Goal: Task Accomplishment & Management: Use online tool/utility

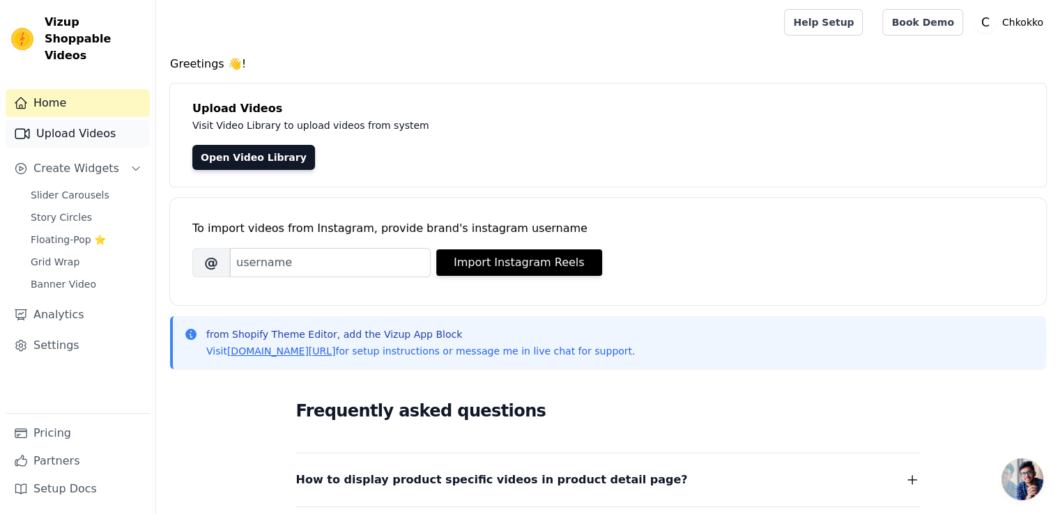
click at [62, 121] on link "Upload Videos" at bounding box center [78, 134] width 144 height 28
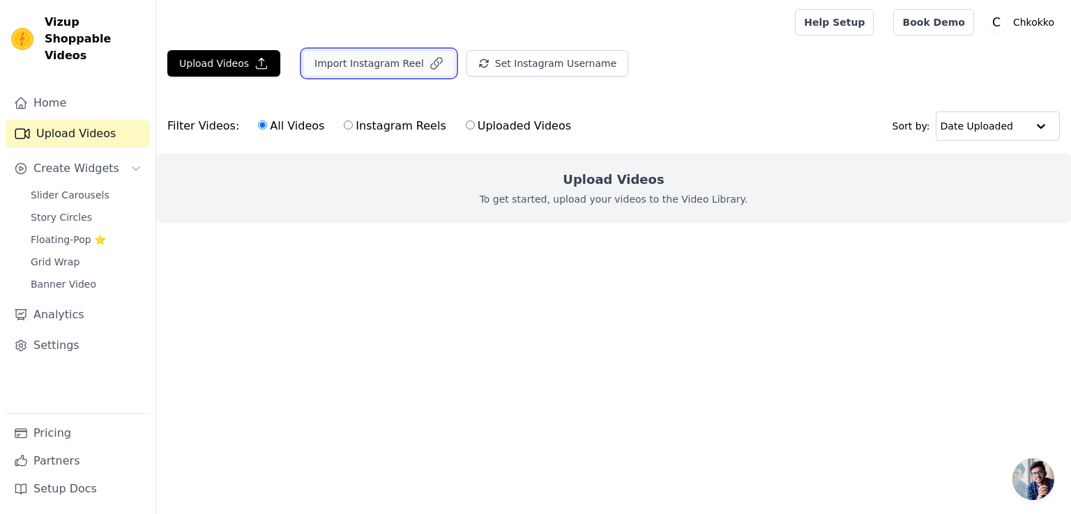
click at [384, 67] on button "Import Instagram Reel" at bounding box center [379, 63] width 153 height 26
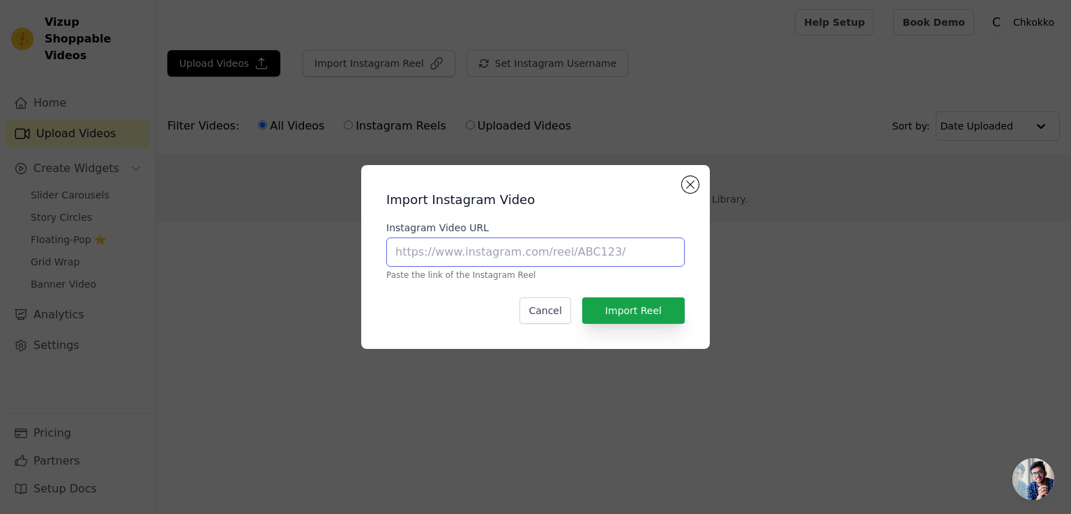
drag, startPoint x: 503, startPoint y: 246, endPoint x: 507, endPoint y: 257, distance: 12.2
click at [504, 250] on input "Instagram Video URL" at bounding box center [535, 252] width 298 height 29
paste input "[URL][DOMAIN_NAME]"
type input "[URL][DOMAIN_NAME]"
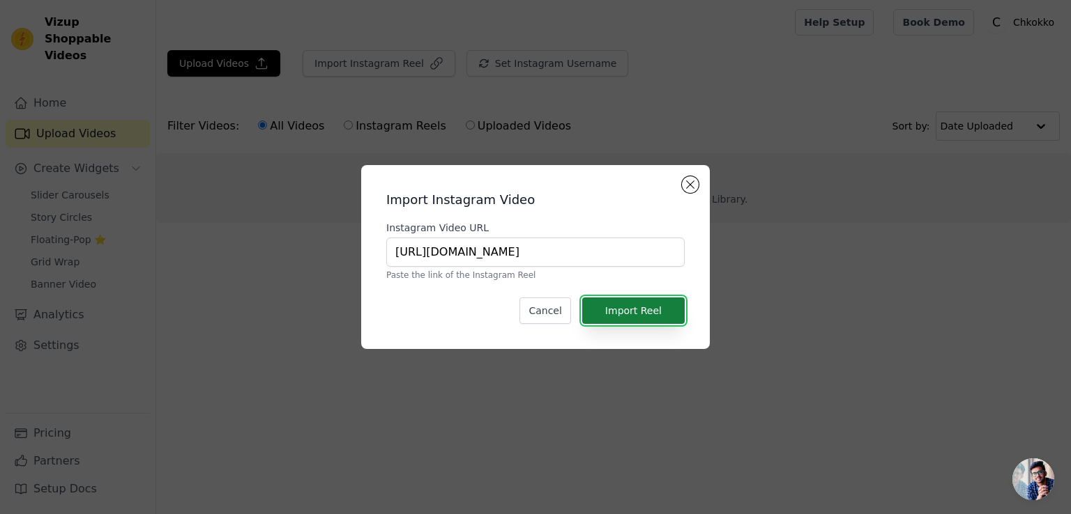
click at [645, 313] on button "Import Reel" at bounding box center [633, 311] width 102 height 26
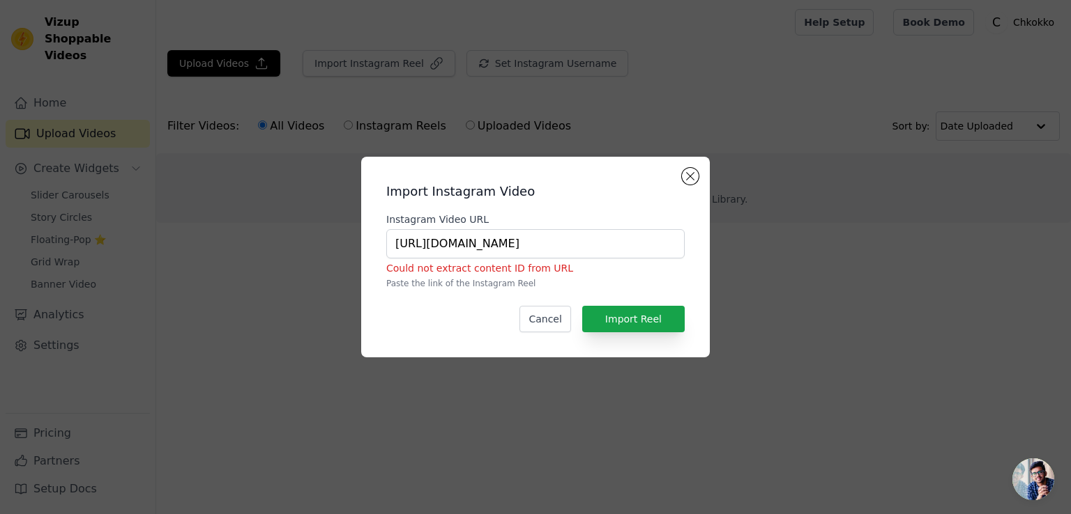
click at [510, 284] on p "Paste the link of the Instagram Reel" at bounding box center [535, 283] width 298 height 11
click at [652, 309] on button "Import Reel" at bounding box center [633, 319] width 102 height 26
click at [691, 178] on button "Close modal" at bounding box center [690, 176] width 17 height 17
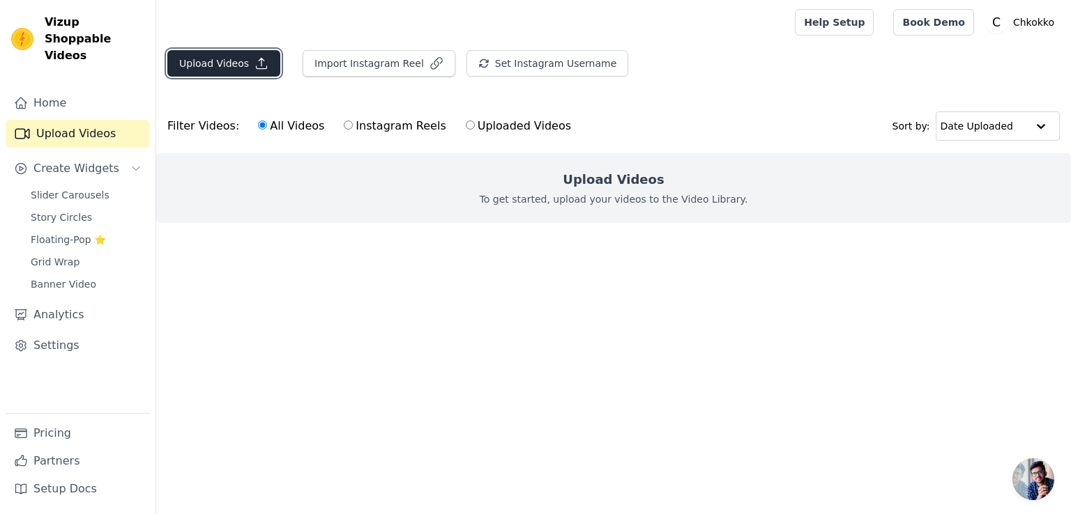
click at [215, 51] on button "Upload Videos" at bounding box center [223, 63] width 113 height 26
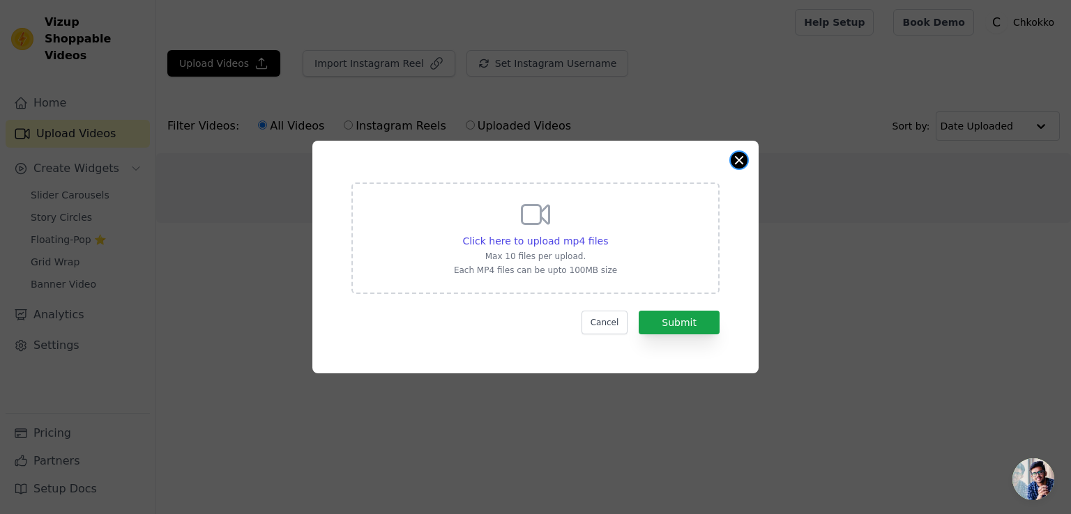
click at [742, 154] on button "Close modal" at bounding box center [738, 160] width 17 height 17
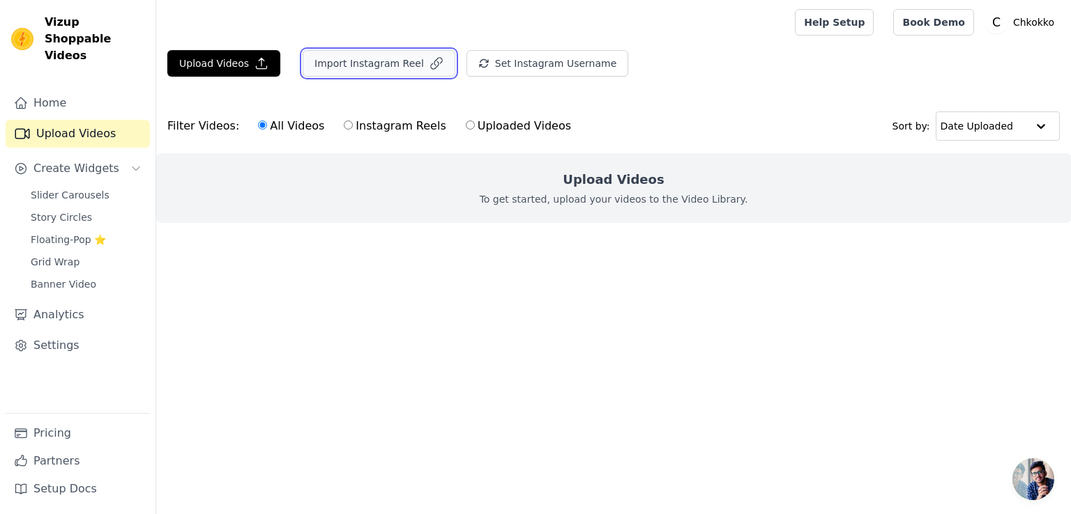
click at [374, 70] on button "Import Instagram Reel" at bounding box center [379, 63] width 153 height 26
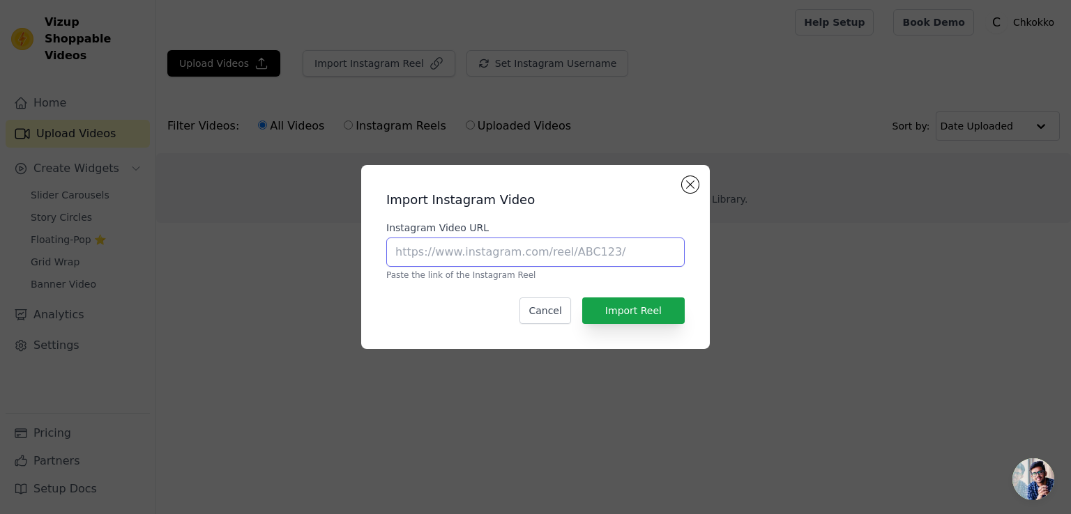
click at [498, 262] on input "Instagram Video URL" at bounding box center [535, 252] width 298 height 29
type input "https://www.instagram.com/chkokko/"
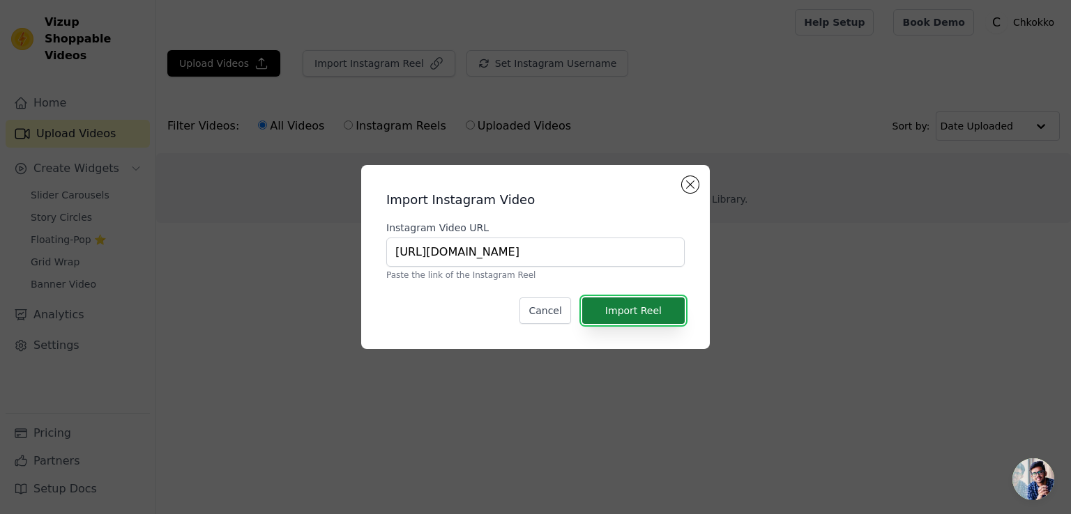
click at [645, 305] on button "Import Reel" at bounding box center [633, 311] width 102 height 26
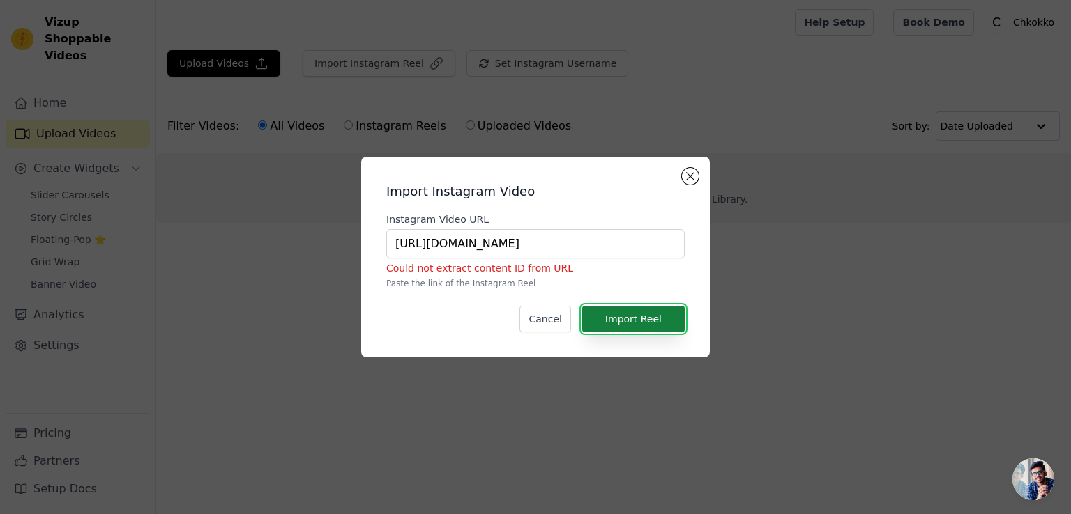
click at [645, 306] on button "Import Reel" at bounding box center [633, 319] width 102 height 26
click at [689, 182] on button "Close modal" at bounding box center [690, 176] width 17 height 17
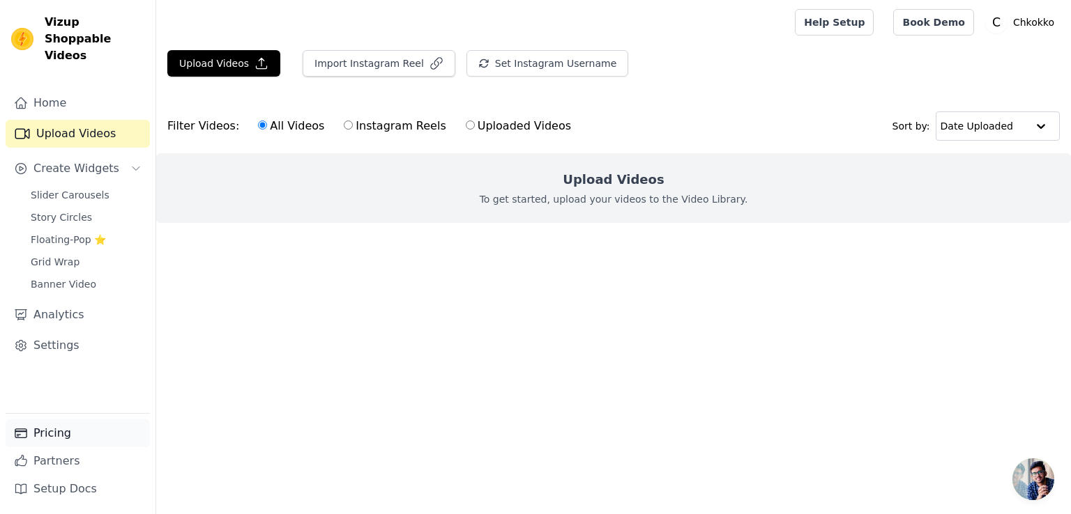
click at [49, 436] on link "Pricing" at bounding box center [78, 434] width 144 height 28
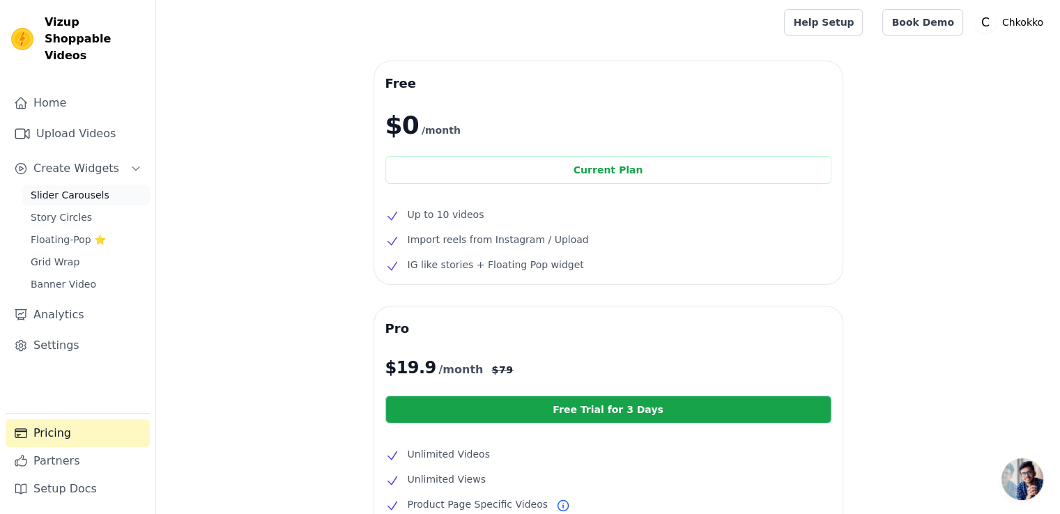
click at [50, 188] on span "Slider Carousels" at bounding box center [70, 195] width 79 height 14
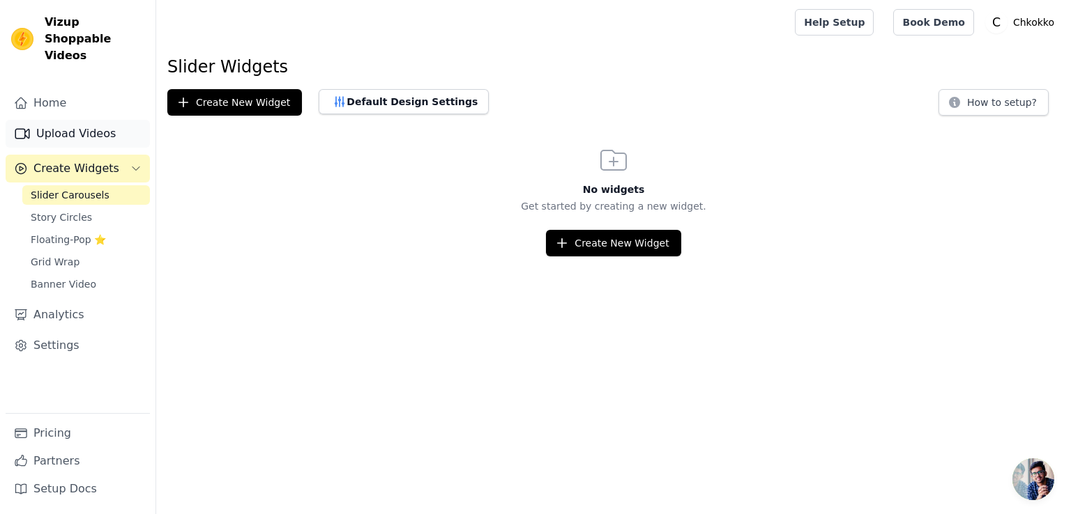
click at [75, 123] on link "Upload Videos" at bounding box center [78, 134] width 144 height 28
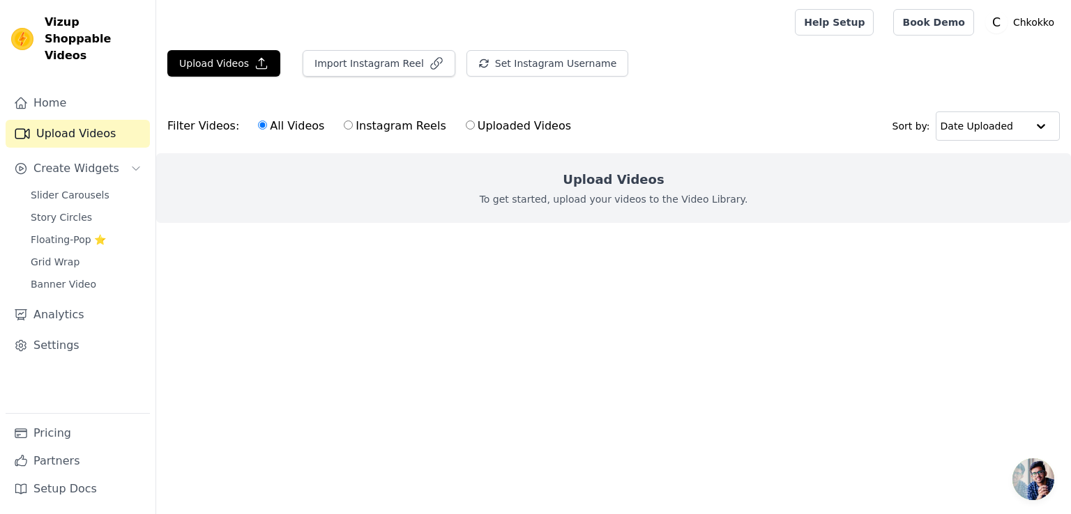
click at [344, 128] on input "Instagram Reels" at bounding box center [348, 125] width 9 height 9
radio input "true"
click at [518, 64] on button "Set Instagram Username" at bounding box center [547, 63] width 162 height 26
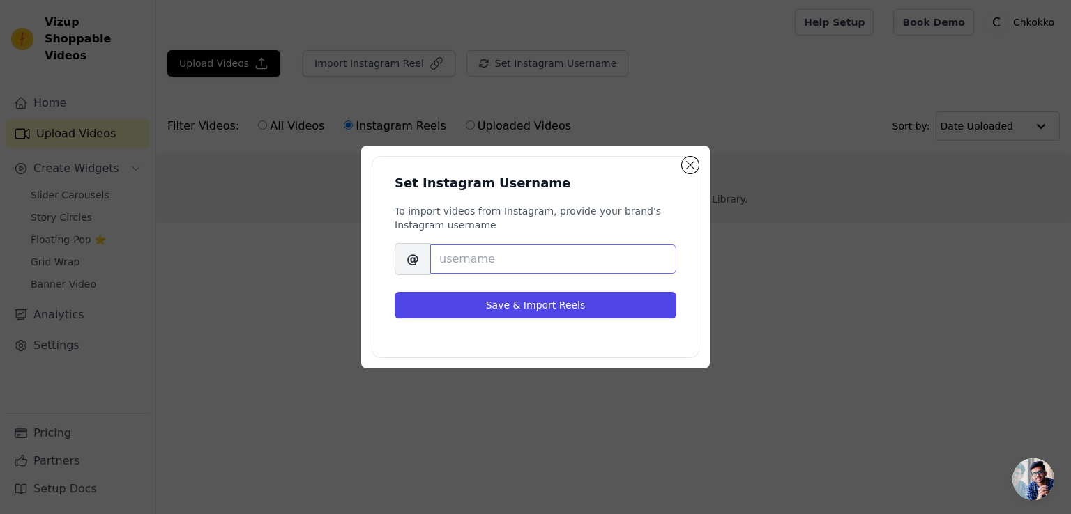
click at [461, 266] on input "Brand's Instagram Username" at bounding box center [553, 259] width 246 height 29
click at [474, 263] on input "Brand's Instagram Username" at bounding box center [553, 259] width 246 height 29
paste input "https://www.instagram.com/chkokko/"
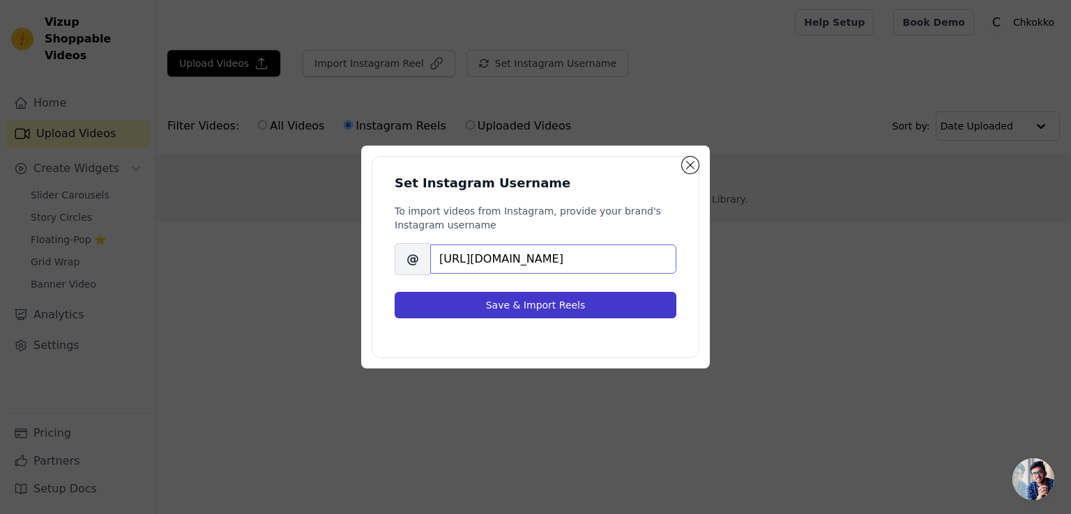
type input "https://www.instagram.com/chkokko/"
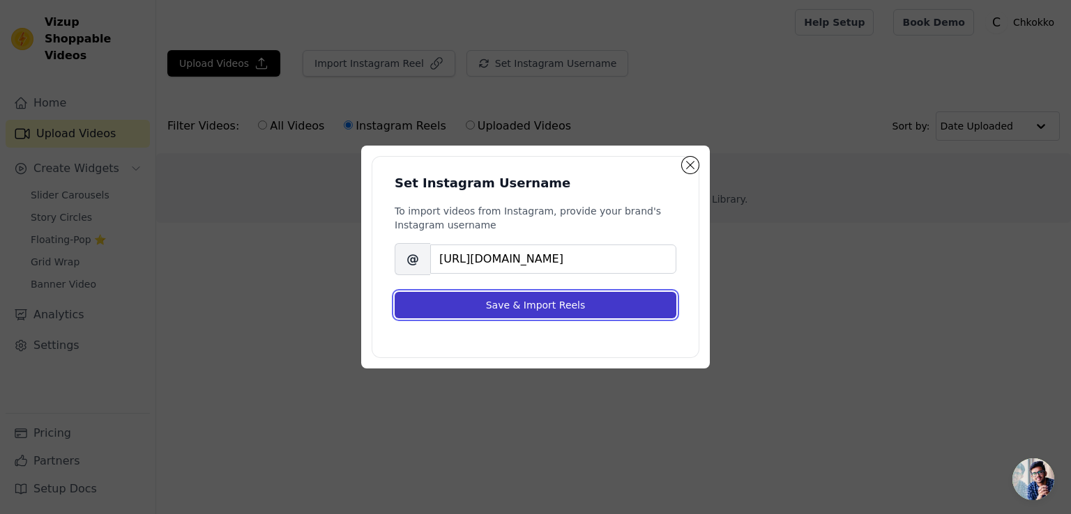
click at [572, 303] on button "Save & Import Reels" at bounding box center [536, 305] width 282 height 26
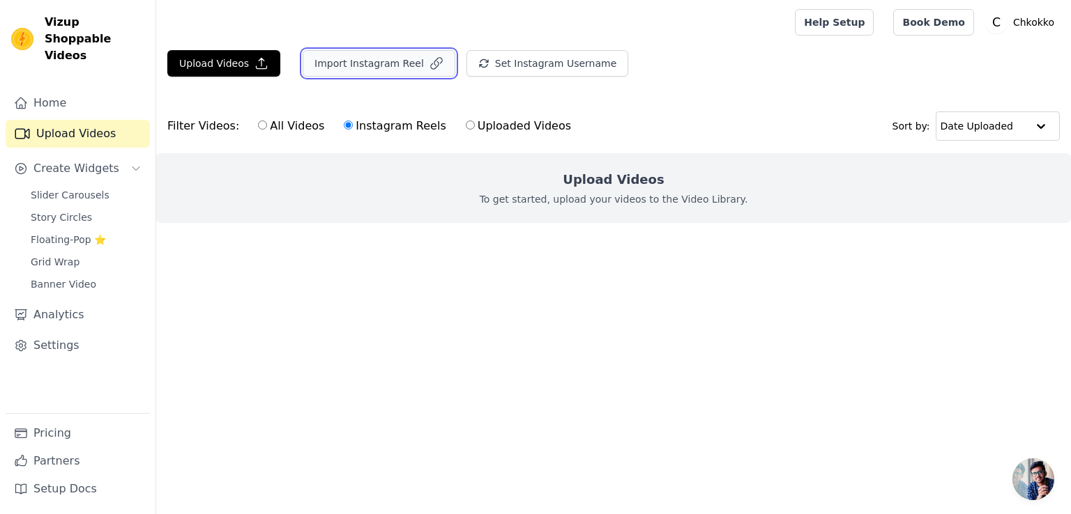
click at [406, 64] on button "Import Instagram Reel" at bounding box center [379, 63] width 153 height 26
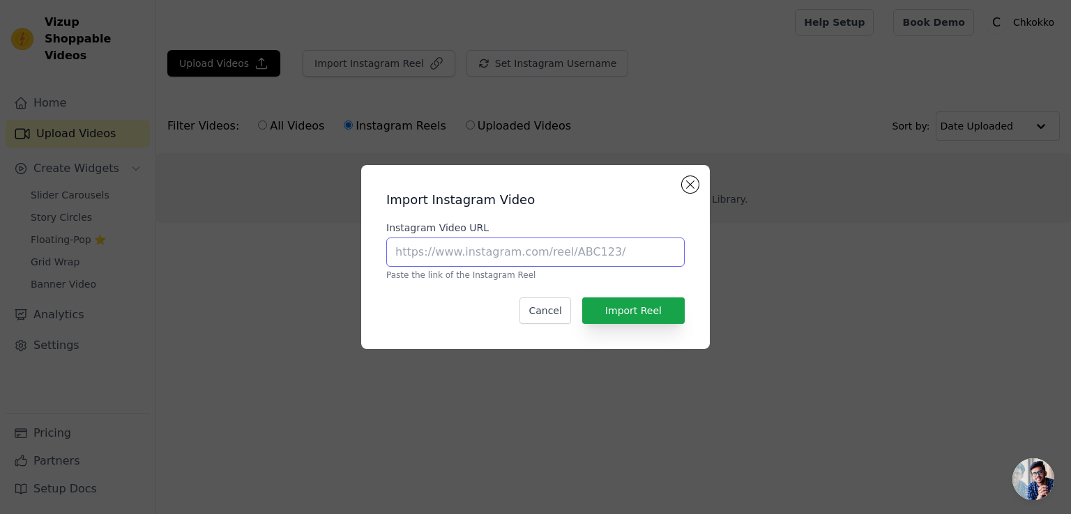
click at [523, 257] on input "Instagram Video URL" at bounding box center [535, 252] width 298 height 29
paste input "https://www.instagram.com/chkokko/"
type input "https://www.instagram.com/chkokko/"
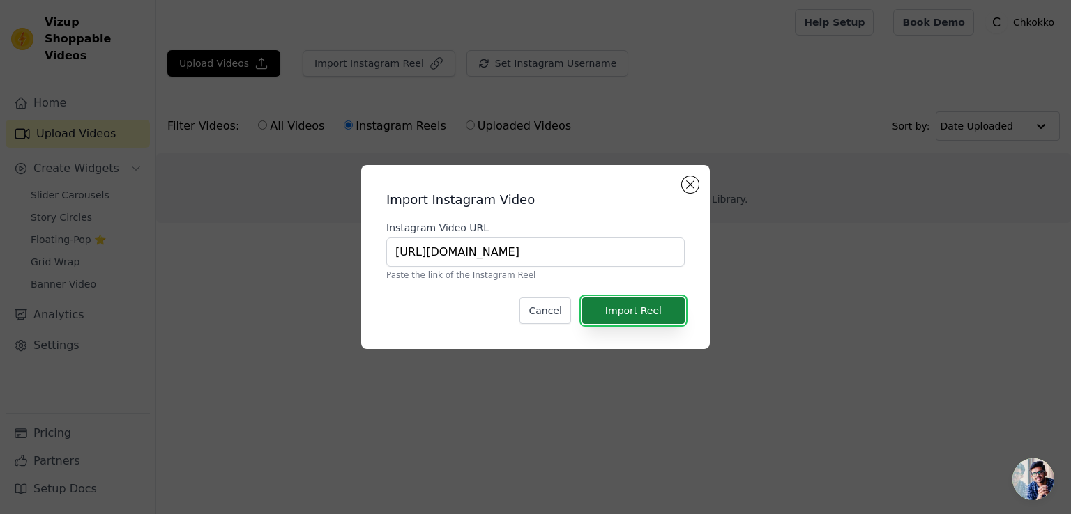
click at [629, 319] on button "Import Reel" at bounding box center [633, 311] width 102 height 26
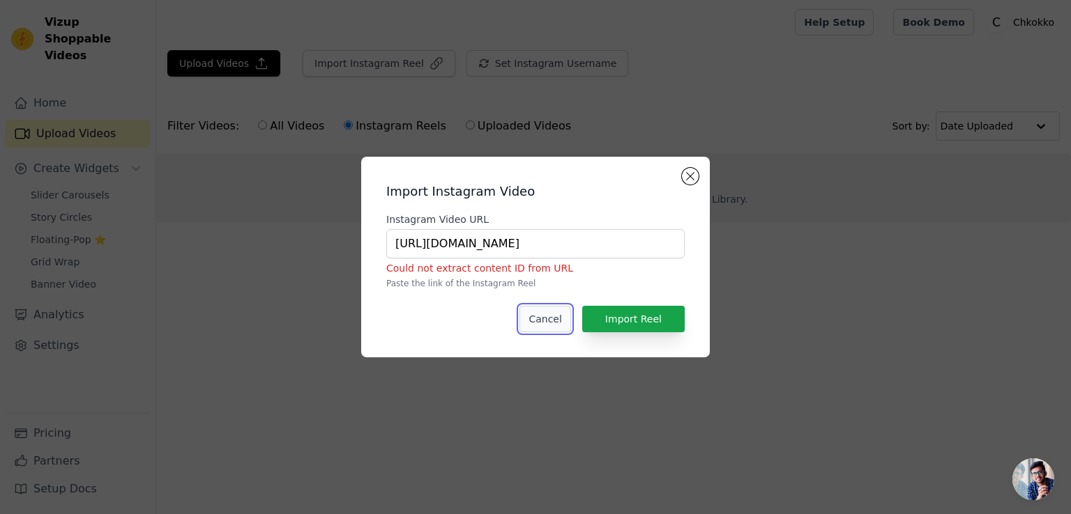
click at [550, 317] on button "Cancel" at bounding box center [544, 319] width 51 height 26
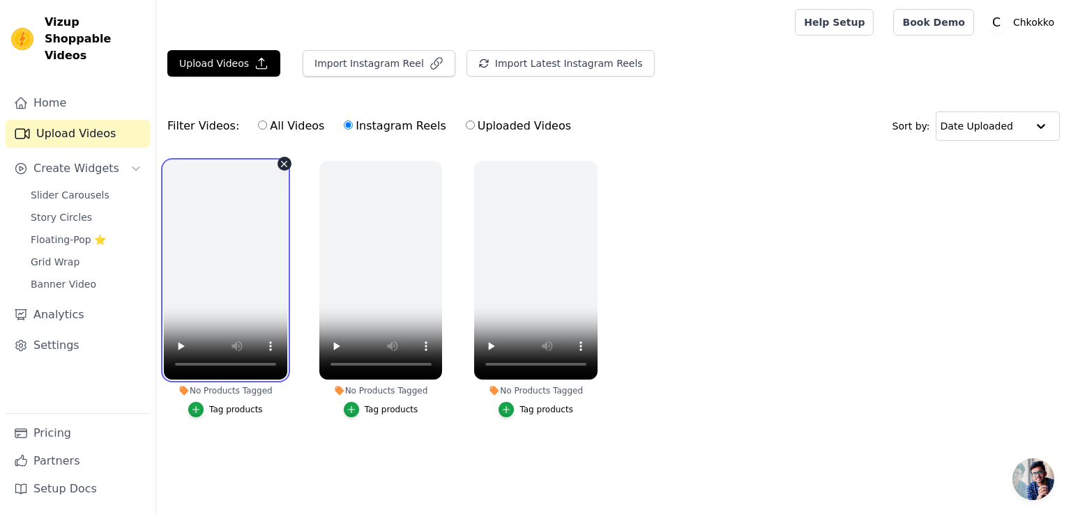
click at [231, 293] on video at bounding box center [225, 270] width 123 height 219
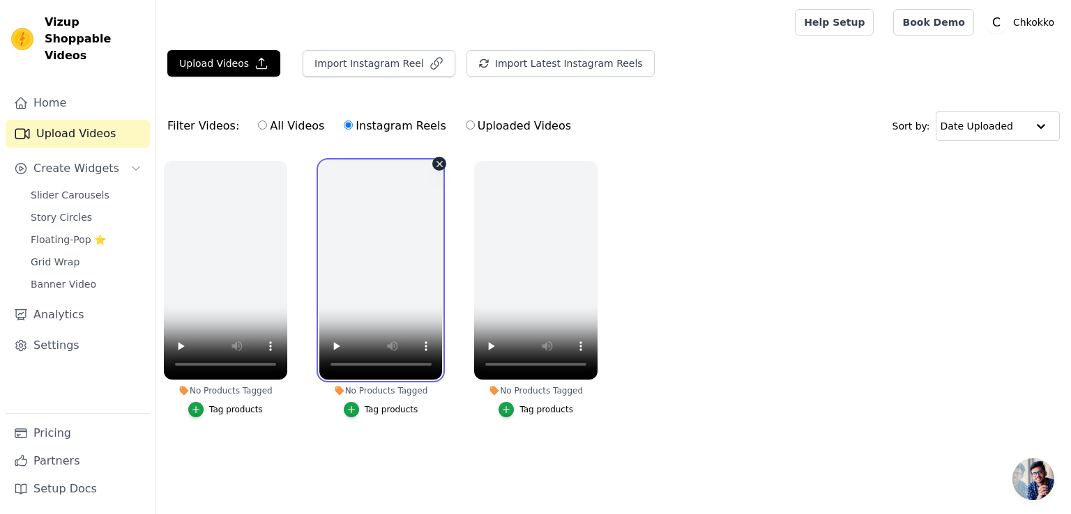
click at [360, 268] on video at bounding box center [380, 270] width 123 height 219
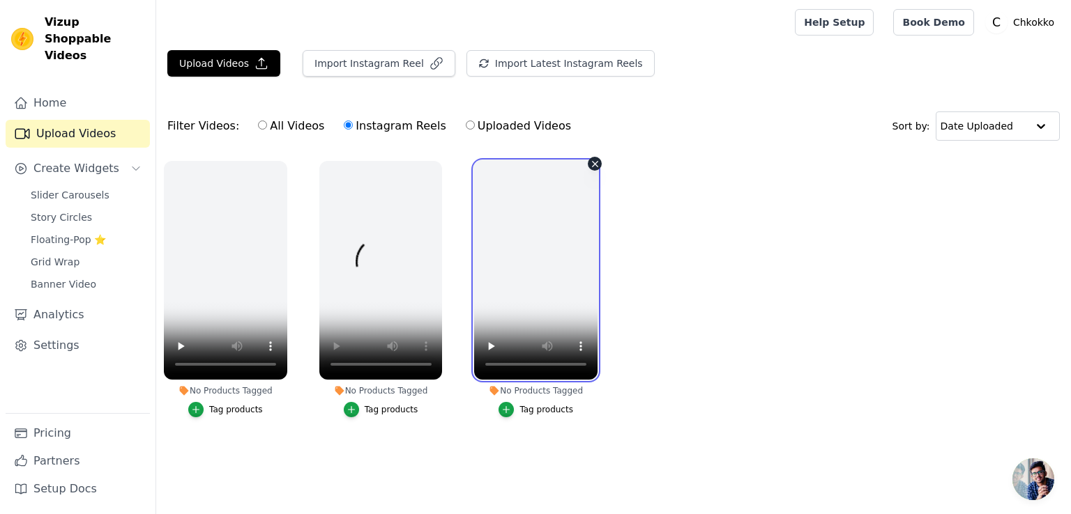
click at [515, 291] on video at bounding box center [535, 270] width 123 height 219
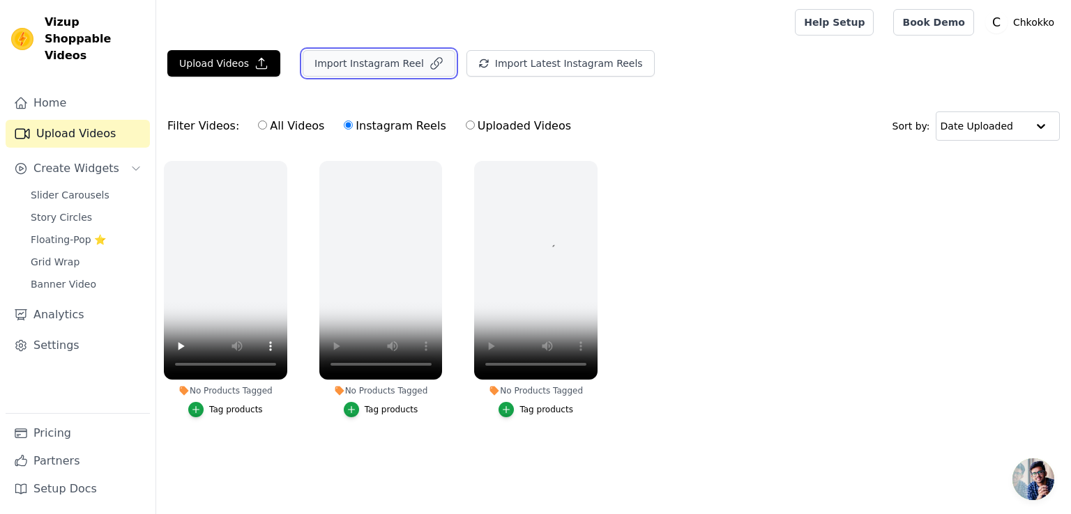
click at [388, 61] on button "Import Instagram Reel" at bounding box center [379, 63] width 153 height 26
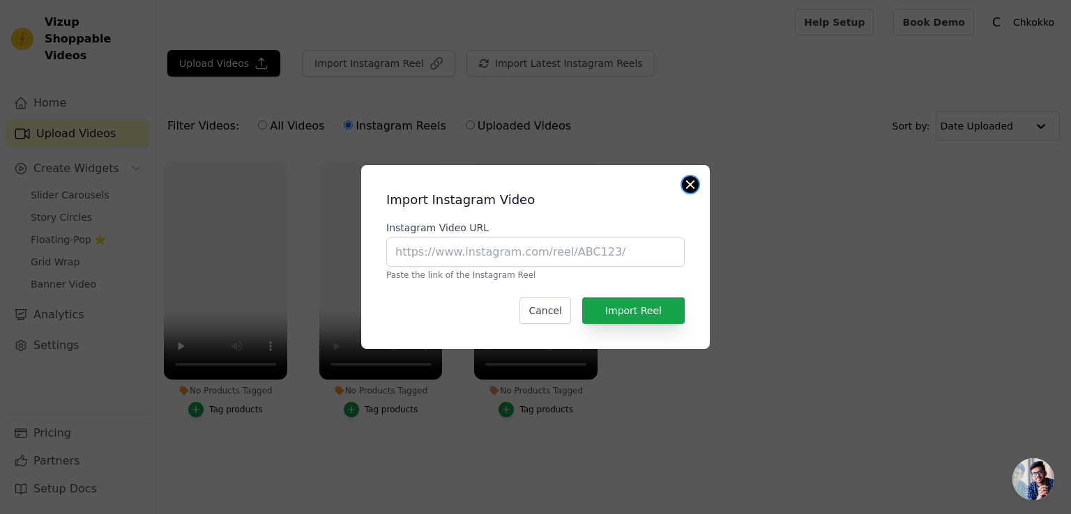
click at [691, 181] on button "Close modal" at bounding box center [690, 184] width 17 height 17
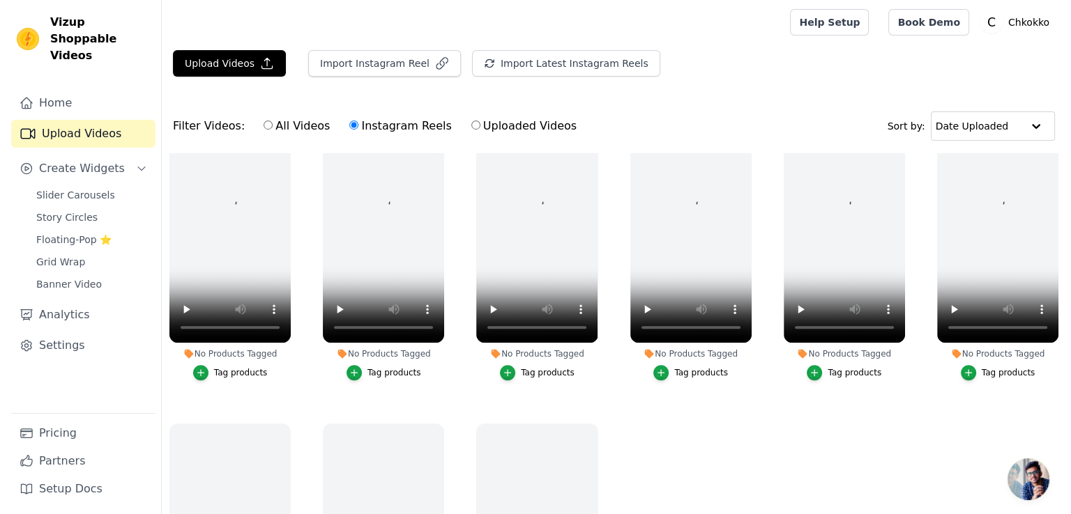
scroll to position [488, 0]
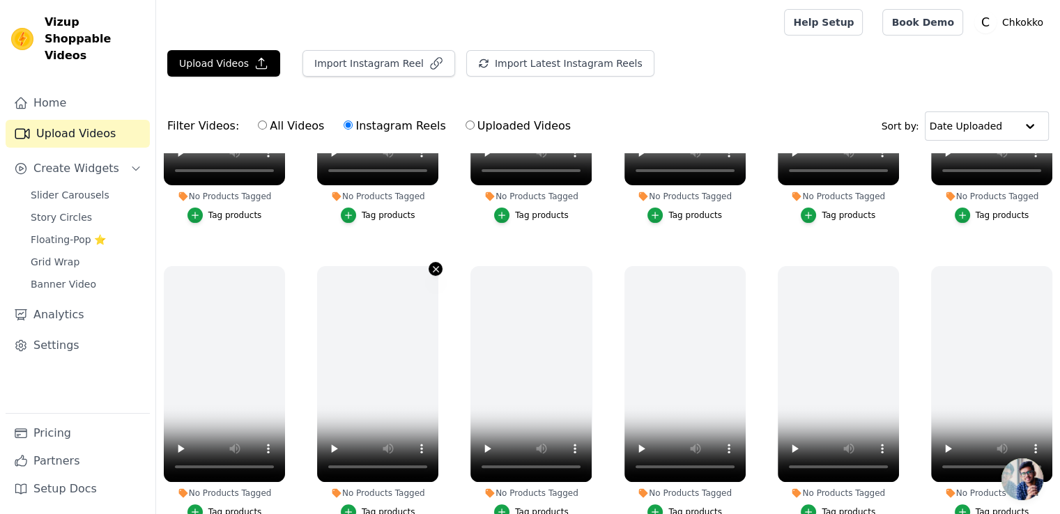
click at [432, 264] on icon "button" at bounding box center [436, 269] width 10 height 10
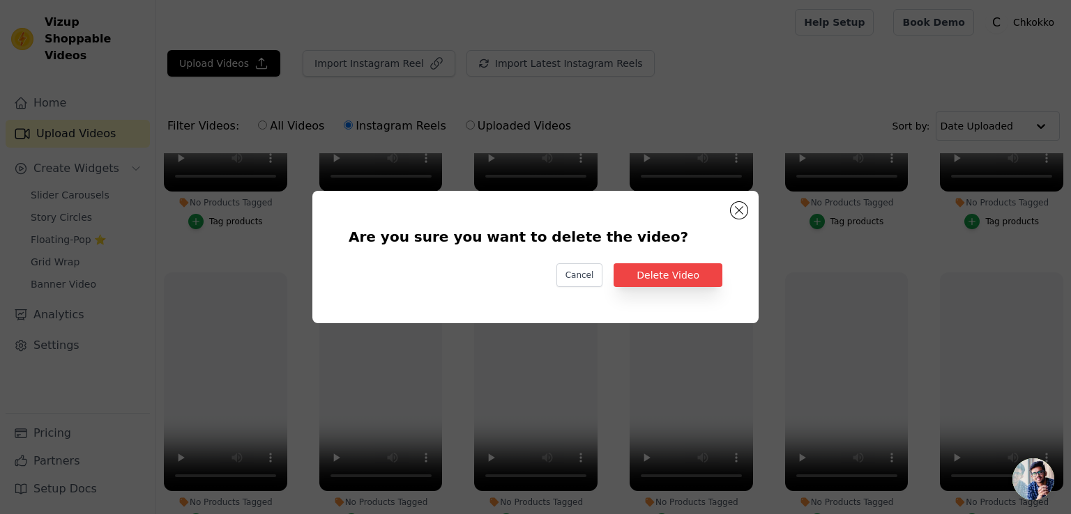
scroll to position [491, 0]
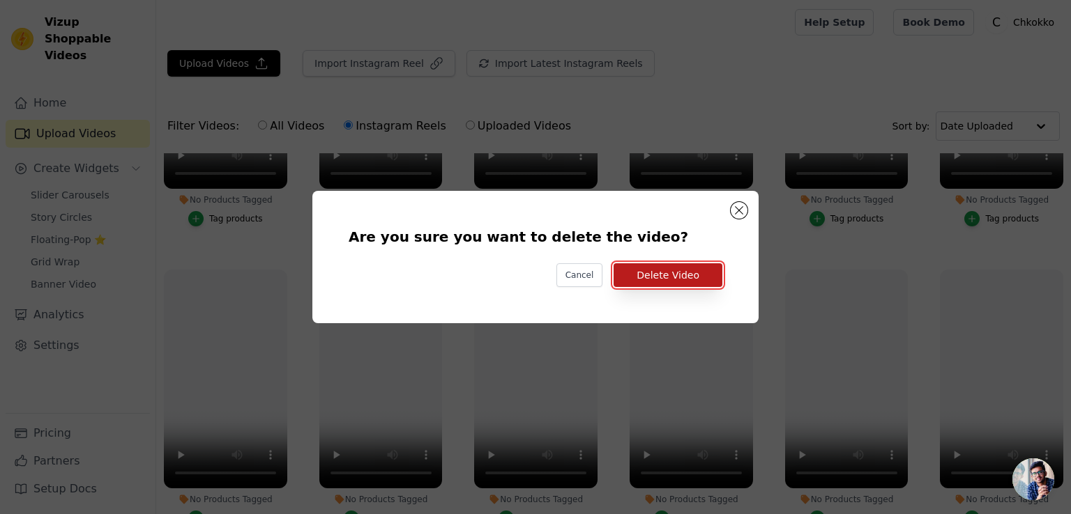
click at [675, 269] on button "Delete Video" at bounding box center [667, 275] width 109 height 24
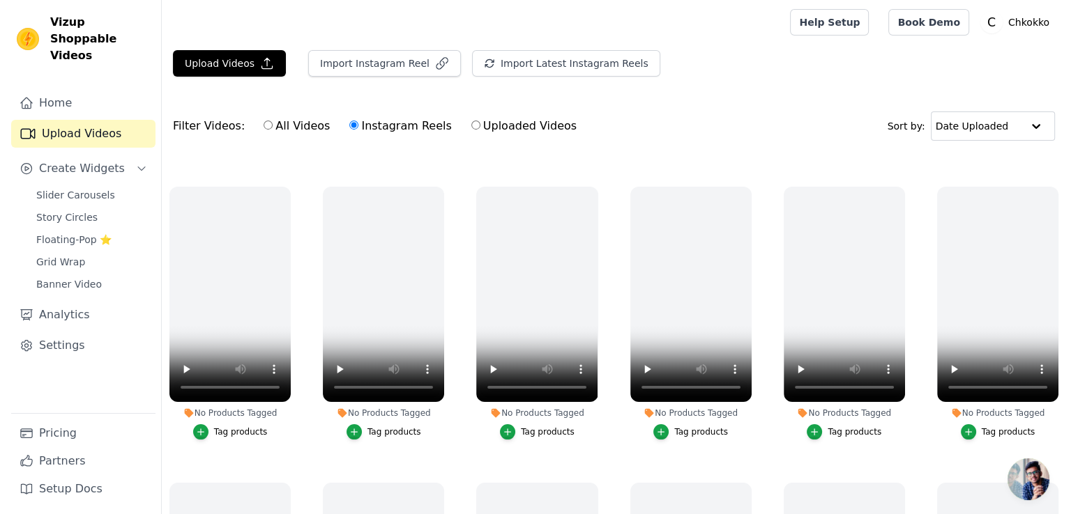
scroll to position [279, 0]
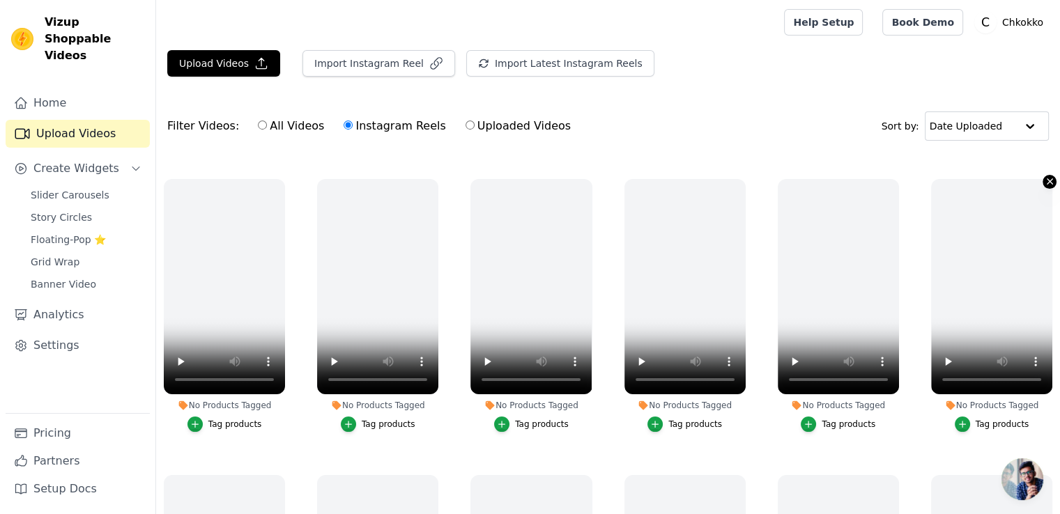
click at [1045, 184] on icon "button" at bounding box center [1050, 181] width 10 height 10
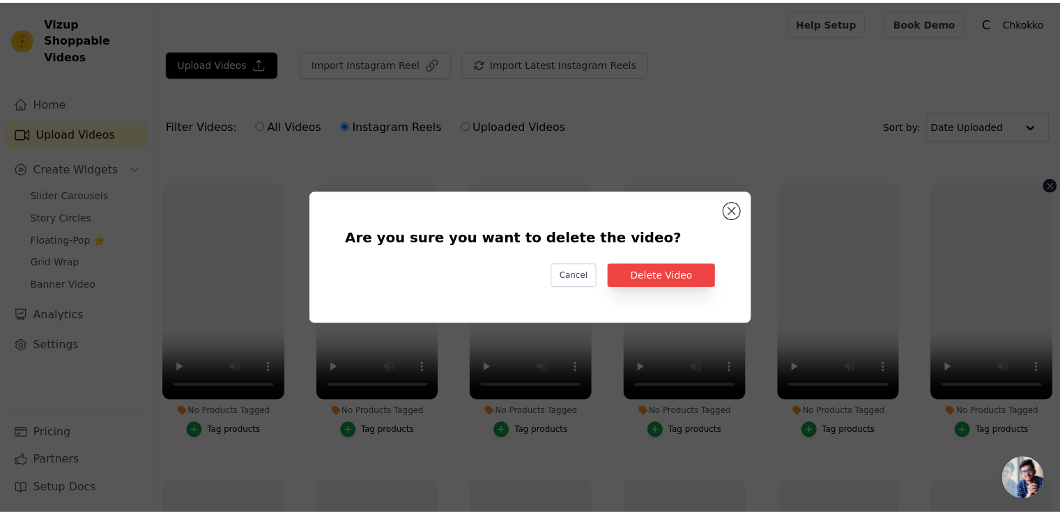
scroll to position [282, 0]
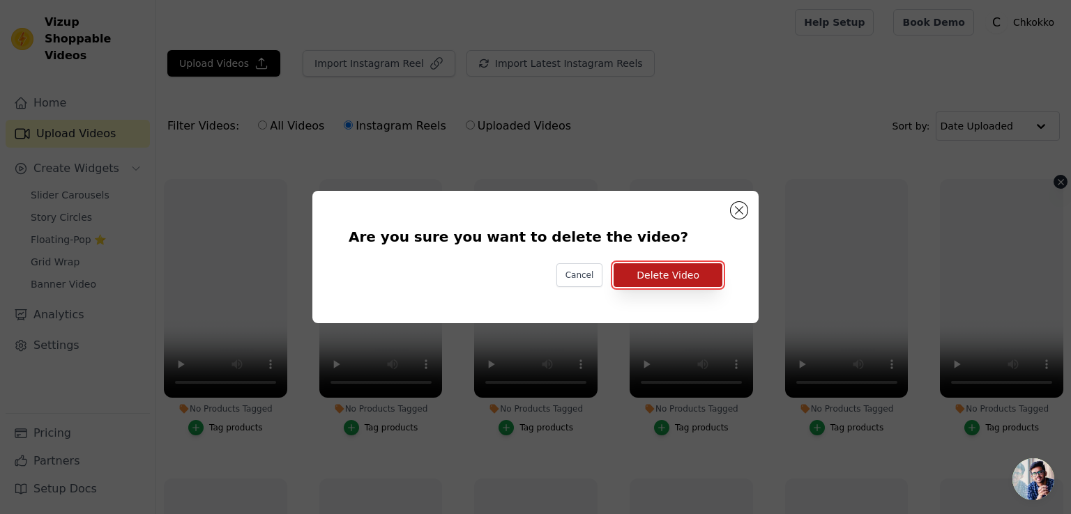
click at [691, 273] on button "Delete Video" at bounding box center [667, 275] width 109 height 24
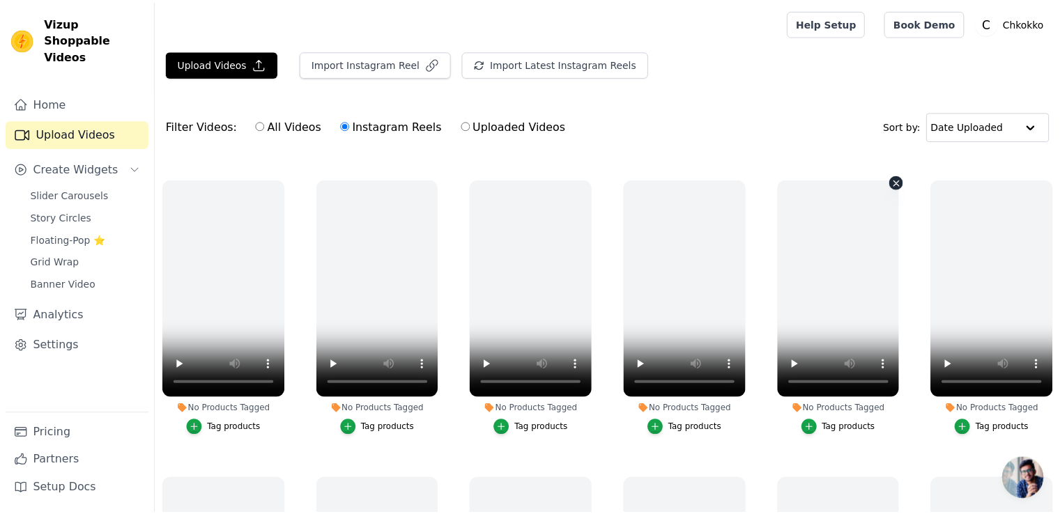
scroll to position [279, 0]
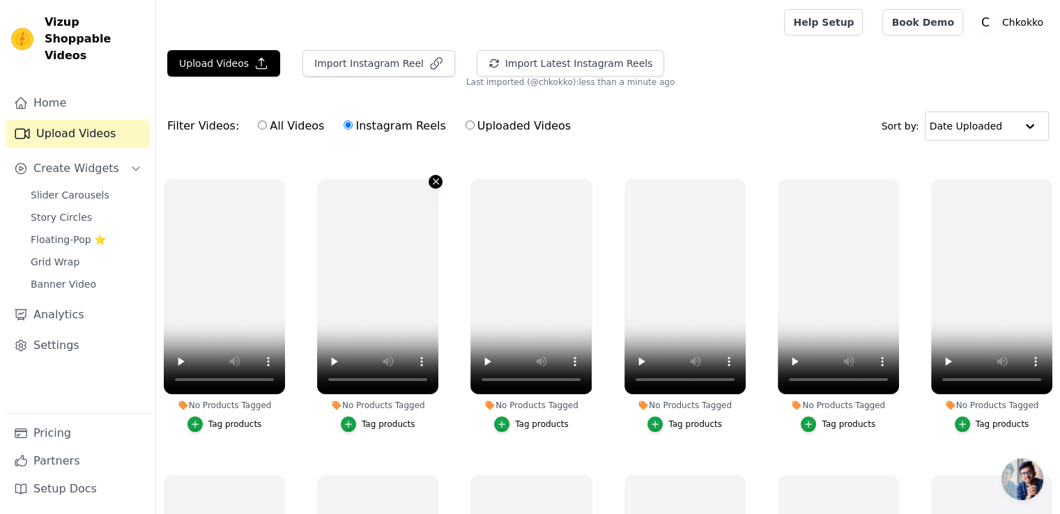
click at [431, 179] on icon "button" at bounding box center [436, 181] width 10 height 10
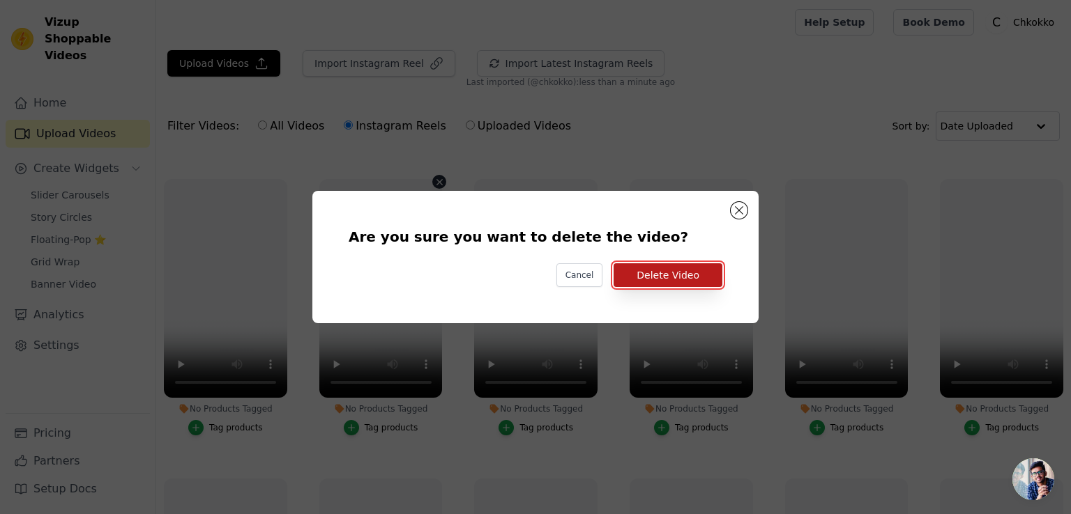
click at [664, 280] on button "Delete Video" at bounding box center [667, 275] width 109 height 24
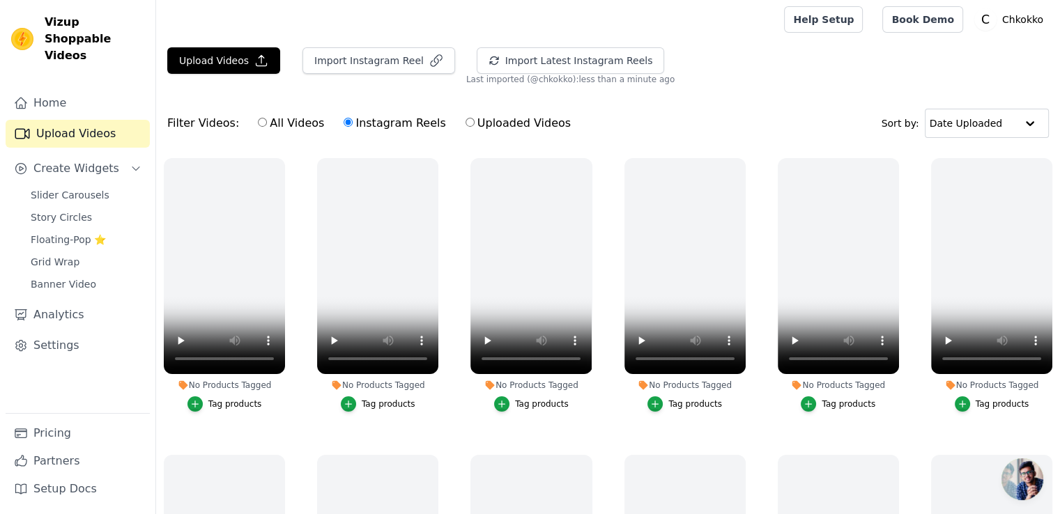
scroll to position [2, 0]
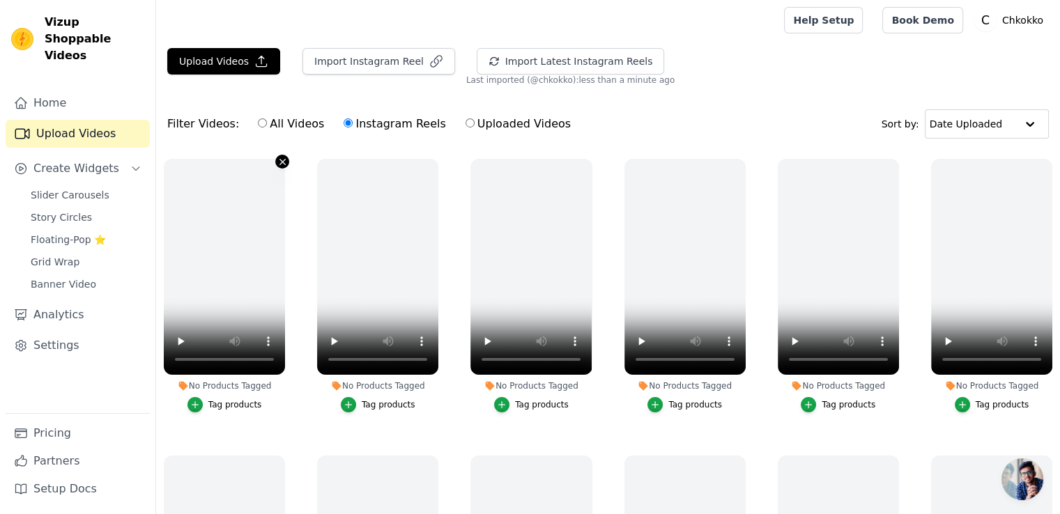
click at [280, 159] on icon "button" at bounding box center [283, 162] width 6 height 6
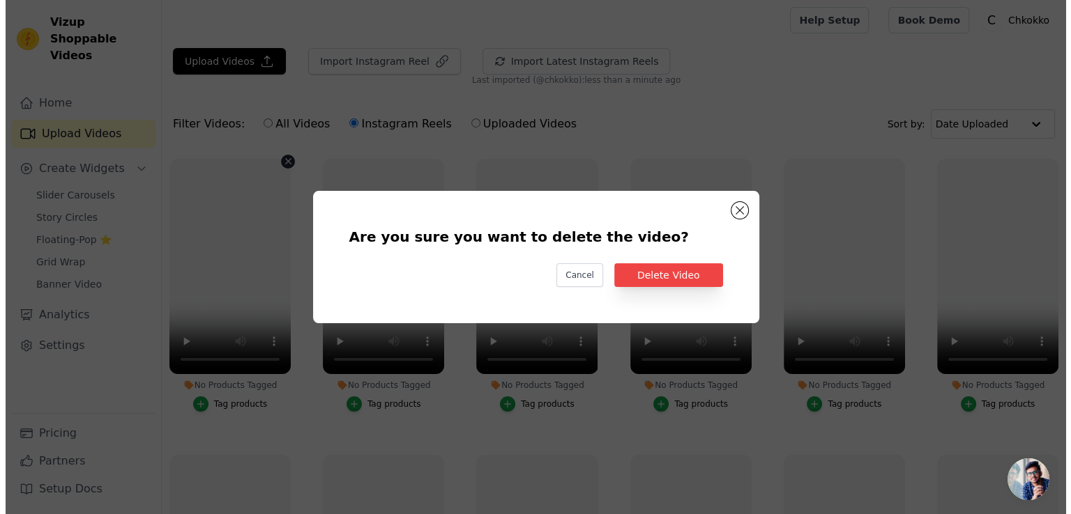
scroll to position [0, 0]
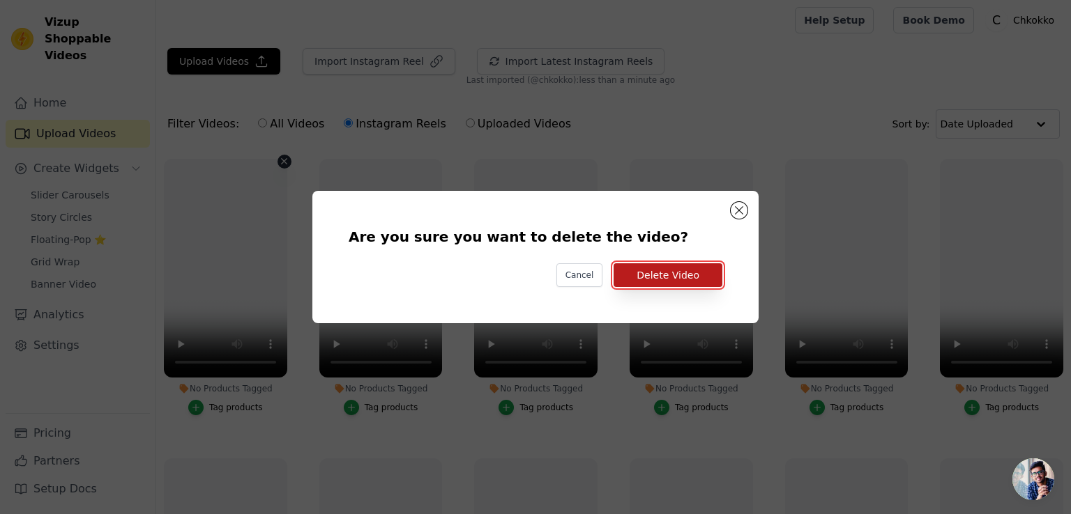
click at [690, 275] on button "Delete Video" at bounding box center [667, 275] width 109 height 24
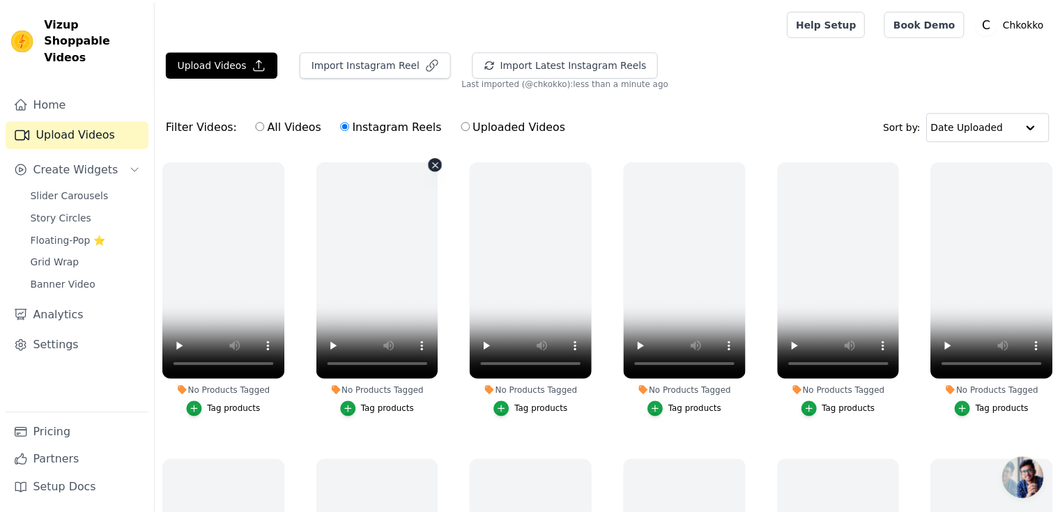
scroll to position [2, 0]
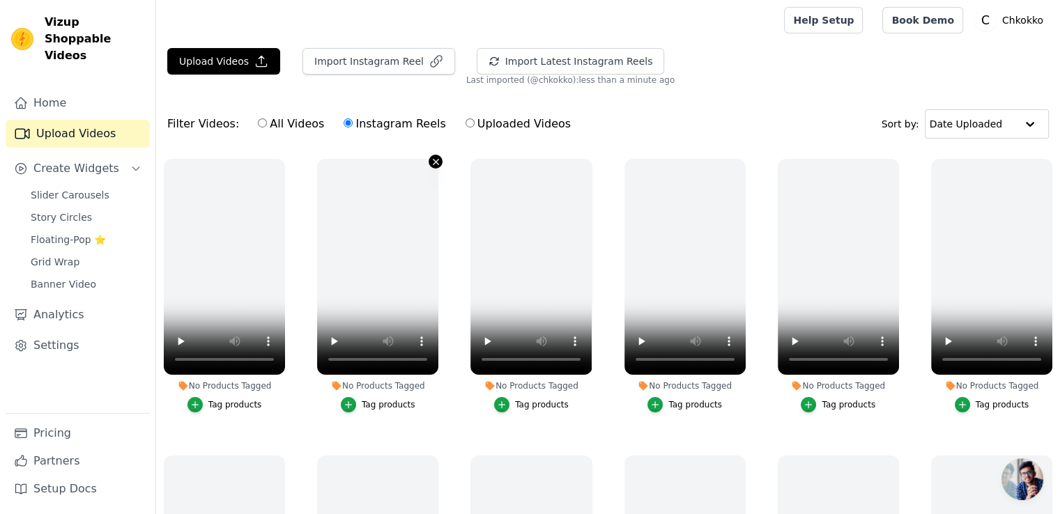
click at [431, 164] on icon "button" at bounding box center [436, 162] width 10 height 10
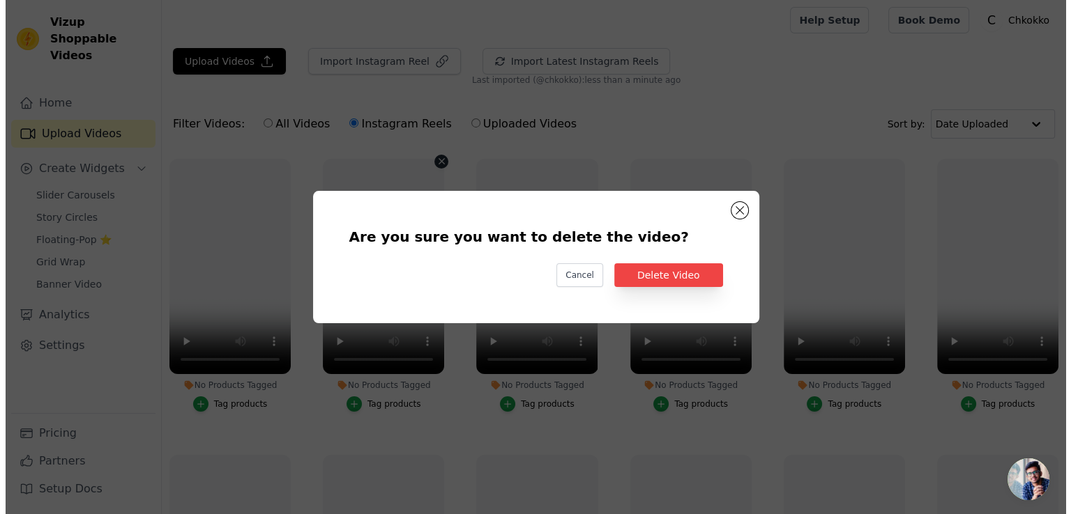
scroll to position [0, 0]
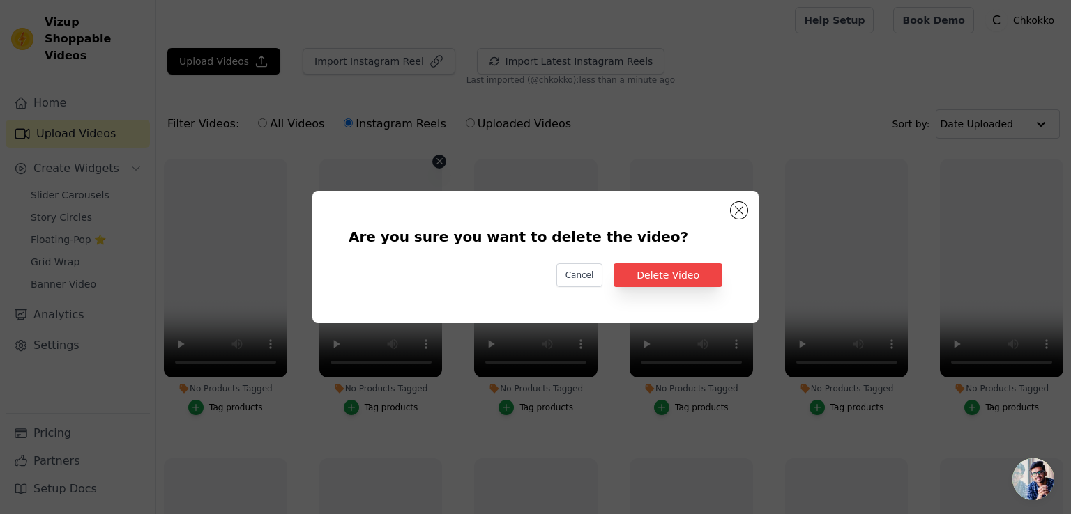
click at [263, 160] on div "Are you sure you want to delete the video? Cancel Delete Video" at bounding box center [535, 257] width 1071 height 514
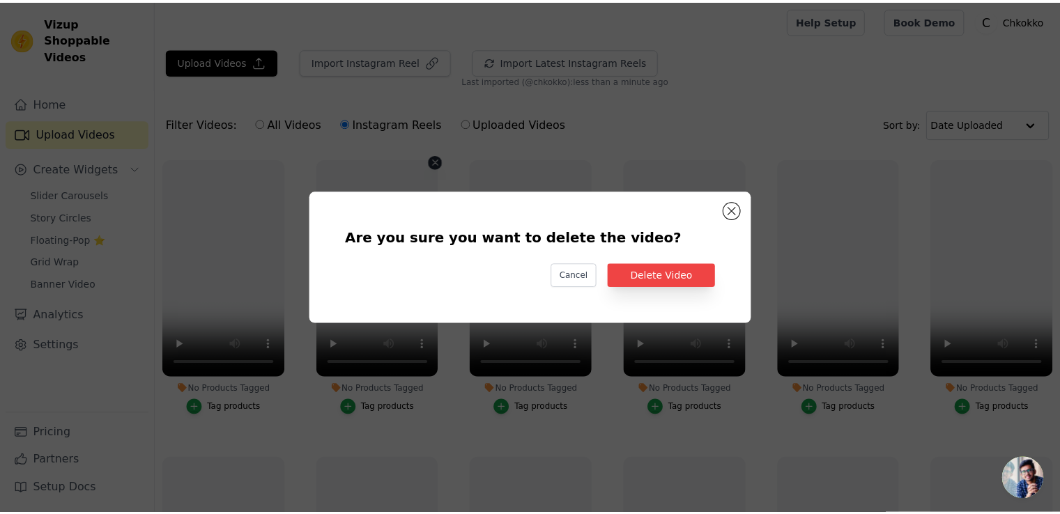
scroll to position [2, 0]
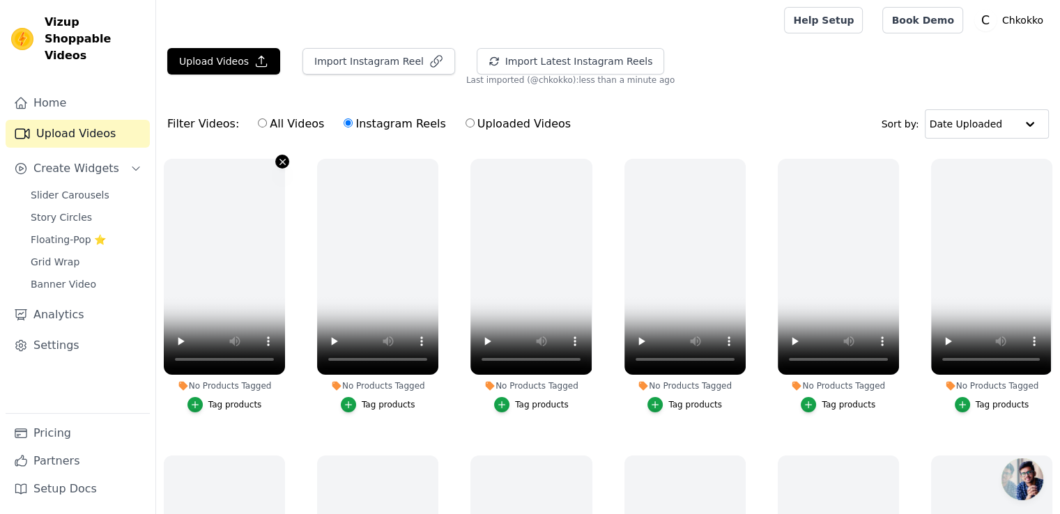
click at [277, 161] on icon "button" at bounding box center [282, 162] width 10 height 10
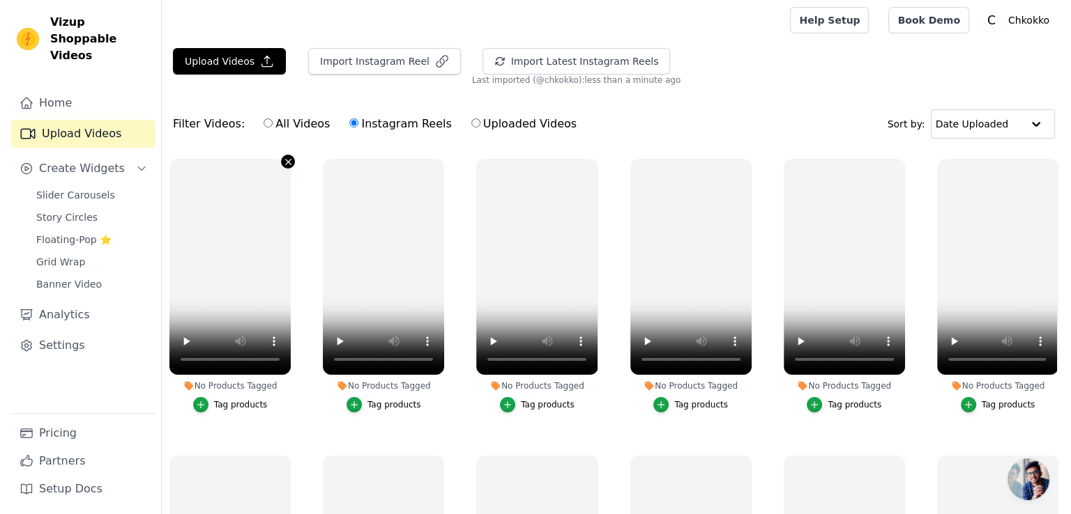
scroll to position [0, 0]
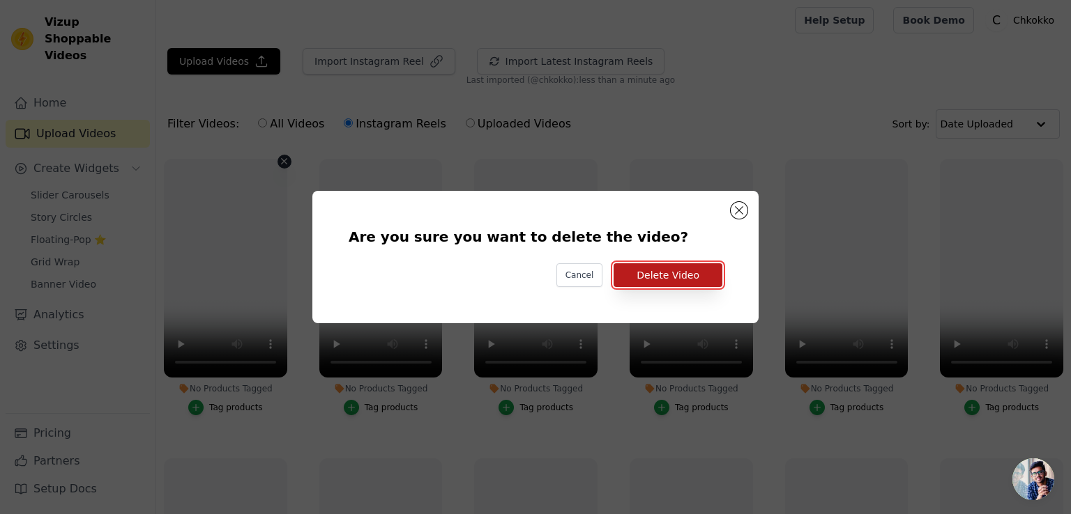
click at [683, 280] on button "Delete Video" at bounding box center [667, 275] width 109 height 24
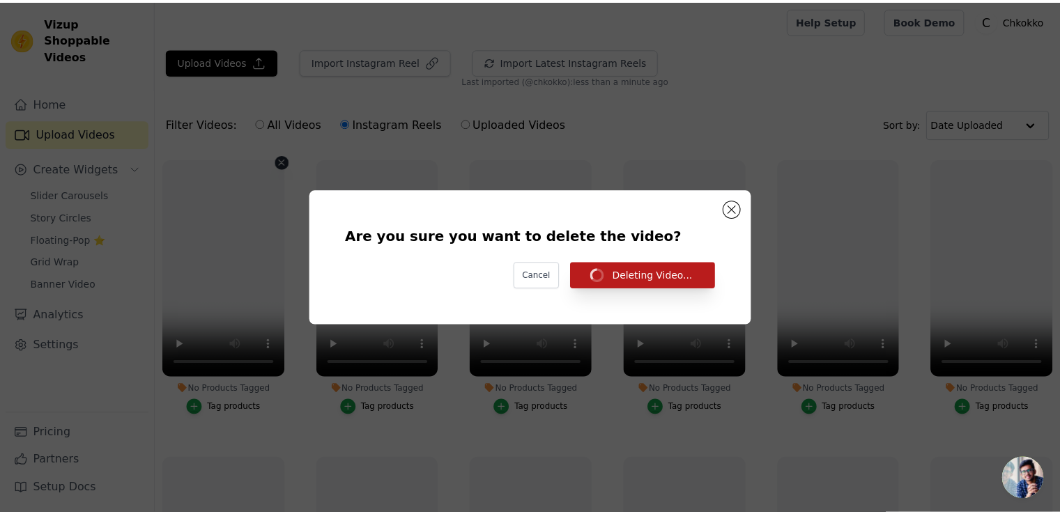
scroll to position [2, 0]
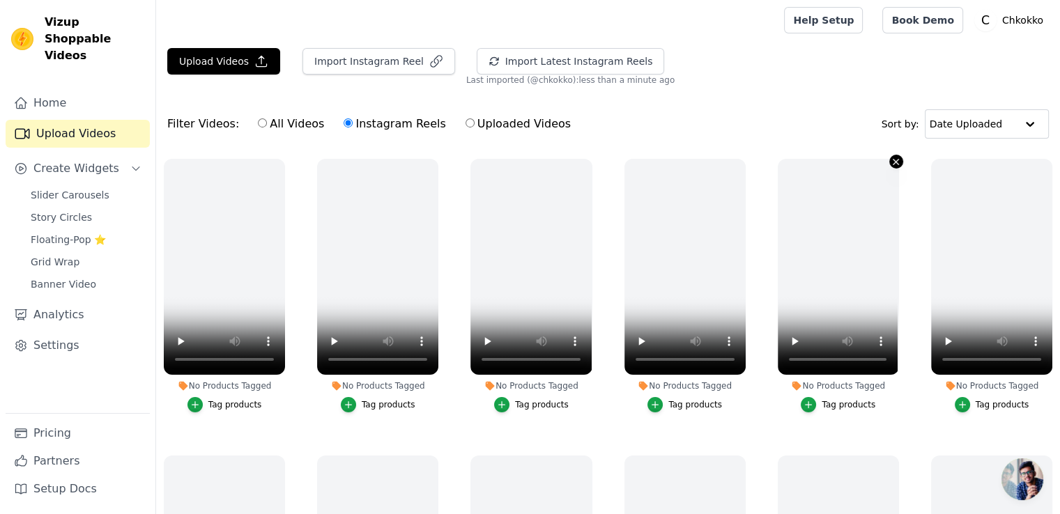
click at [894, 160] on icon "button" at bounding box center [897, 162] width 6 height 6
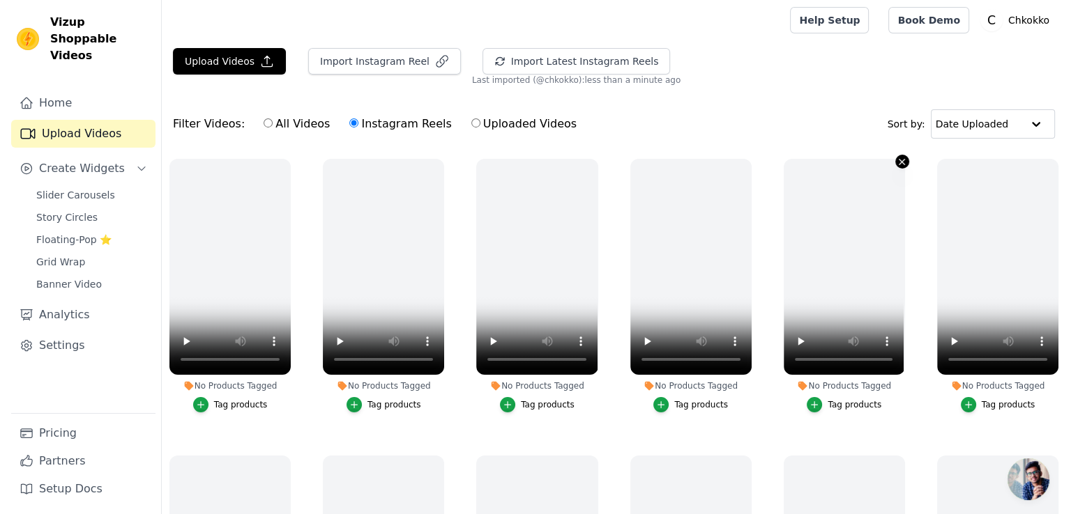
scroll to position [0, 0]
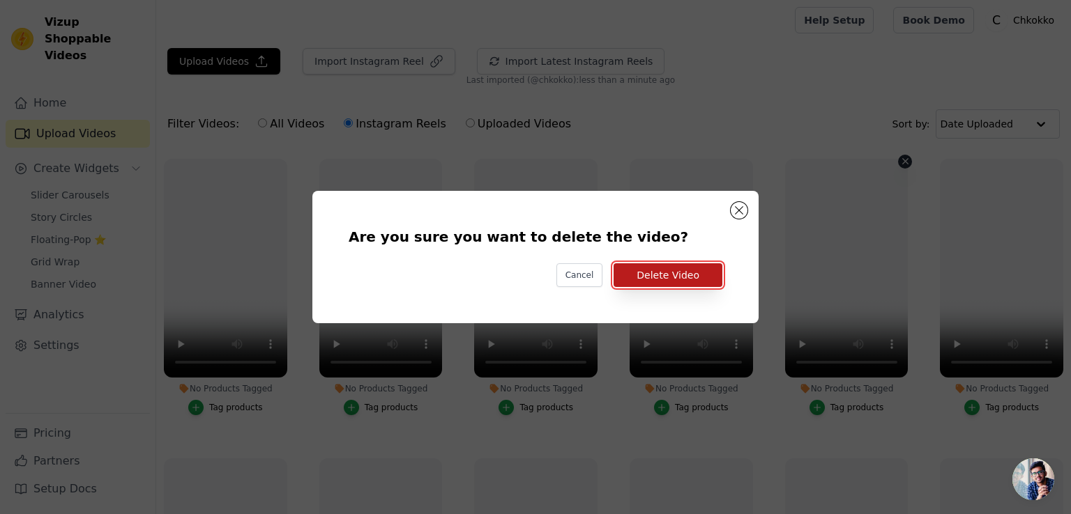
click at [687, 274] on button "Delete Video" at bounding box center [667, 275] width 109 height 24
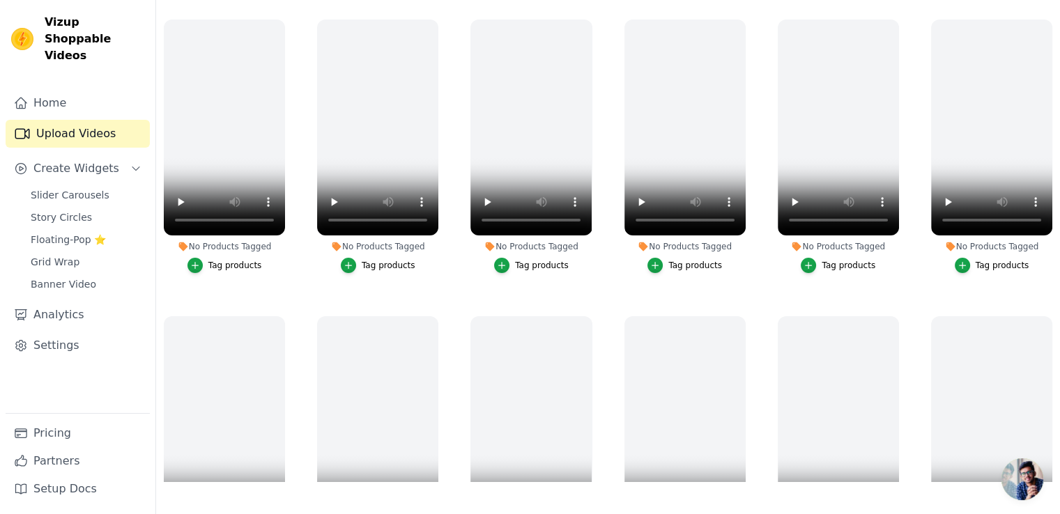
scroll to position [209, 0]
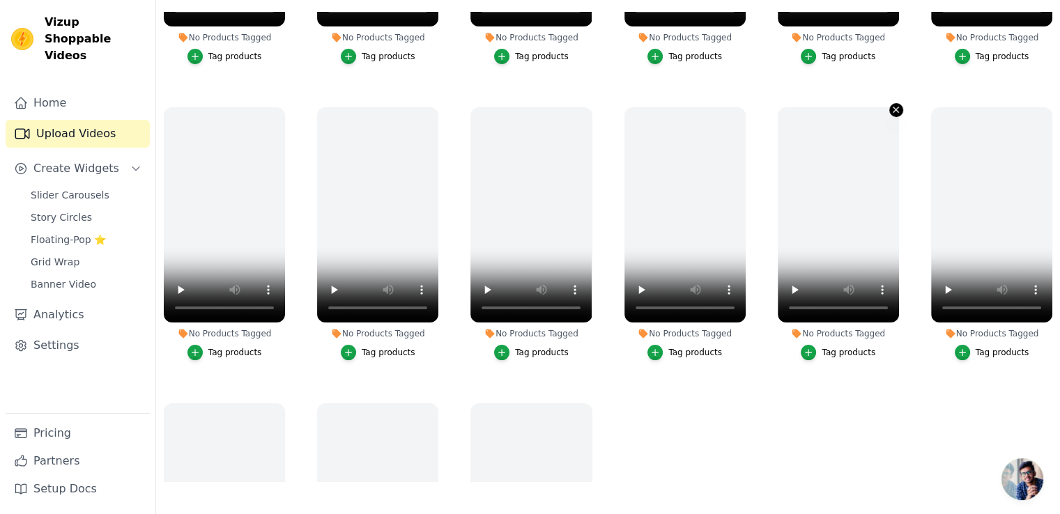
click at [891, 111] on icon "button" at bounding box center [896, 110] width 10 height 10
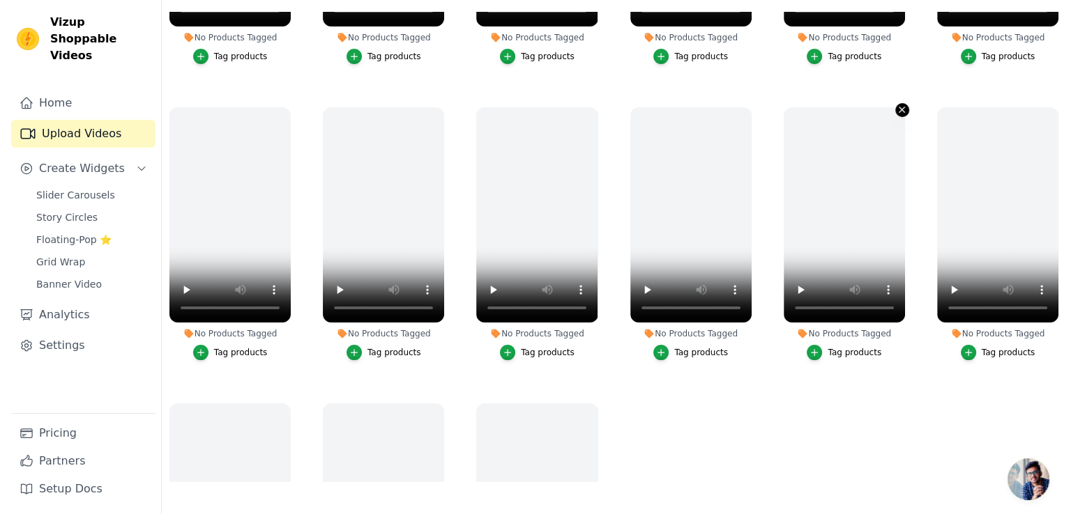
scroll to position [0, 0]
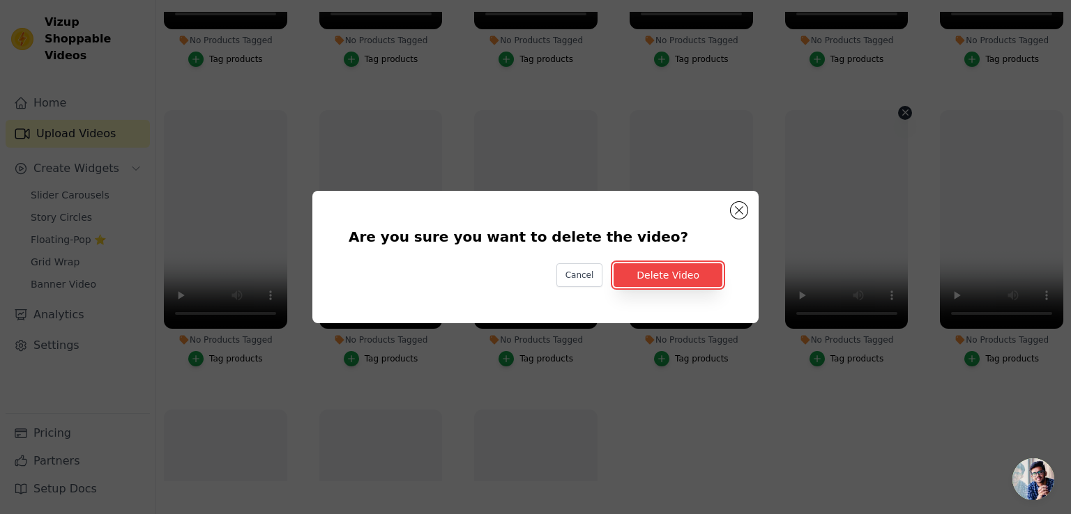
click at [691, 282] on button "Delete Video" at bounding box center [667, 275] width 109 height 24
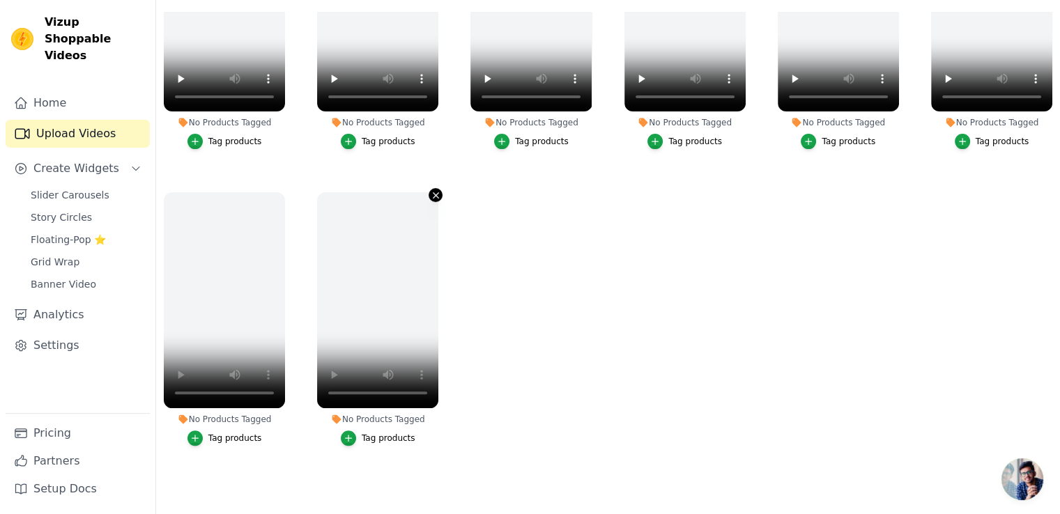
click at [434, 193] on icon "button" at bounding box center [437, 196] width 6 height 6
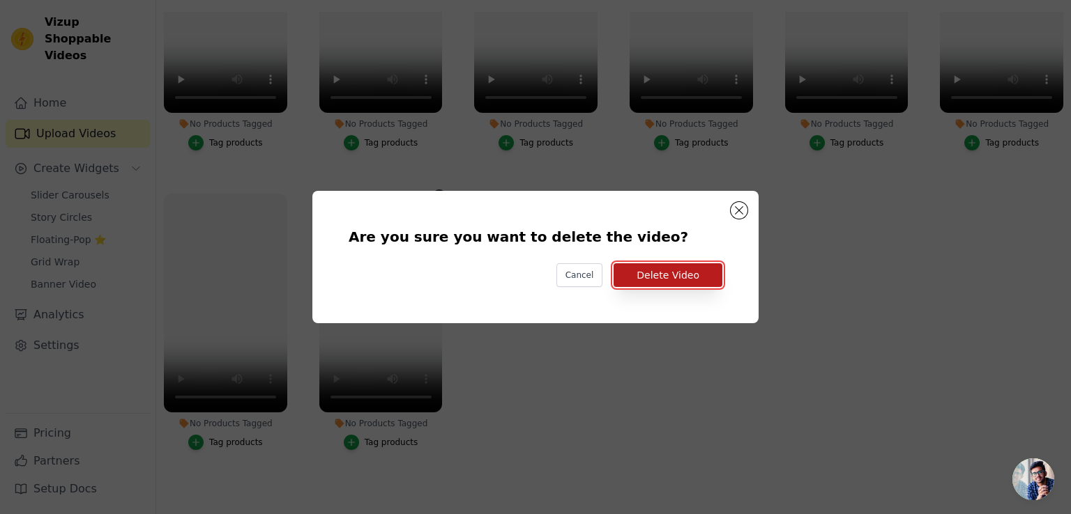
click at [698, 273] on button "Delete Video" at bounding box center [667, 275] width 109 height 24
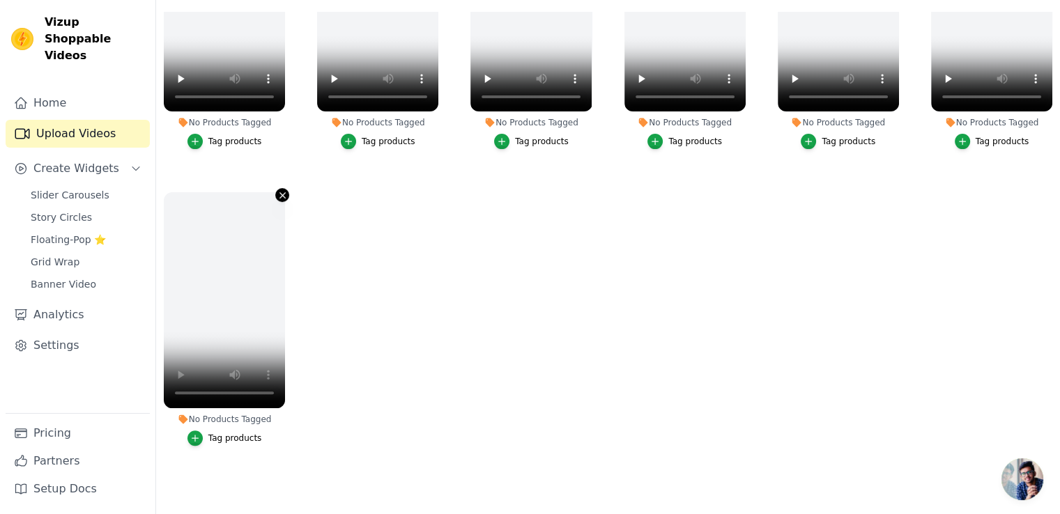
click at [277, 190] on icon "button" at bounding box center [282, 195] width 10 height 10
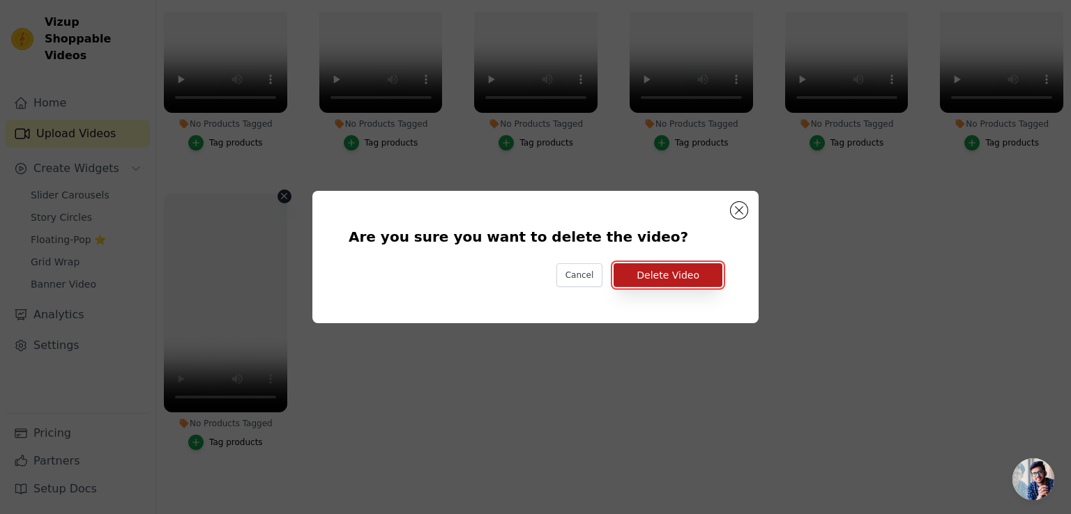
click at [671, 273] on button "Delete Video" at bounding box center [667, 275] width 109 height 24
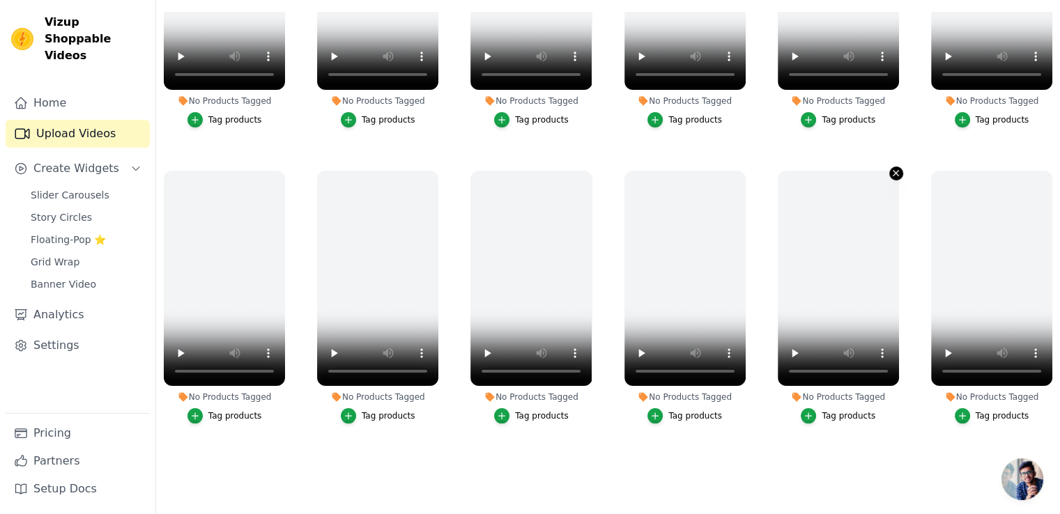
click at [891, 169] on icon "button" at bounding box center [896, 173] width 10 height 10
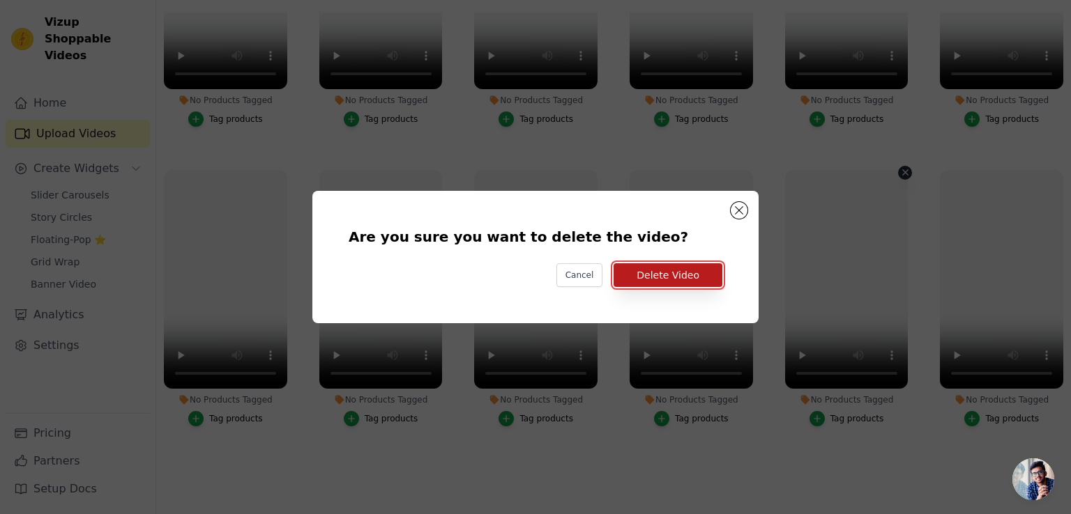
click at [639, 269] on button "Delete Video" at bounding box center [667, 275] width 109 height 24
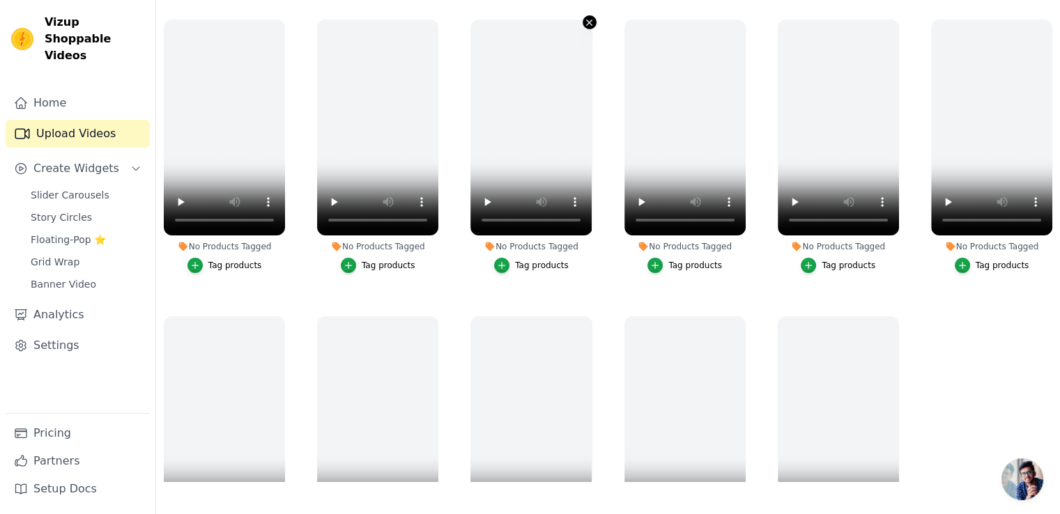
click at [585, 26] on icon "button" at bounding box center [589, 22] width 10 height 10
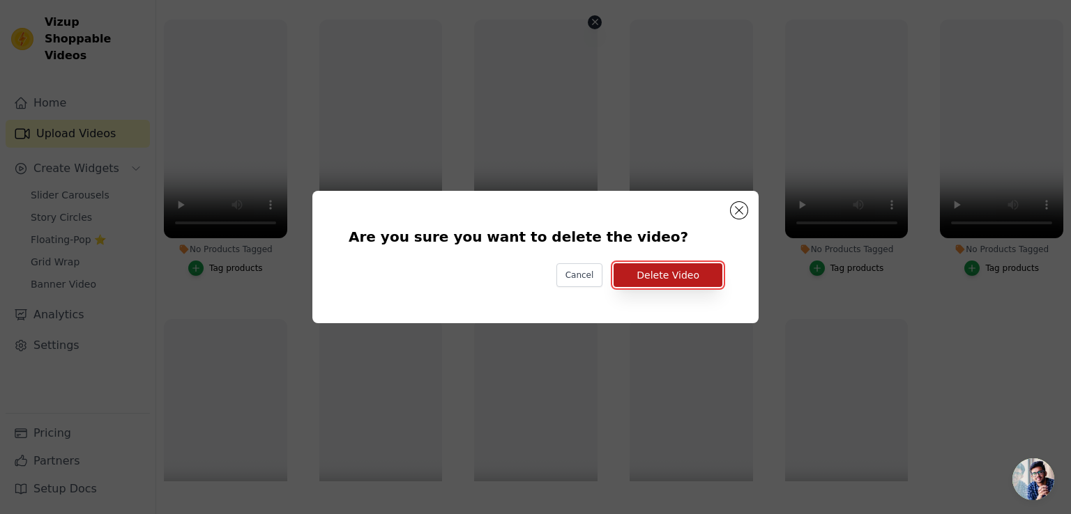
click at [661, 275] on button "Delete Video" at bounding box center [667, 275] width 109 height 24
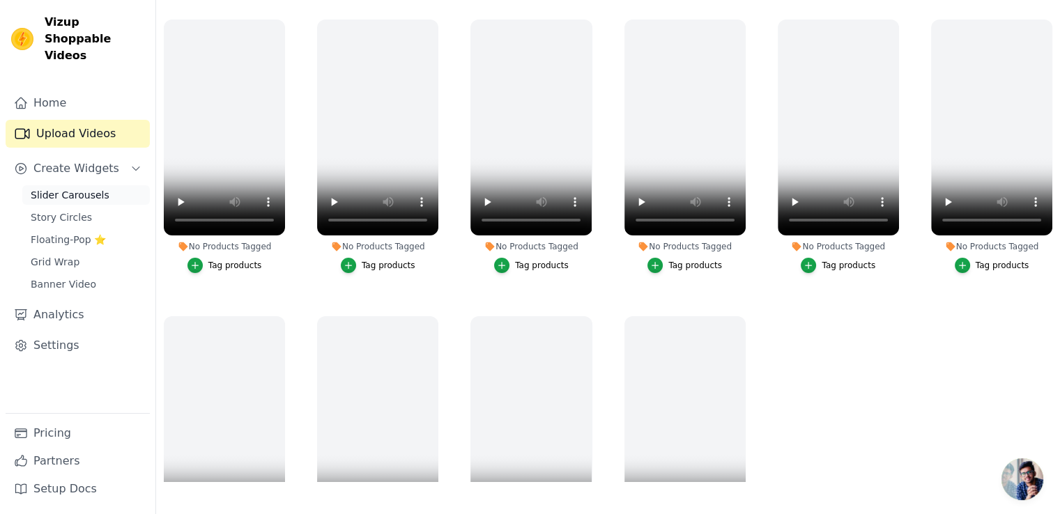
click at [64, 188] on span "Slider Carousels" at bounding box center [70, 195] width 79 height 14
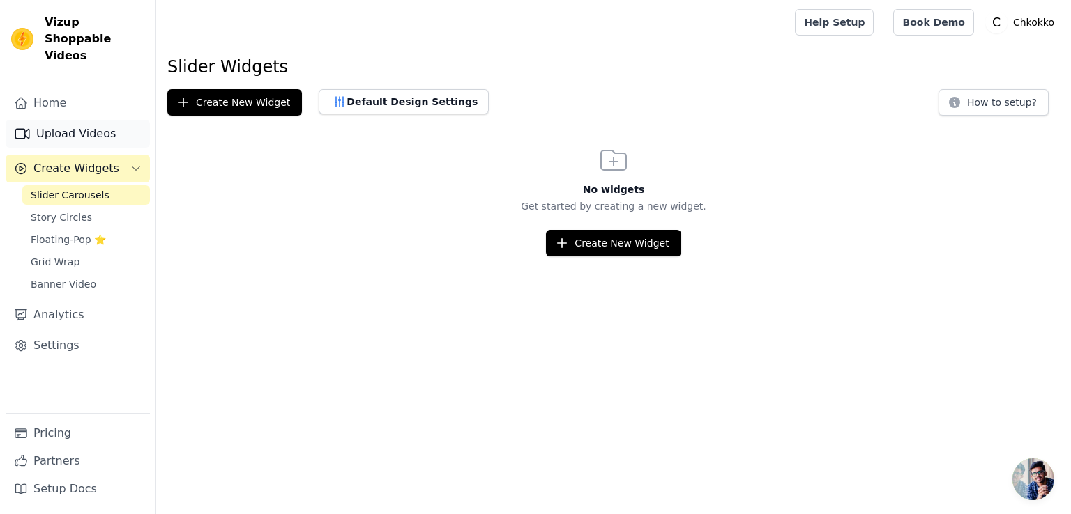
click at [72, 123] on link "Upload Videos" at bounding box center [78, 134] width 144 height 28
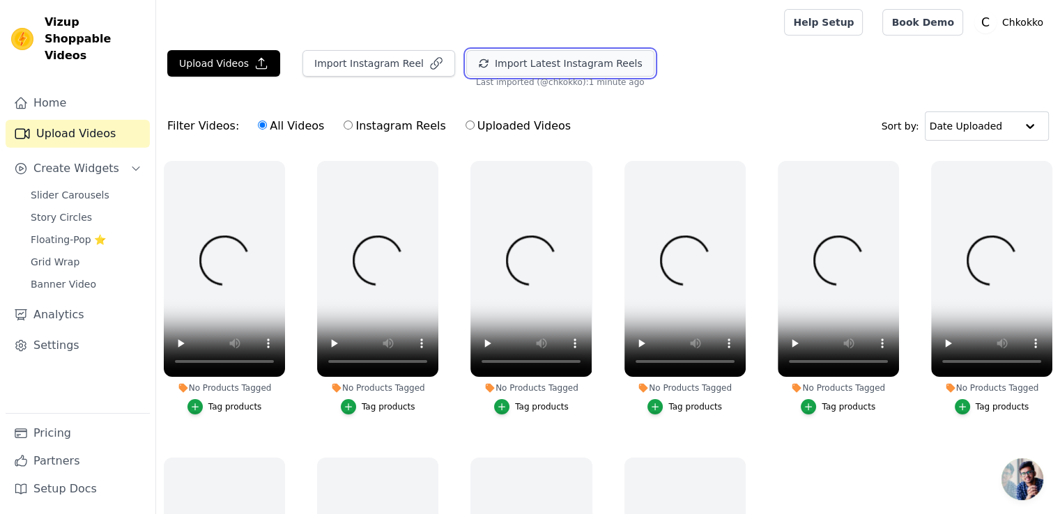
click at [560, 62] on button "Import Latest Instagram Reels" at bounding box center [560, 63] width 188 height 26
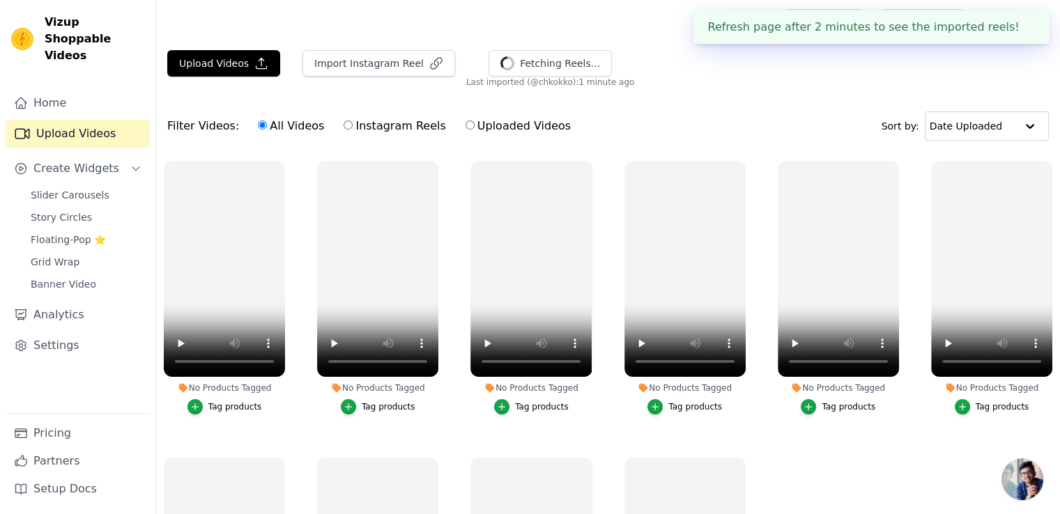
click at [1030, 27] on button "✖" at bounding box center [1028, 27] width 16 height 17
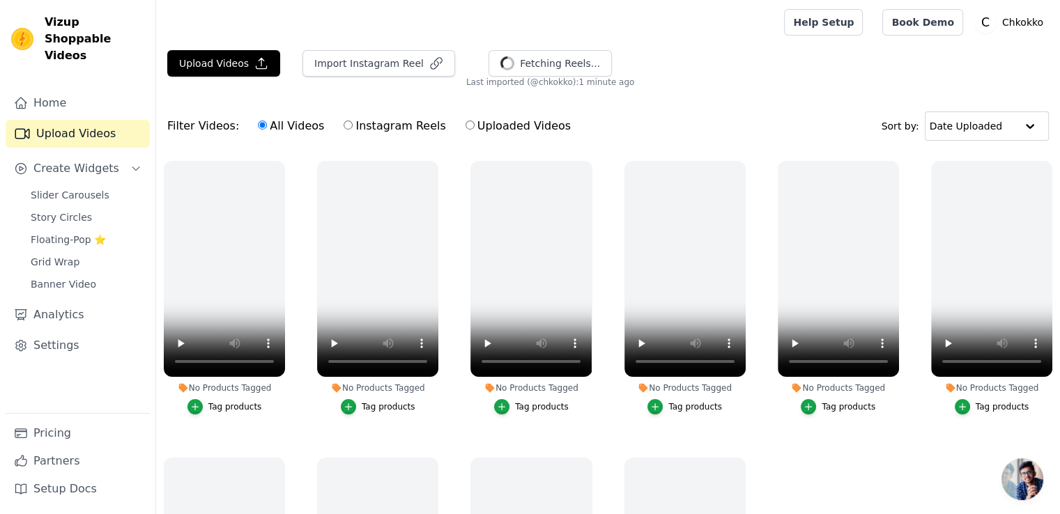
click at [575, 77] on span "Last imported (@ chkokko ): 1 minute ago" at bounding box center [550, 82] width 168 height 11
click at [484, 81] on span "Last imported (@ chkokko ): 1 minute ago" at bounding box center [550, 82] width 168 height 11
click at [466, 86] on span "Last imported (@ chkokko ): 1 minute ago" at bounding box center [550, 82] width 168 height 11
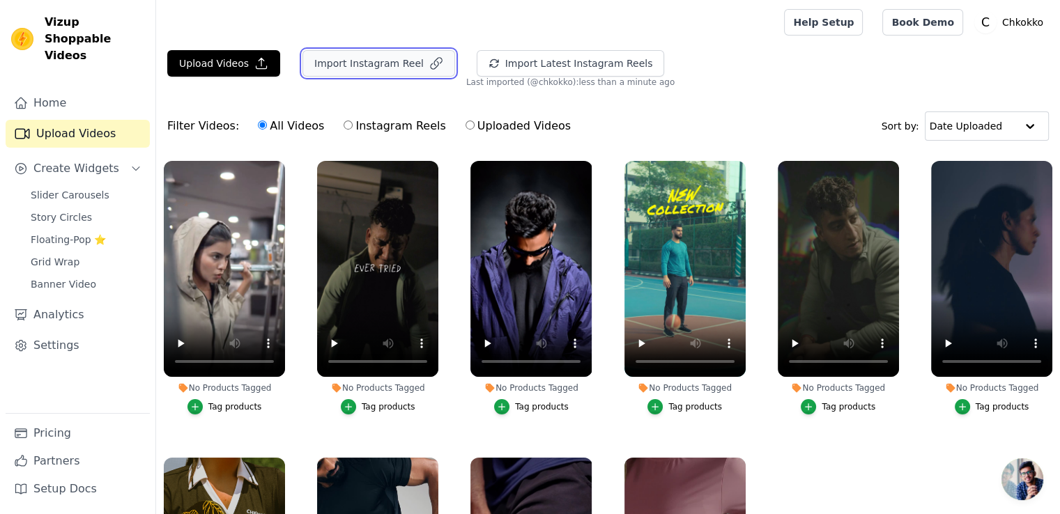
click at [392, 66] on button "Import Instagram Reel" at bounding box center [379, 63] width 153 height 26
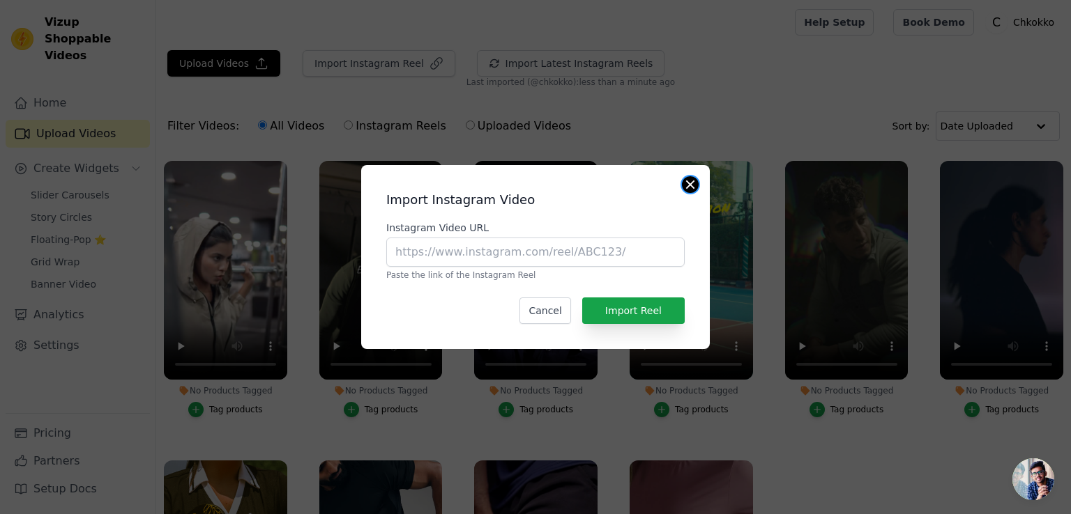
click at [688, 187] on button "Close modal" at bounding box center [690, 184] width 17 height 17
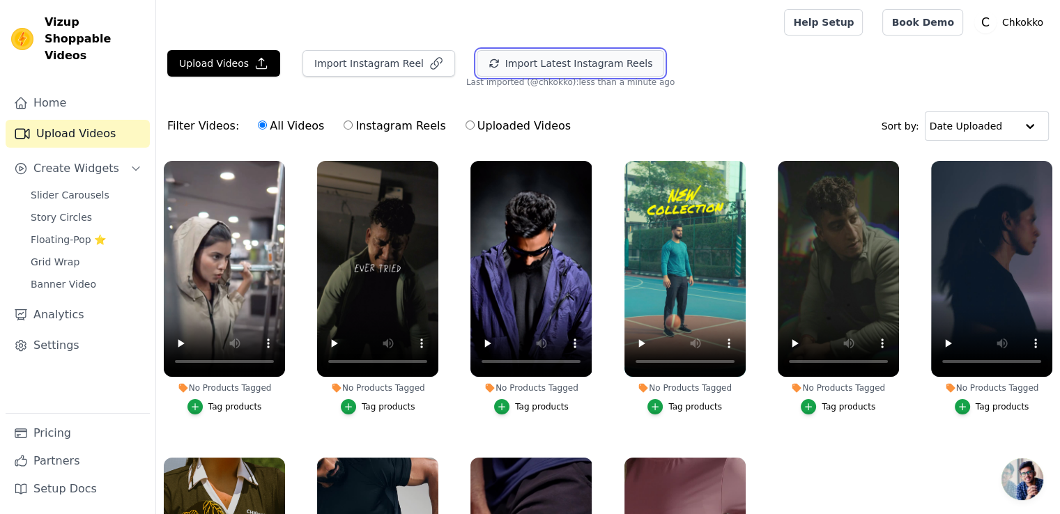
click at [524, 67] on button "Import Latest Instagram Reels" at bounding box center [571, 63] width 188 height 26
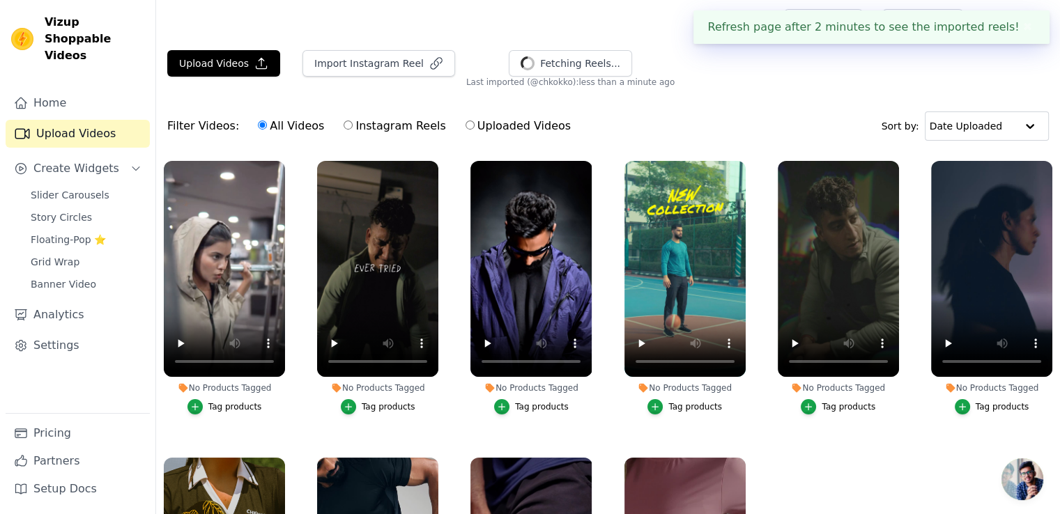
click at [1025, 28] on button "✖" at bounding box center [1028, 27] width 16 height 17
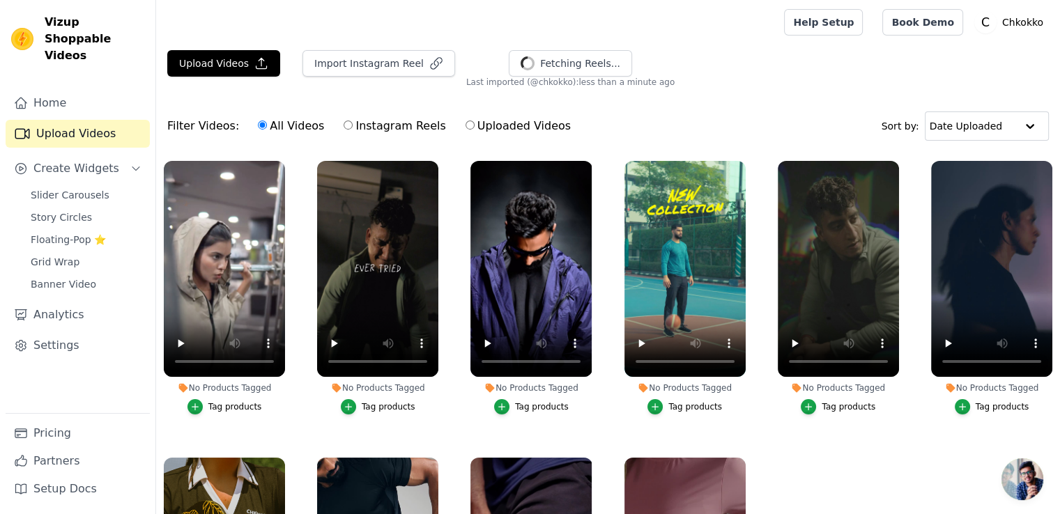
click at [728, 124] on div "Filter Videos: All Videos Instagram Reels Uploaded Videos Sort by: Date Uploaded" at bounding box center [608, 126] width 904 height 54
click at [64, 188] on span "Slider Carousels" at bounding box center [70, 195] width 79 height 14
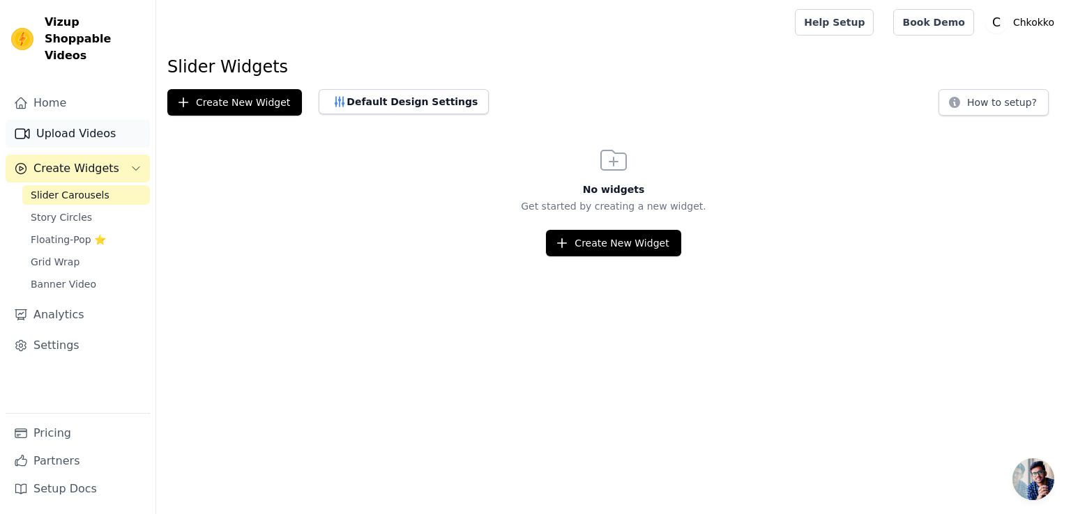
click at [82, 121] on link "Upload Videos" at bounding box center [78, 134] width 144 height 28
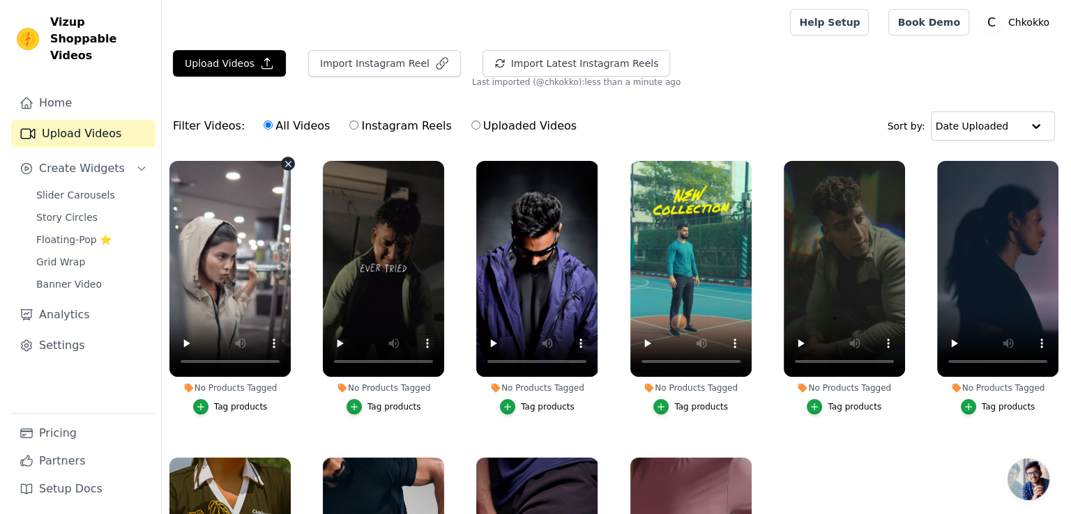
scroll to position [127, 0]
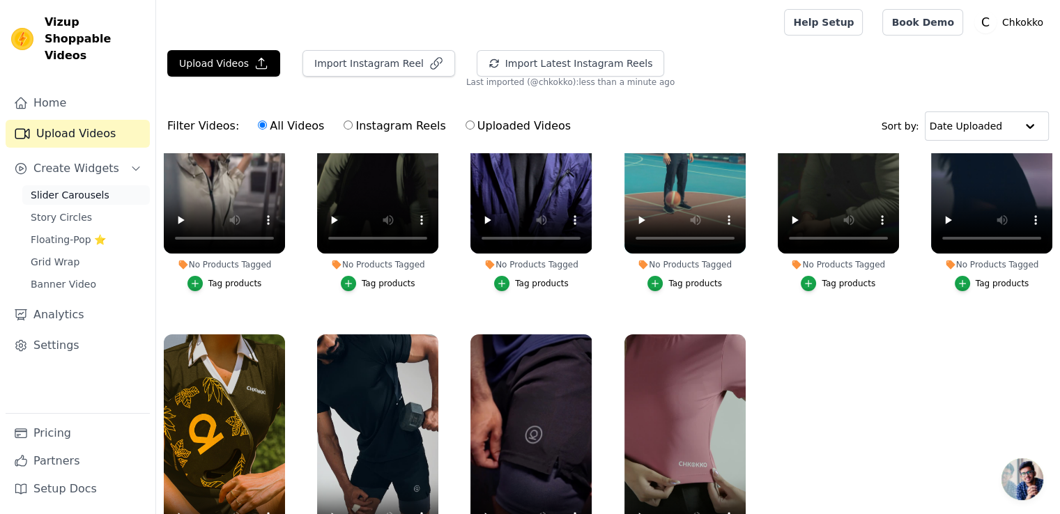
click at [69, 188] on span "Slider Carousels" at bounding box center [70, 195] width 79 height 14
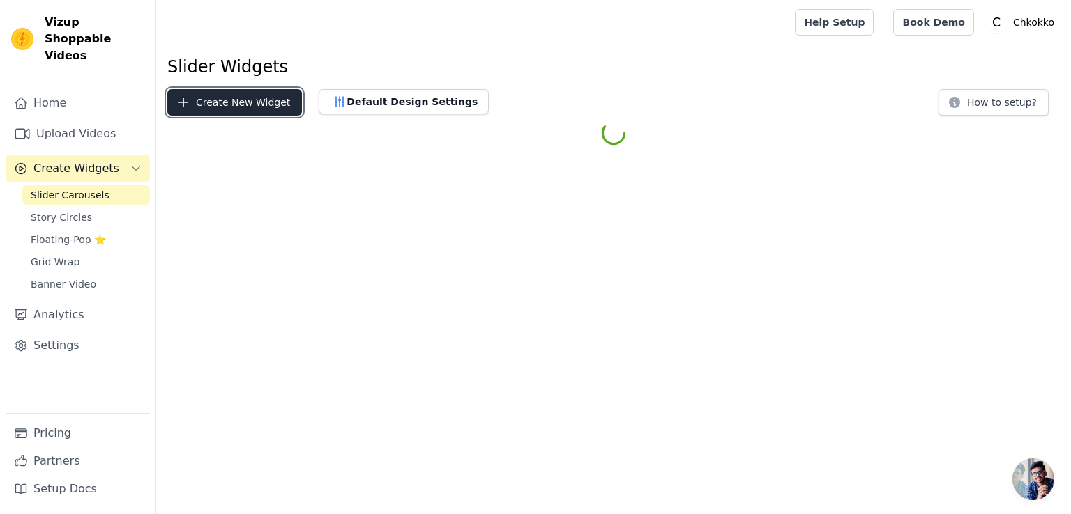
click at [231, 97] on button "Create New Widget" at bounding box center [234, 102] width 135 height 26
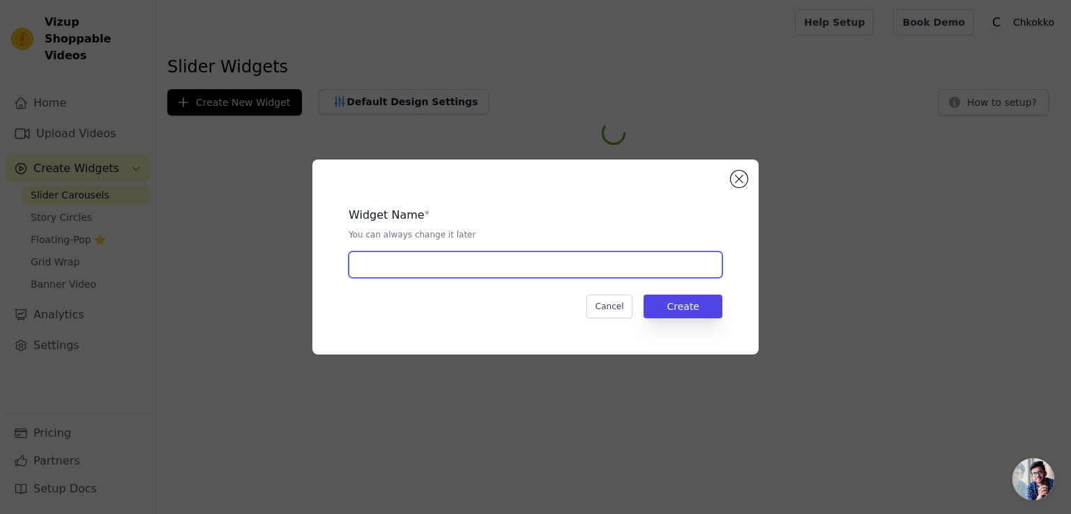
click at [408, 257] on input "text" at bounding box center [536, 265] width 374 height 26
type input "VideoSlider"
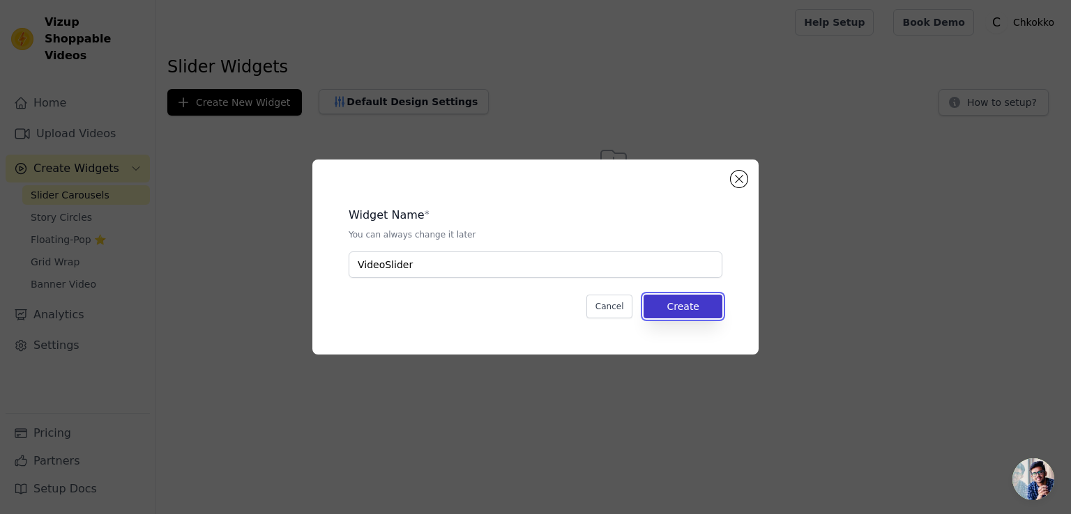
click at [680, 316] on button "Create" at bounding box center [682, 307] width 79 height 24
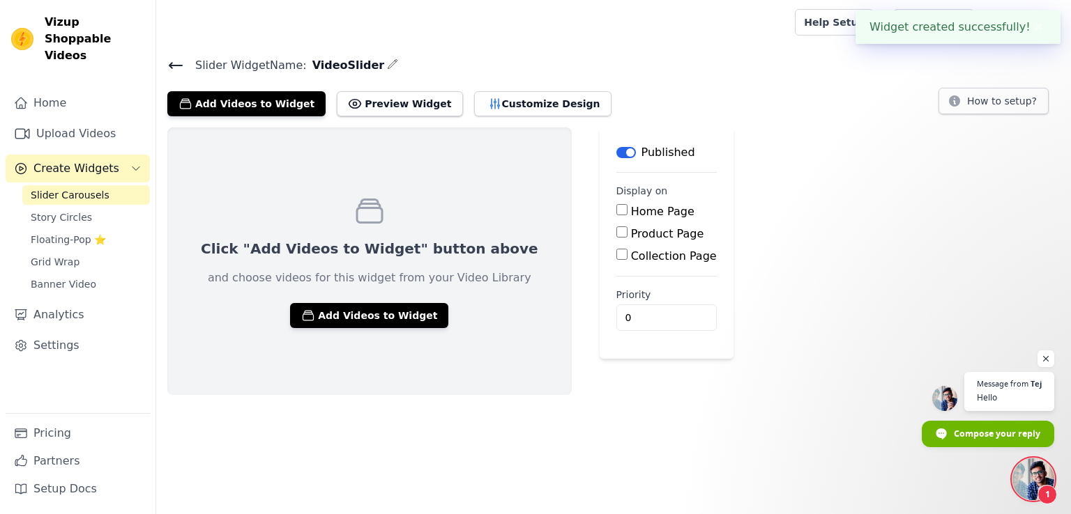
click at [616, 209] on input "Home Page" at bounding box center [621, 209] width 11 height 11
checkbox input "true"
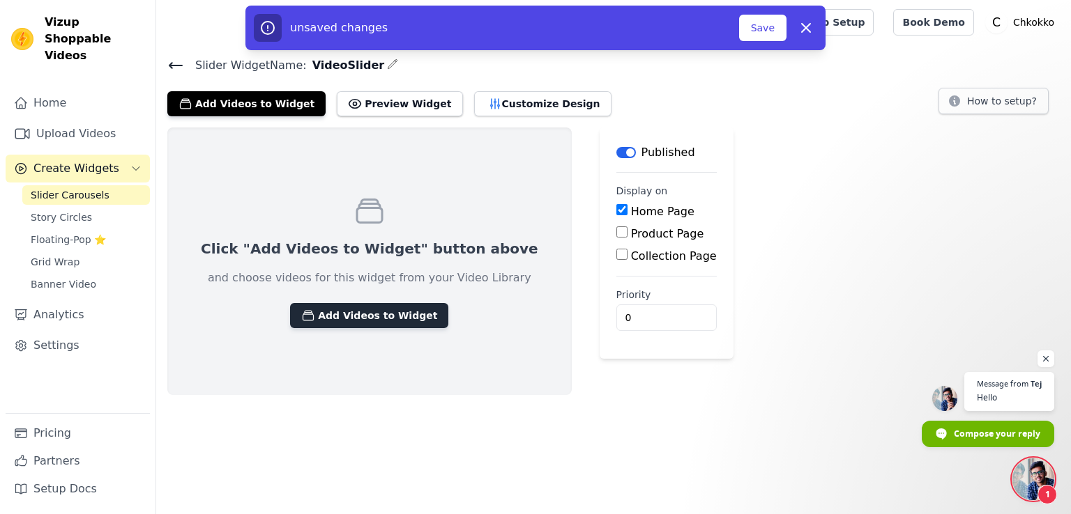
click at [355, 309] on button "Add Videos to Widget" at bounding box center [369, 315] width 158 height 25
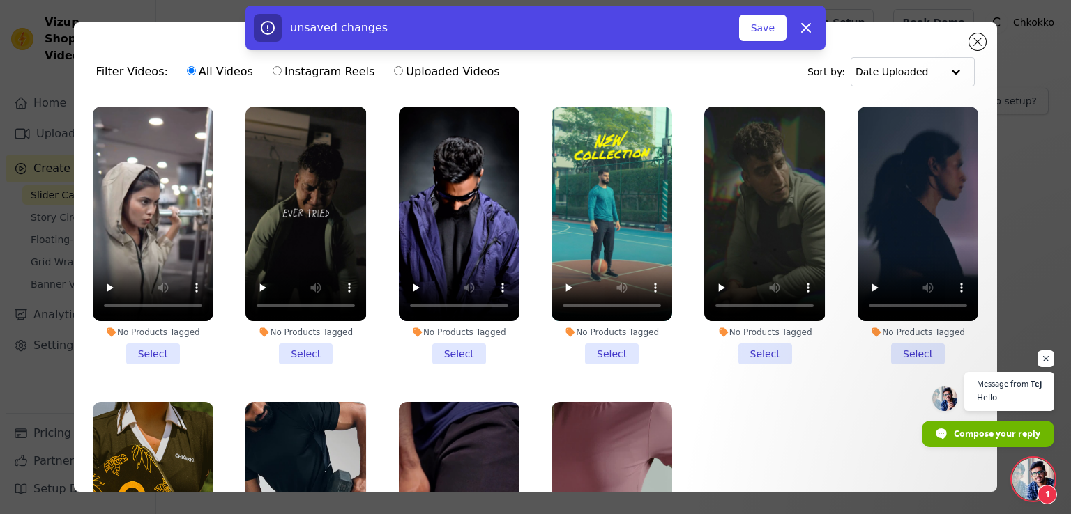
click at [144, 346] on li "No Products Tagged Select" at bounding box center [153, 236] width 121 height 258
click at [0, 0] on input "No Products Tagged Select" at bounding box center [0, 0] width 0 height 0
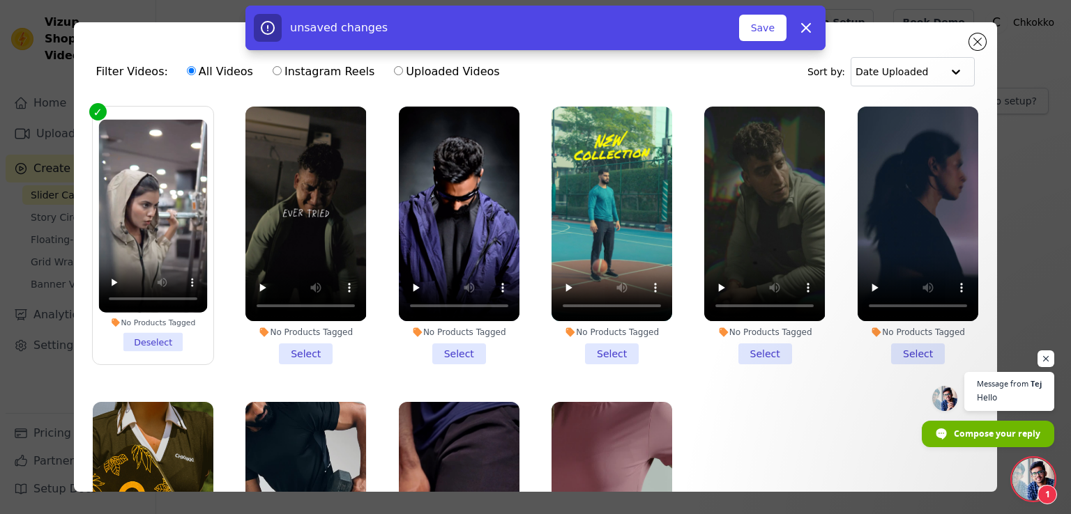
click at [286, 341] on li "No Products Tagged Select" at bounding box center [305, 236] width 121 height 258
click at [0, 0] on input "No Products Tagged Select" at bounding box center [0, 0] width 0 height 0
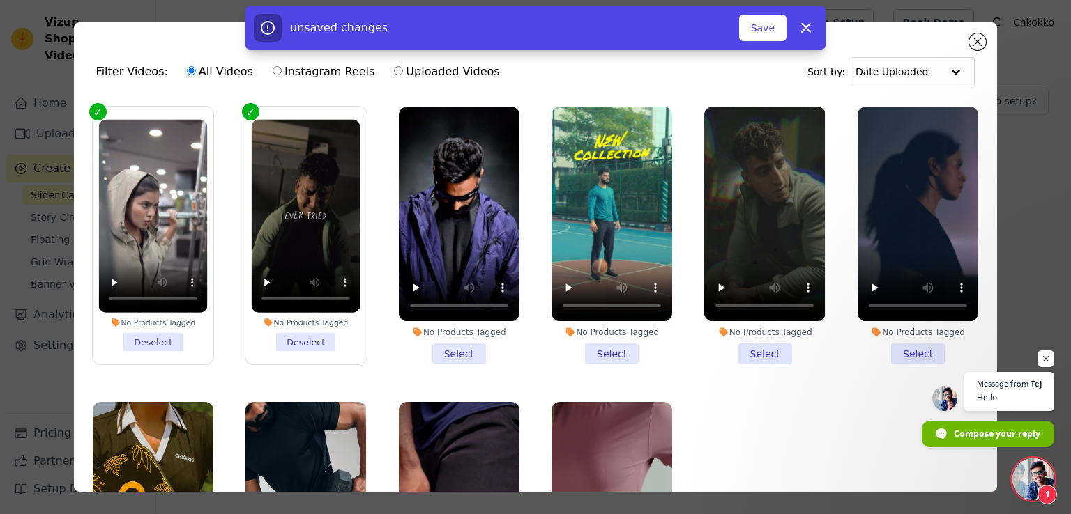
click at [434, 355] on li "No Products Tagged Select" at bounding box center [459, 236] width 121 height 258
click at [0, 0] on input "No Products Tagged Select" at bounding box center [0, 0] width 0 height 0
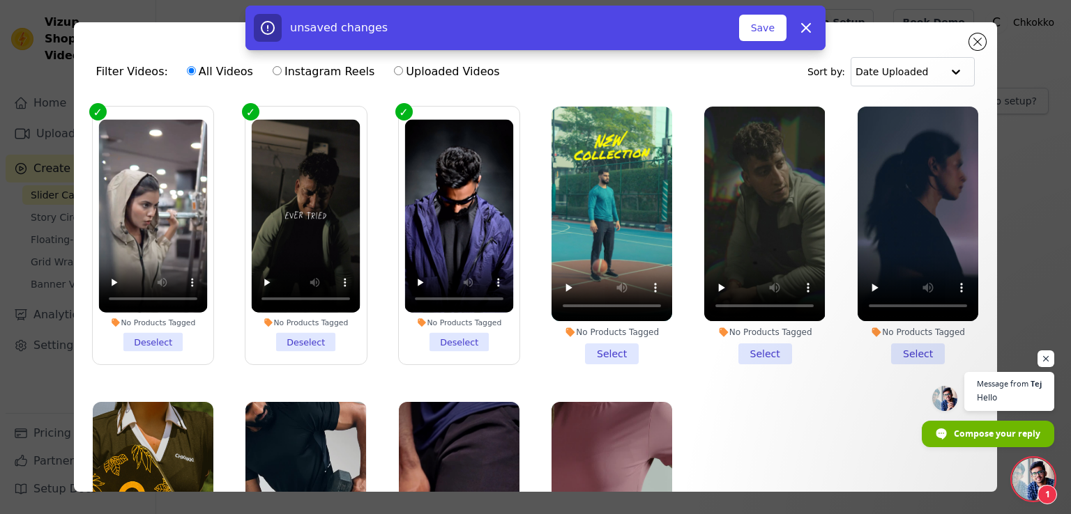
click at [599, 353] on li "No Products Tagged Select" at bounding box center [611, 236] width 121 height 258
click at [0, 0] on input "No Products Tagged Select" at bounding box center [0, 0] width 0 height 0
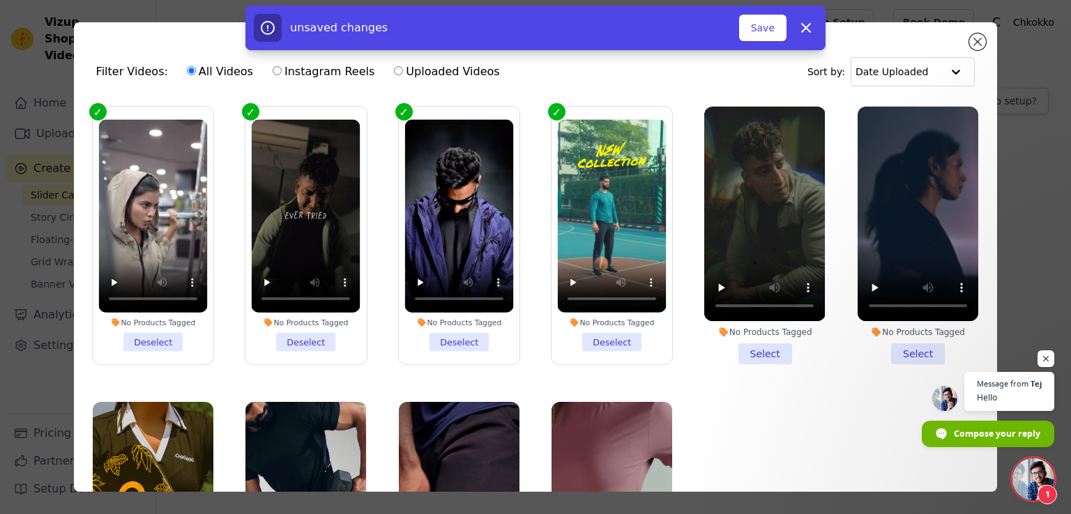
click at [746, 346] on li "No Products Tagged Select" at bounding box center [764, 236] width 121 height 258
click at [0, 0] on input "No Products Tagged Select" at bounding box center [0, 0] width 0 height 0
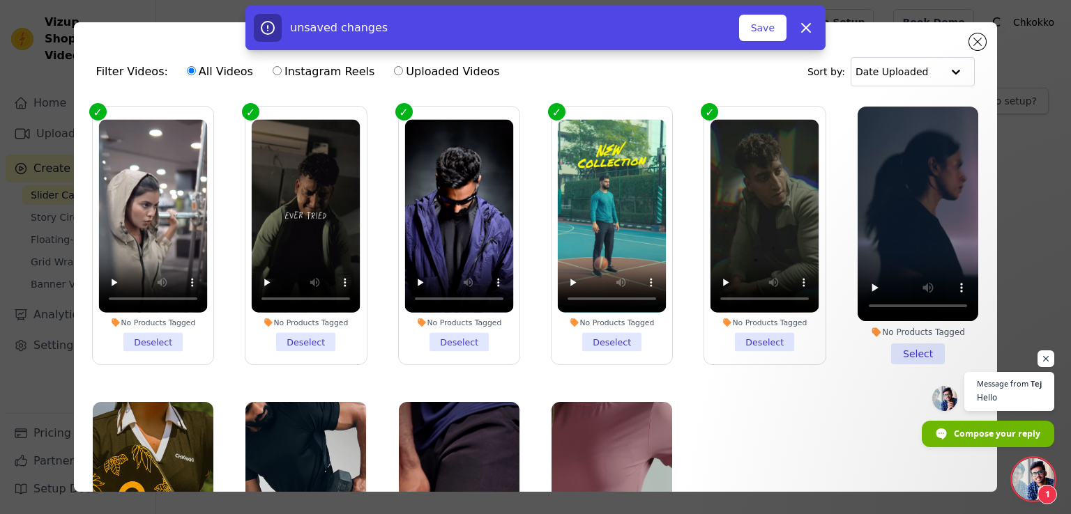
click at [865, 341] on li "No Products Tagged Select" at bounding box center [917, 236] width 121 height 258
click at [0, 0] on input "No Products Tagged Select" at bounding box center [0, 0] width 0 height 0
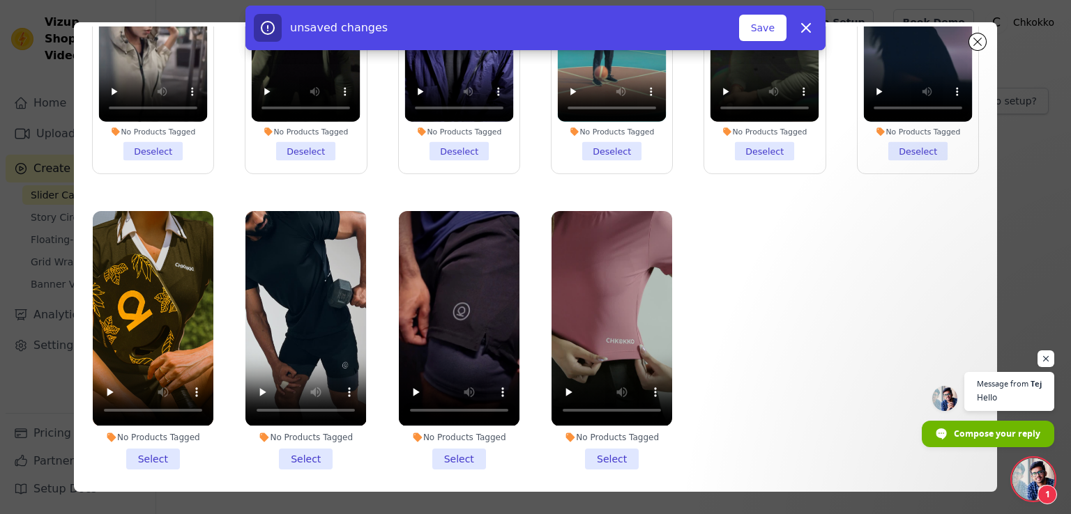
scroll to position [121, 0]
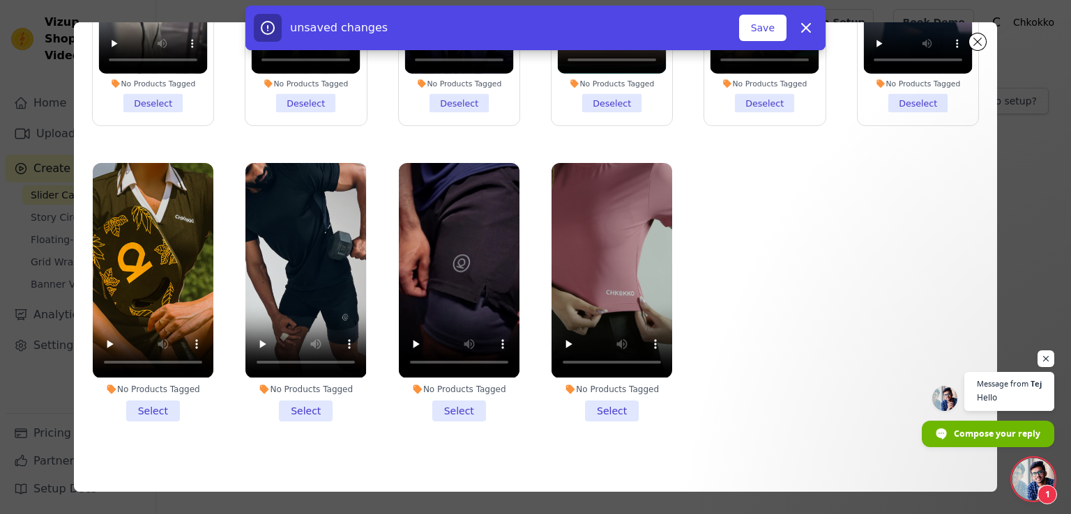
click at [142, 405] on li "No Products Tagged Select" at bounding box center [153, 292] width 121 height 258
click at [0, 0] on input "No Products Tagged Select" at bounding box center [0, 0] width 0 height 0
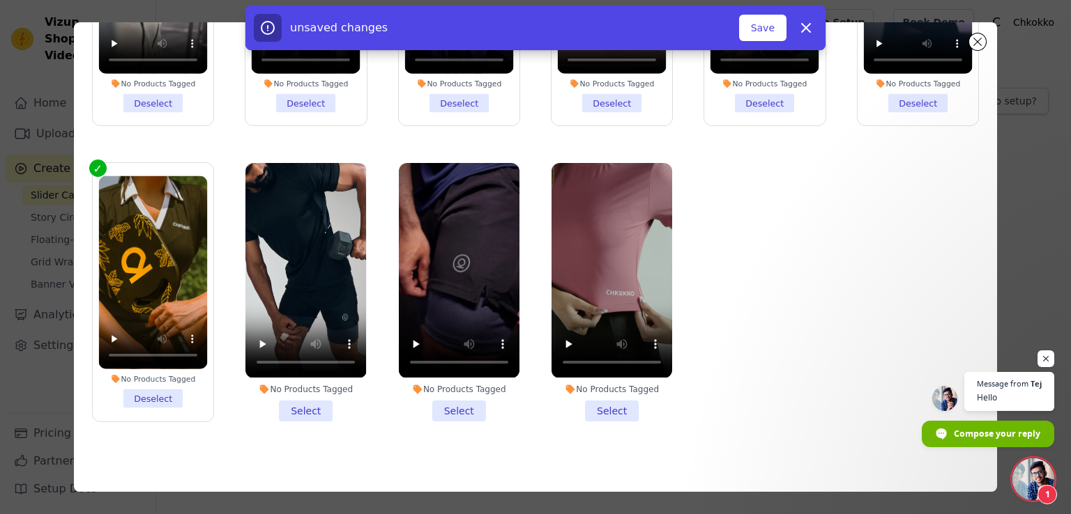
click at [309, 403] on li "No Products Tagged Select" at bounding box center [305, 292] width 121 height 258
click at [0, 0] on input "No Products Tagged Select" at bounding box center [0, 0] width 0 height 0
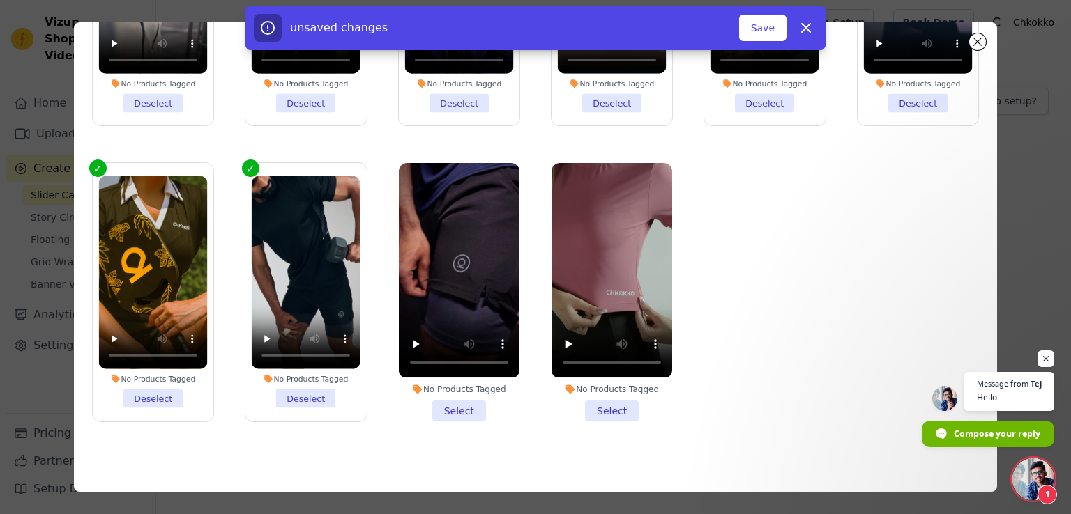
click at [429, 395] on li "No Products Tagged Select" at bounding box center [459, 292] width 121 height 258
click at [0, 0] on input "No Products Tagged Select" at bounding box center [0, 0] width 0 height 0
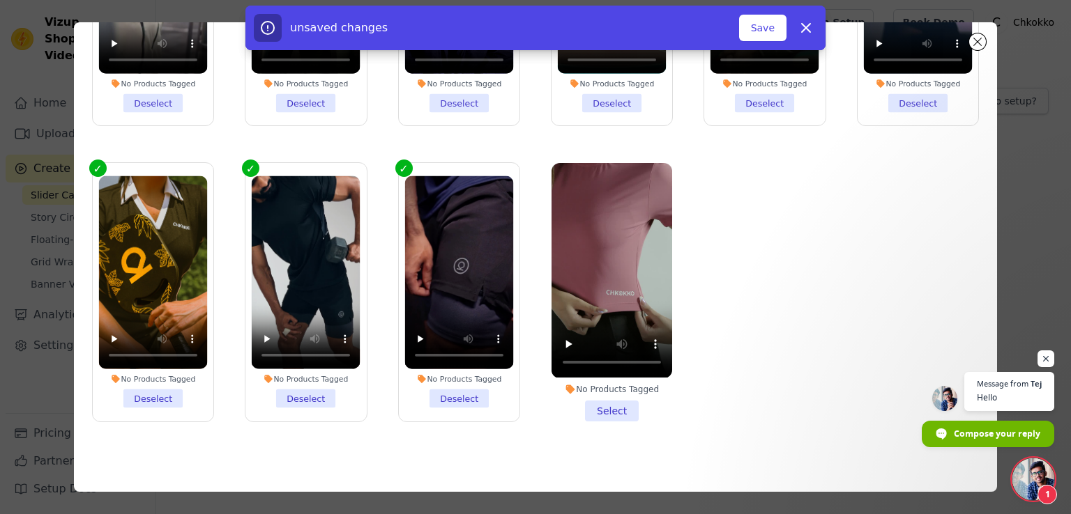
click at [610, 401] on li "No Products Tagged Select" at bounding box center [611, 292] width 121 height 258
click at [0, 0] on input "No Products Tagged Select" at bounding box center [0, 0] width 0 height 0
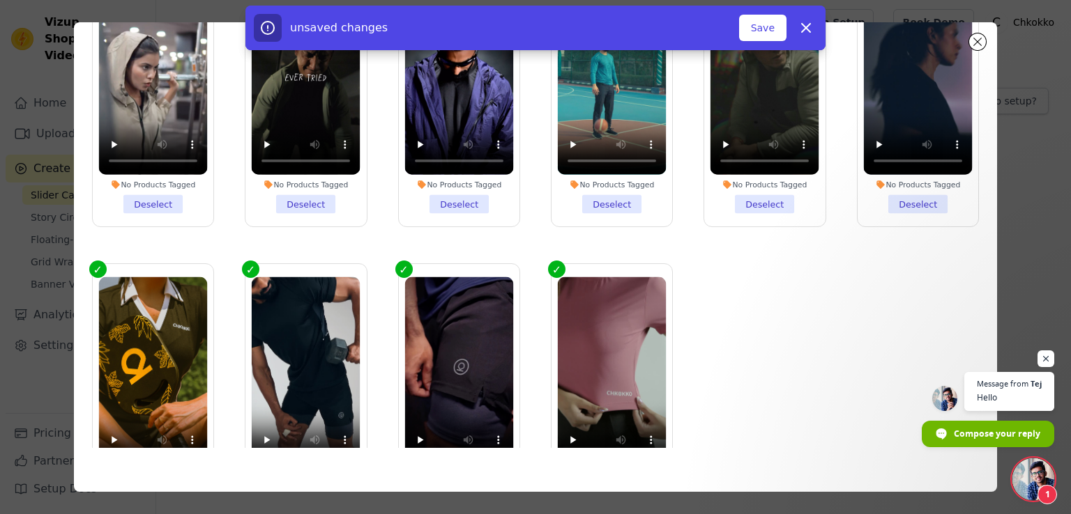
scroll to position [0, 0]
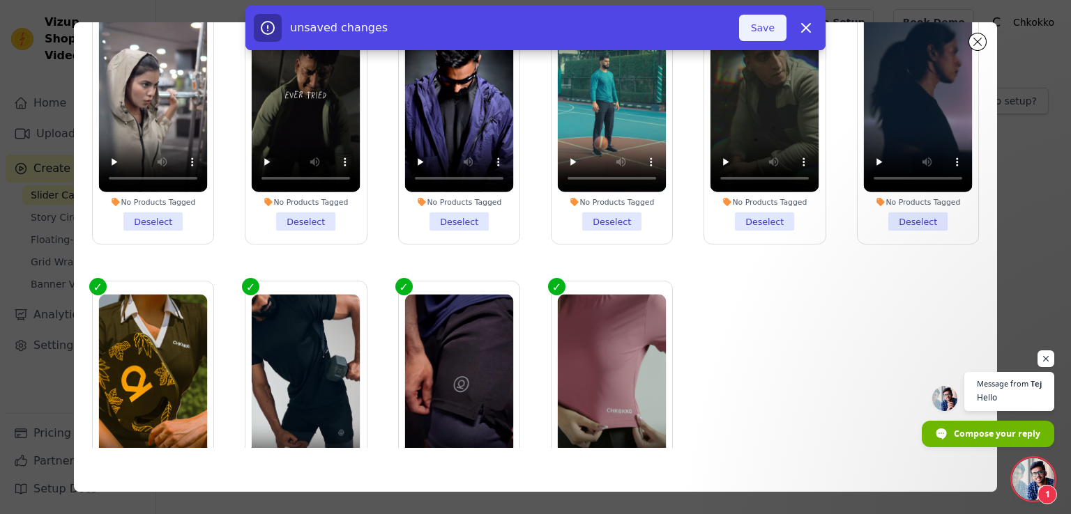
click at [767, 37] on button "Save" at bounding box center [762, 28] width 47 height 26
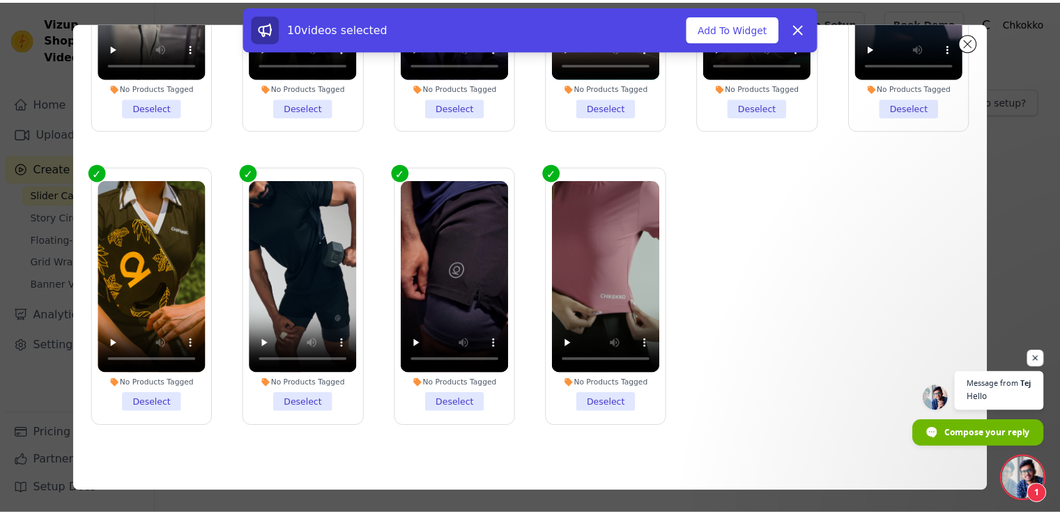
scroll to position [118, 0]
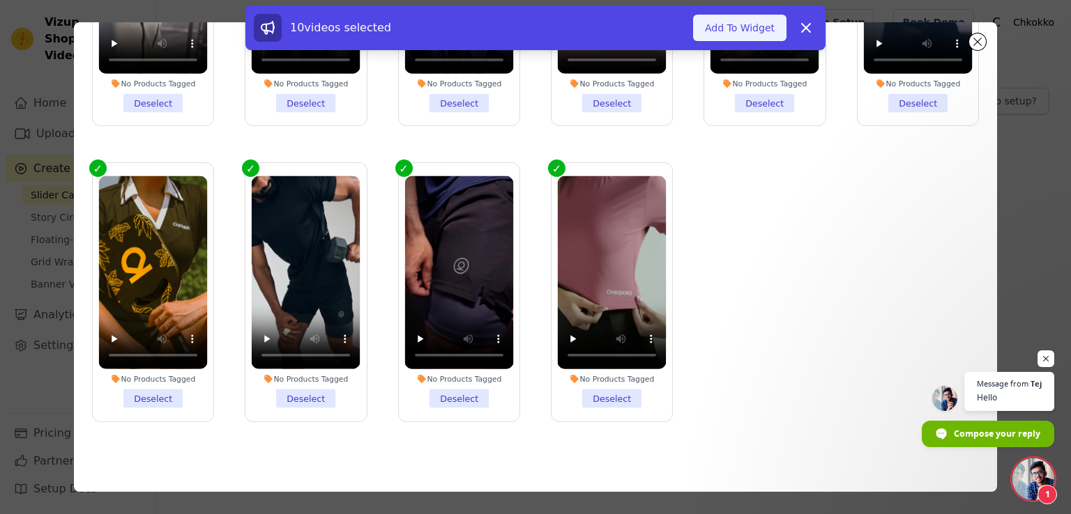
click at [730, 26] on button "Add To Widget" at bounding box center [739, 28] width 93 height 26
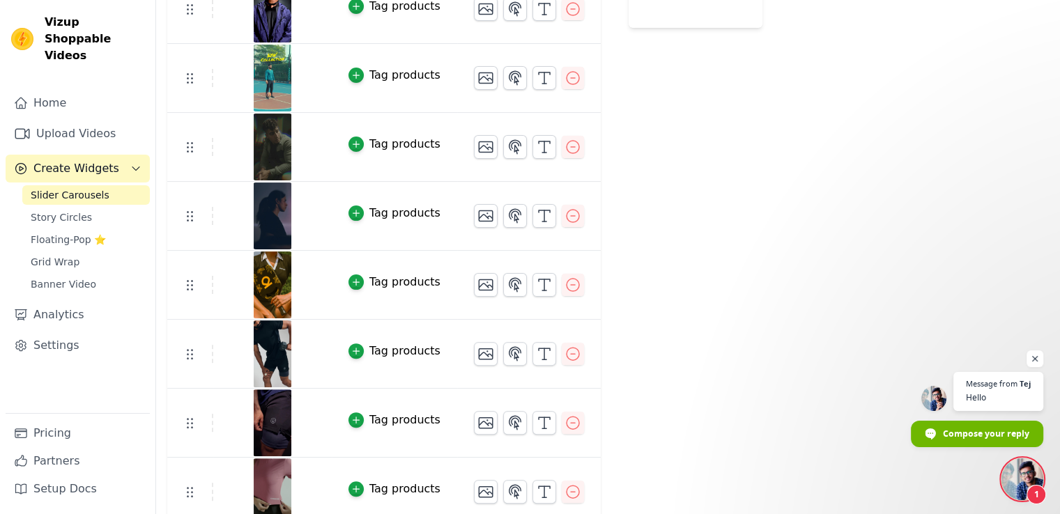
scroll to position [341, 0]
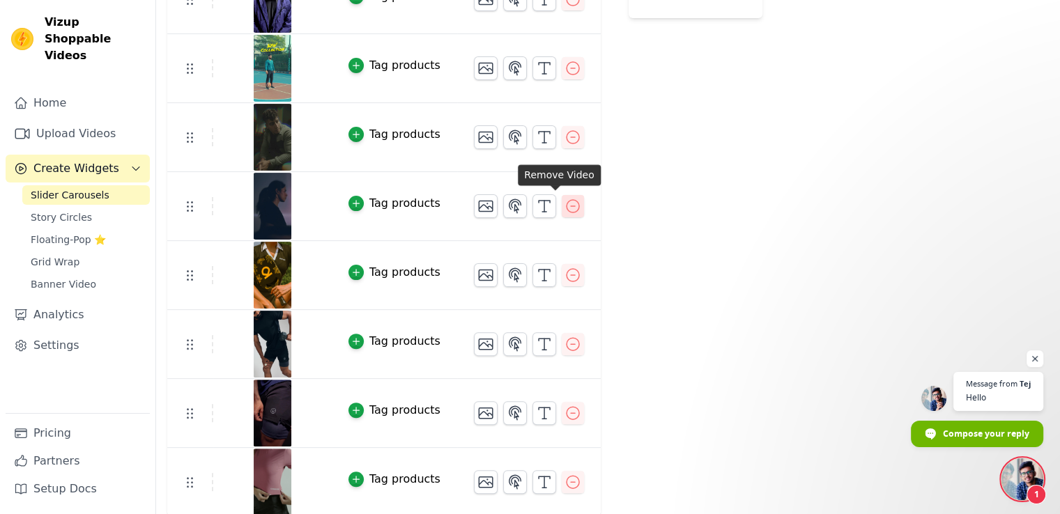
click at [565, 205] on icon "button" at bounding box center [573, 206] width 17 height 17
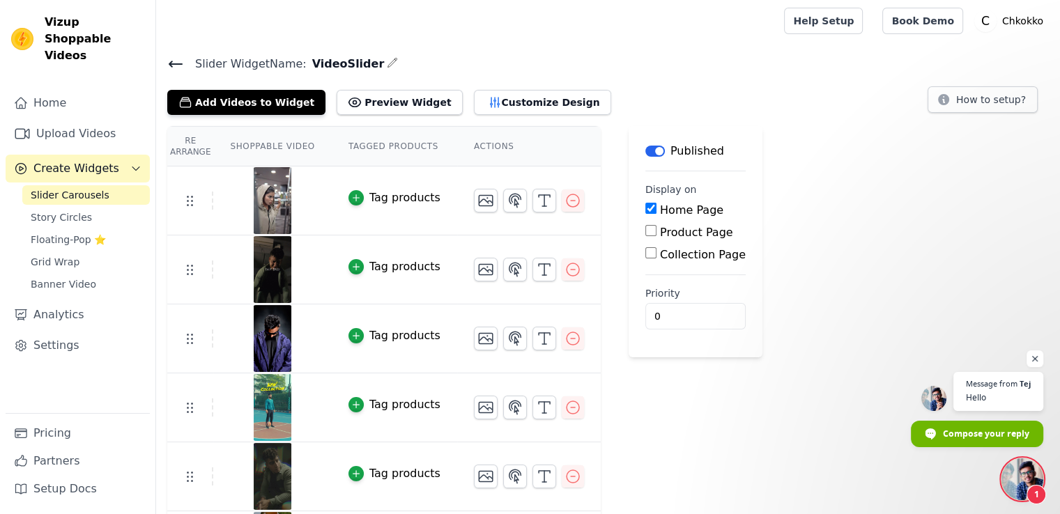
scroll to position [0, 0]
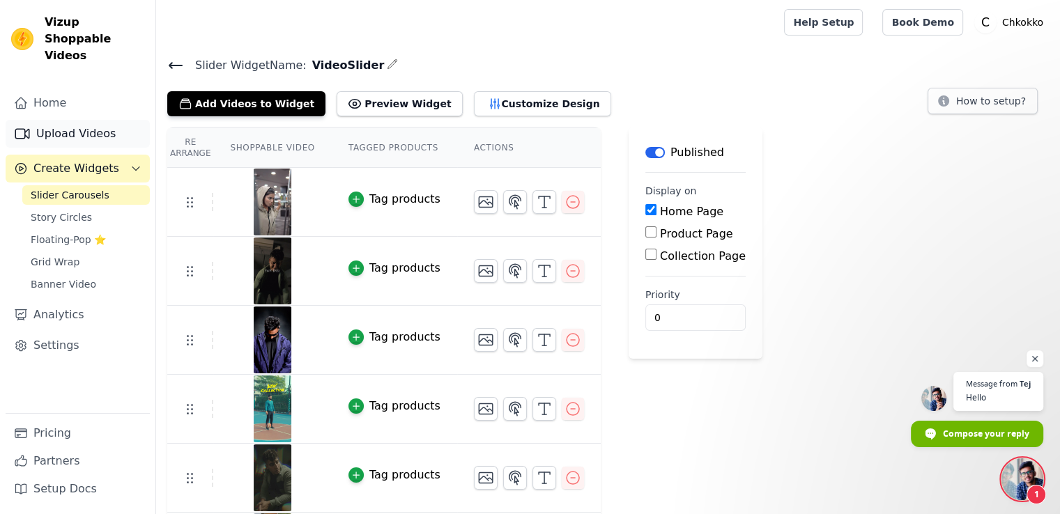
click at [71, 124] on link "Upload Videos" at bounding box center [78, 134] width 144 height 28
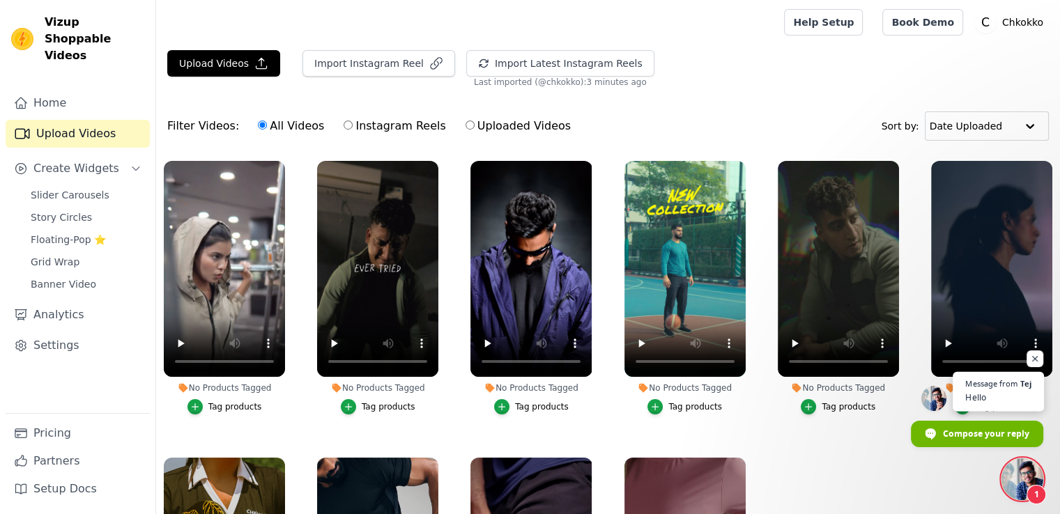
click at [974, 395] on span "Hello" at bounding box center [998, 397] width 66 height 13
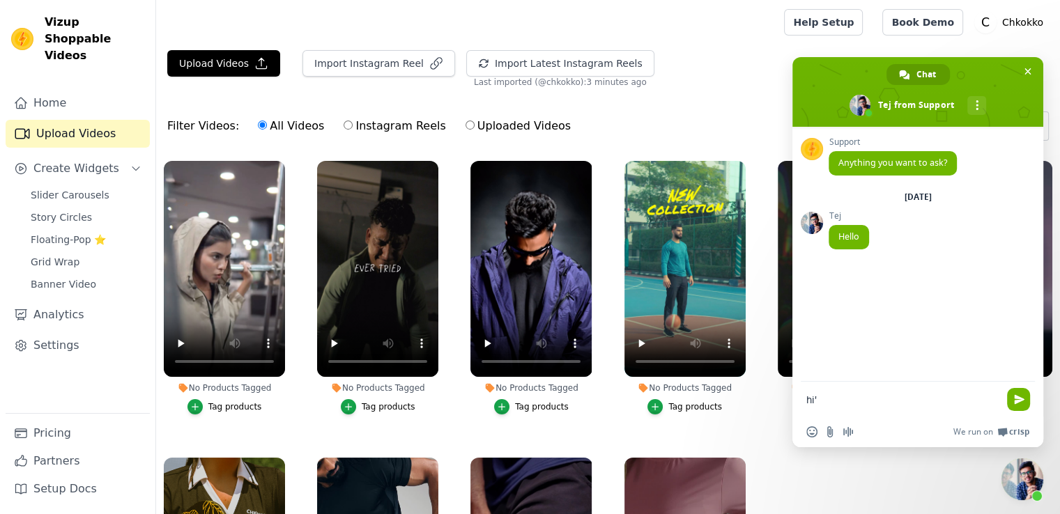
type textarea "hi"
click at [857, 475] on ul "No Products Tagged Tag products No Products Tagged Tag products No Products Tag…" at bounding box center [608, 388] width 904 height 470
click at [1032, 480] on span "Close chat" at bounding box center [1023, 480] width 42 height 42
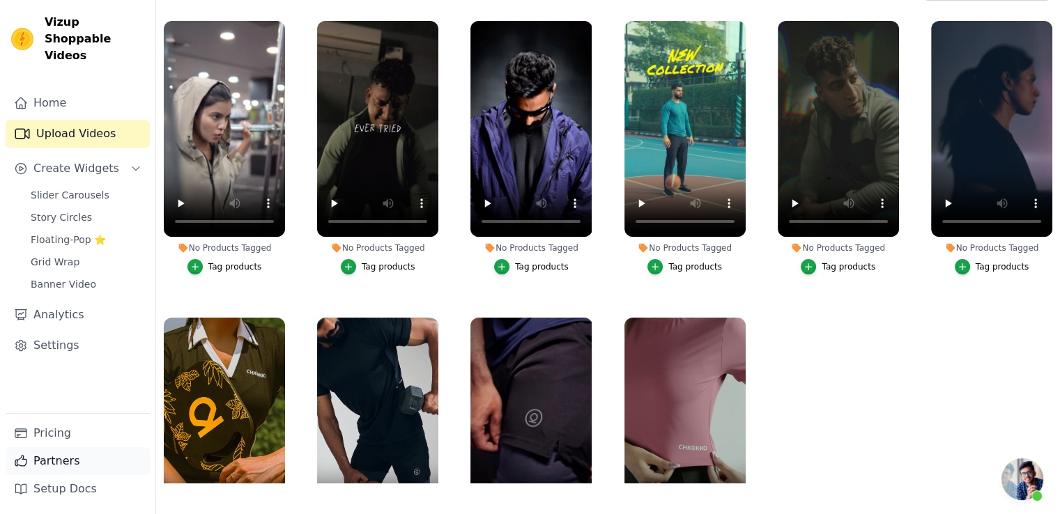
scroll to position [141, 0]
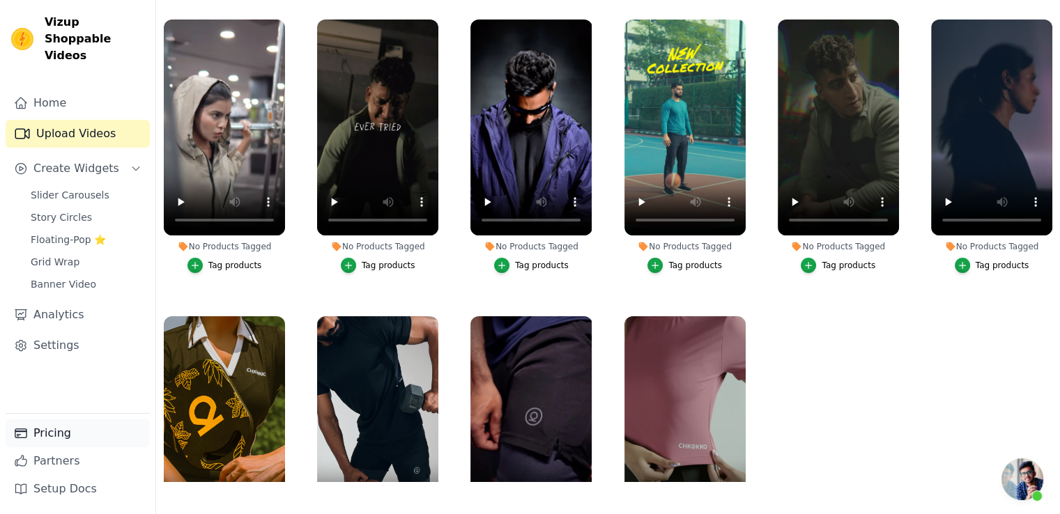
click at [63, 438] on link "Pricing" at bounding box center [78, 434] width 144 height 28
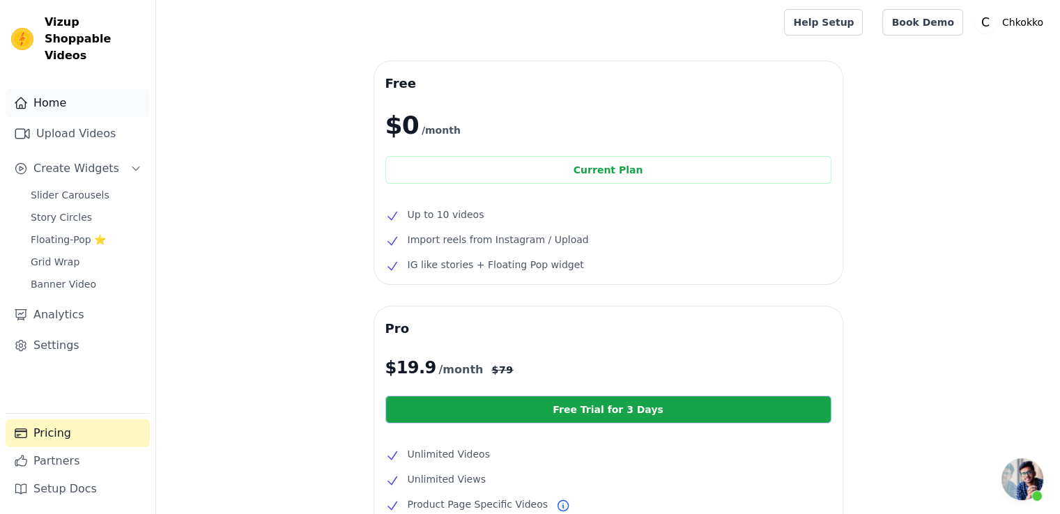
click at [63, 89] on link "Home" at bounding box center [78, 103] width 144 height 28
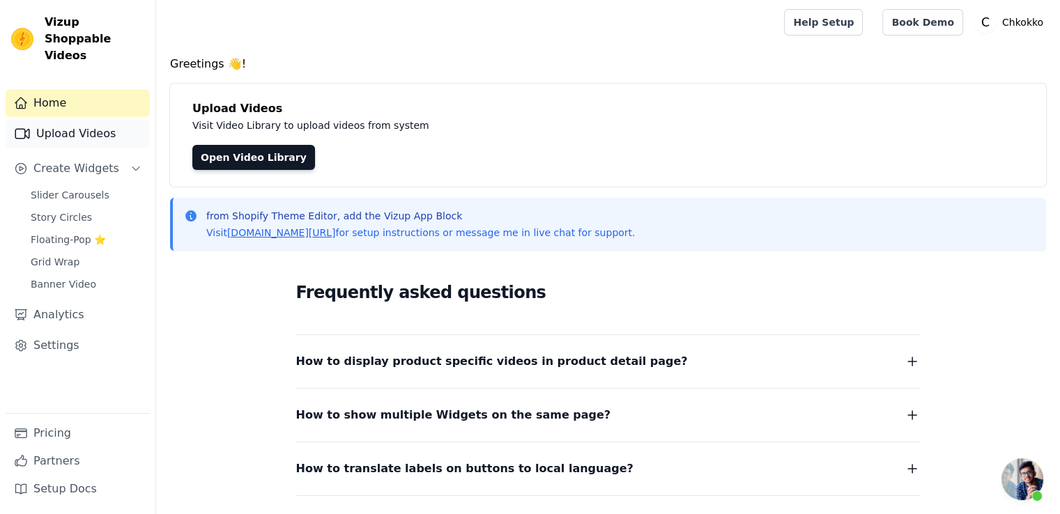
click at [74, 121] on link "Upload Videos" at bounding box center [78, 134] width 144 height 28
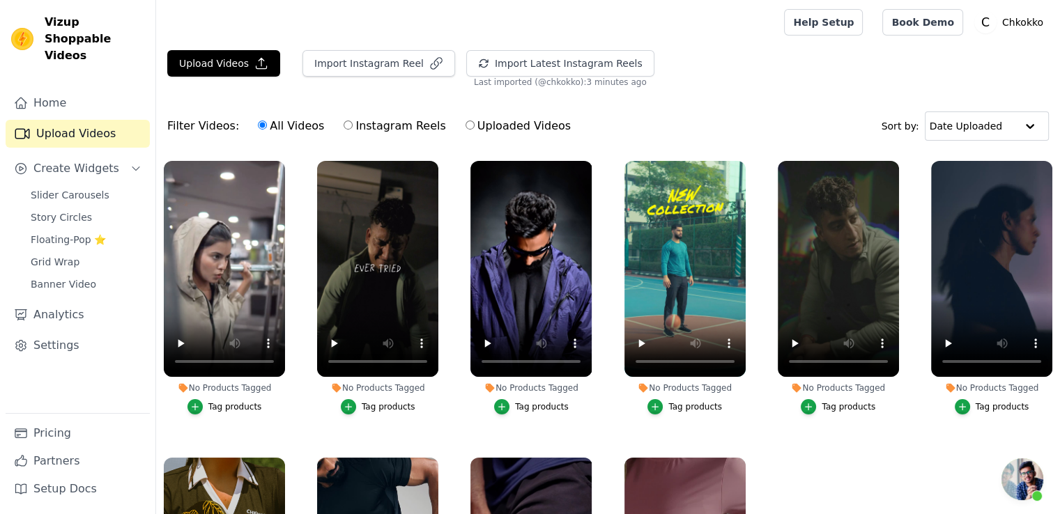
click at [1027, 491] on span "Open chat" at bounding box center [1023, 480] width 42 height 42
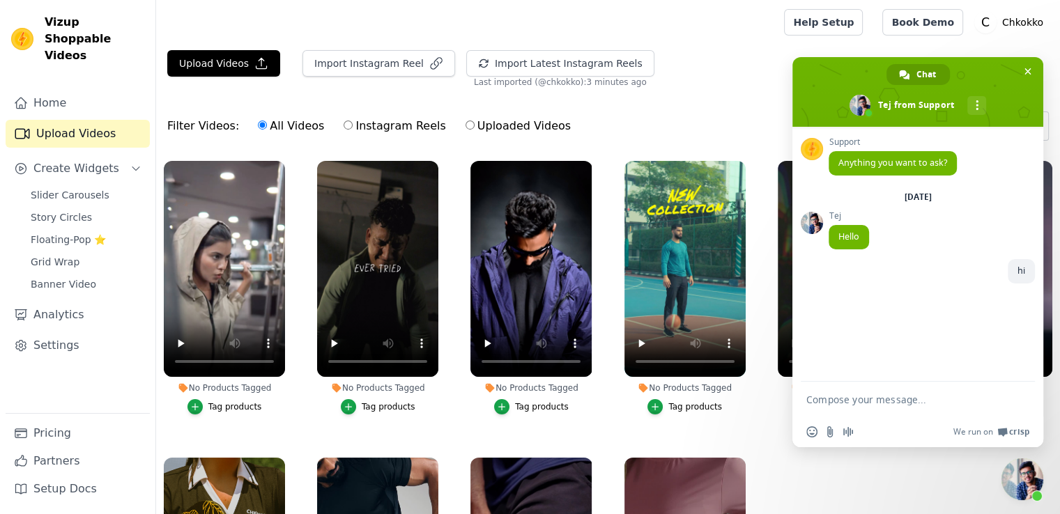
click at [881, 500] on ul "No Products Tagged Tag products No Products Tagged Tag products No Products Tag…" at bounding box center [608, 388] width 904 height 470
click at [841, 481] on ul "No Products Tagged Tag products No Products Tagged Tag products No Products Tag…" at bounding box center [608, 388] width 904 height 470
click at [1034, 459] on span "Close chat" at bounding box center [1023, 459] width 42 height 0
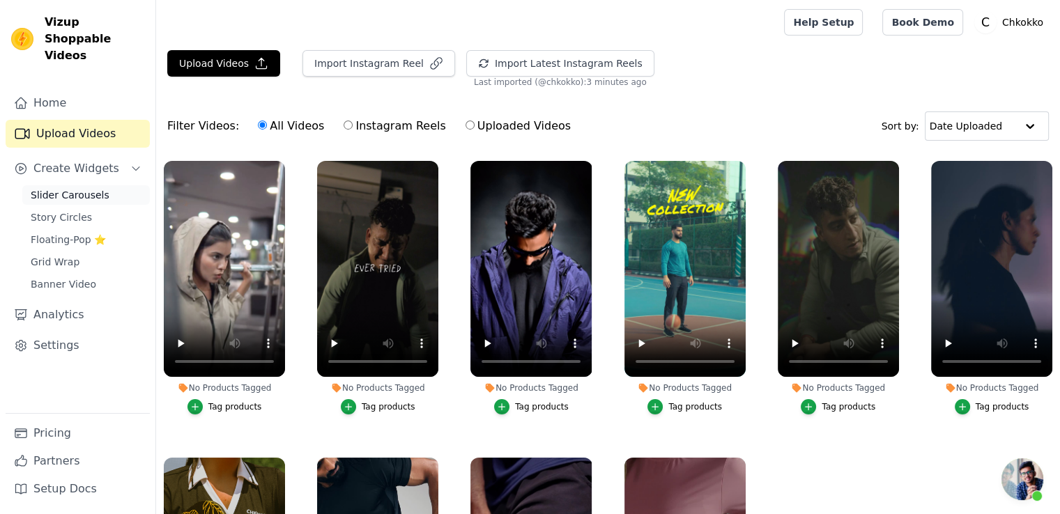
click at [98, 188] on span "Slider Carousels" at bounding box center [70, 195] width 79 height 14
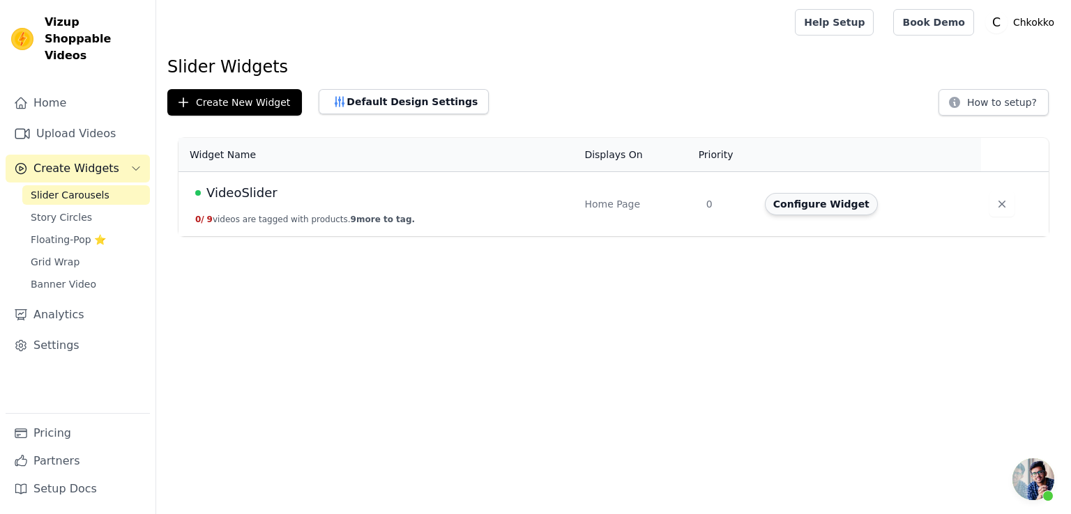
click at [814, 206] on button "Configure Widget" at bounding box center [821, 204] width 113 height 22
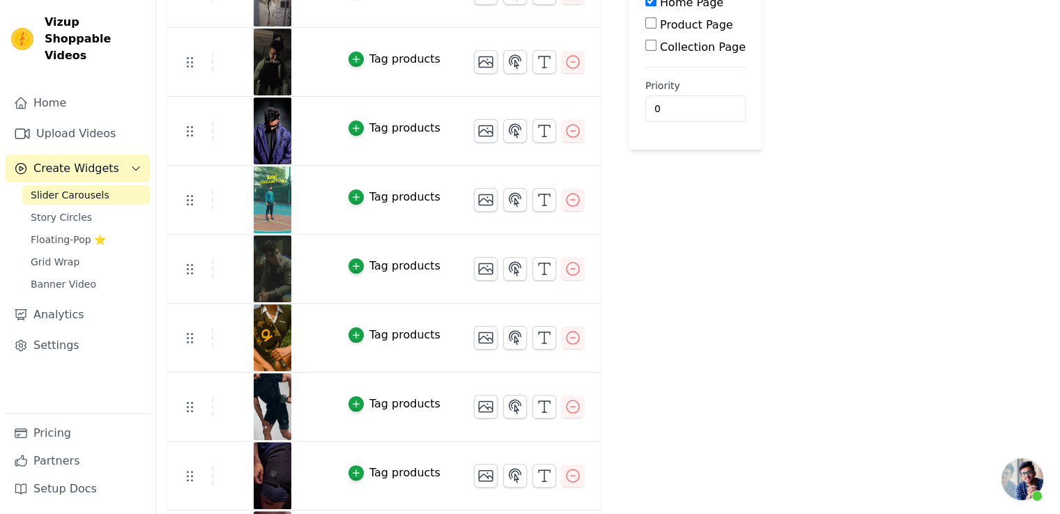
scroll to position [273, 0]
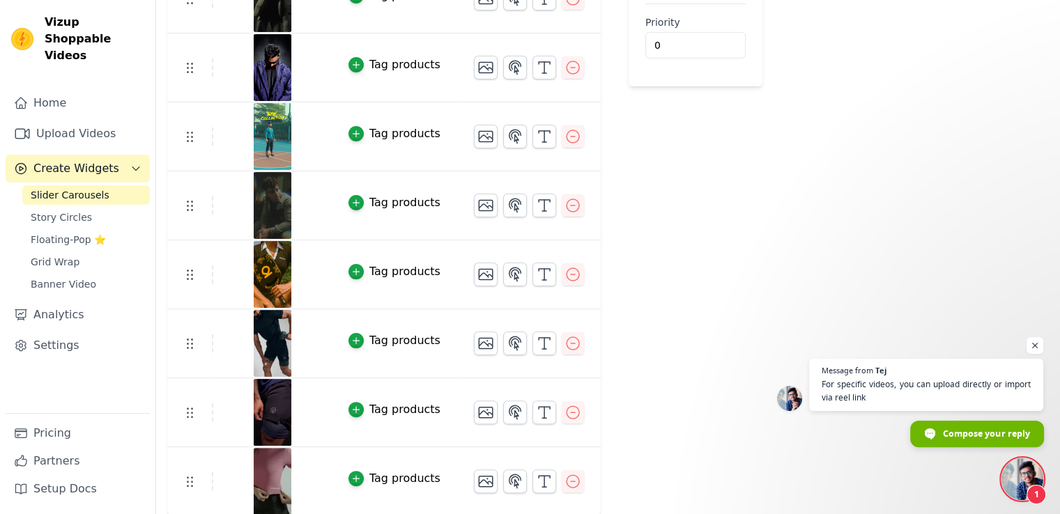
click at [1002, 443] on span "Compose your reply" at bounding box center [986, 433] width 87 height 24
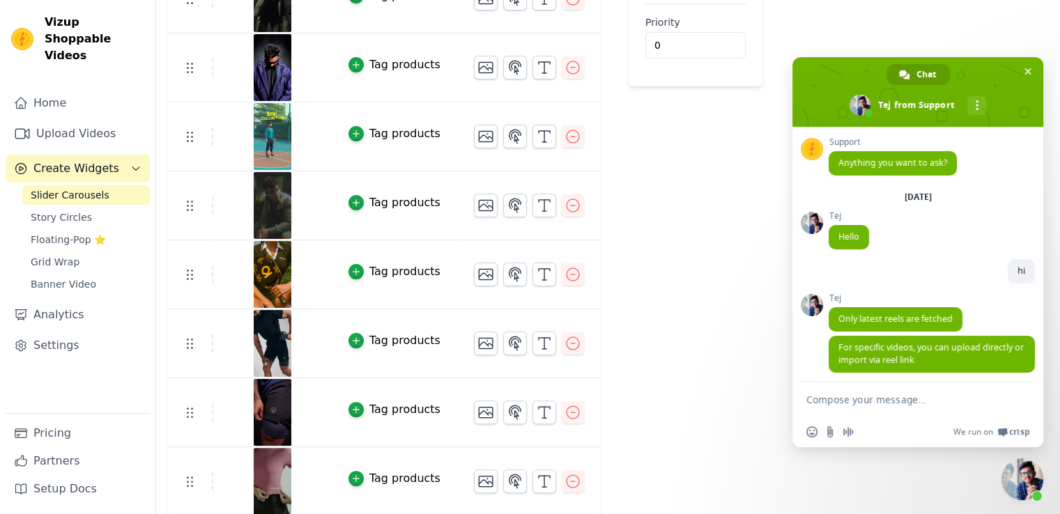
scroll to position [9, 0]
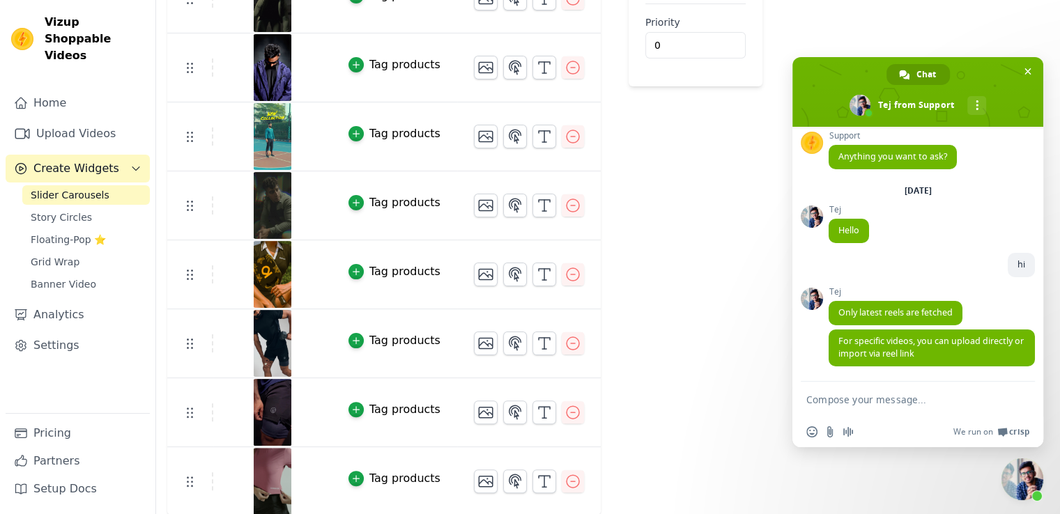
click at [861, 411] on textarea "Compose your message..." at bounding box center [903, 399] width 195 height 35
type textarea "ok"
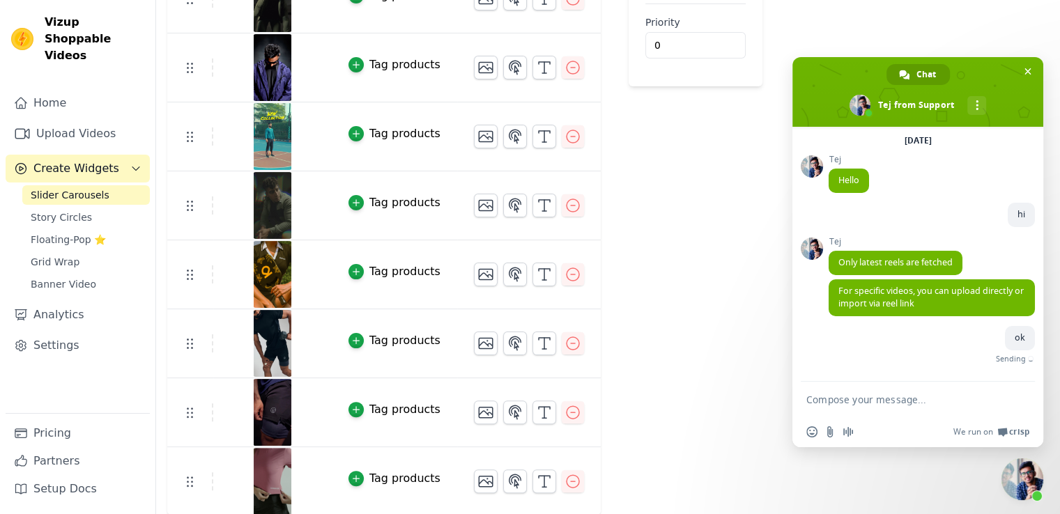
scroll to position [44, 0]
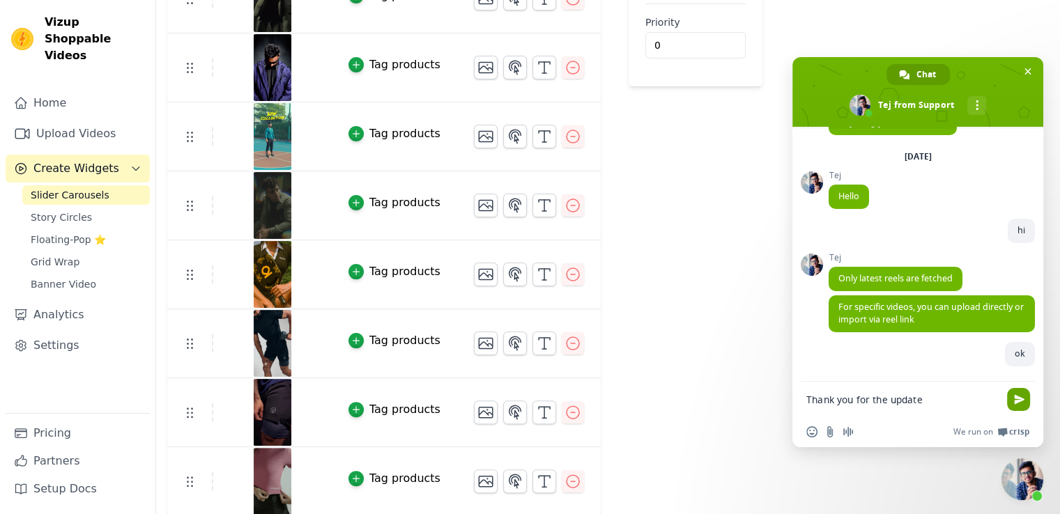
type textarea "Thank you for the update"
click at [1023, 402] on span "Send" at bounding box center [1019, 400] width 10 height 10
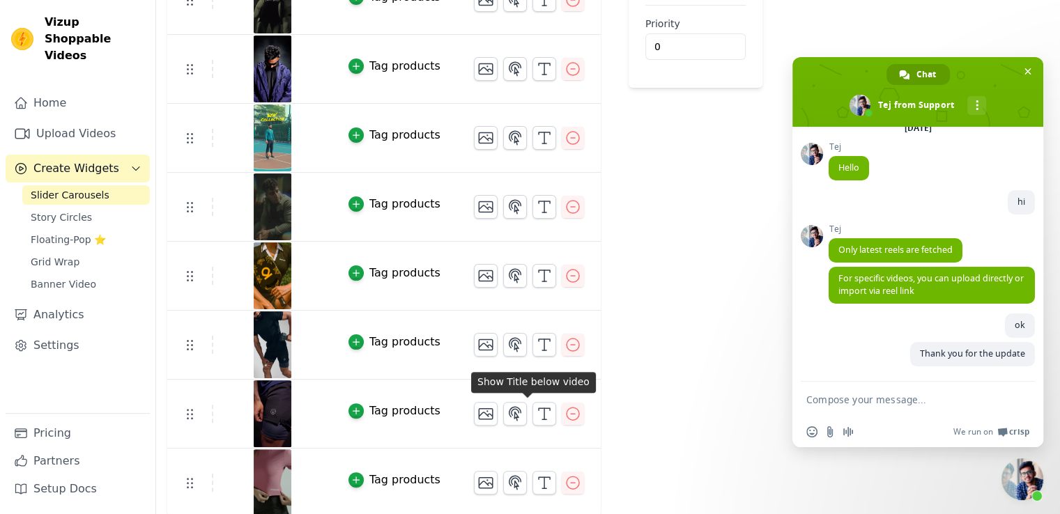
scroll to position [0, 0]
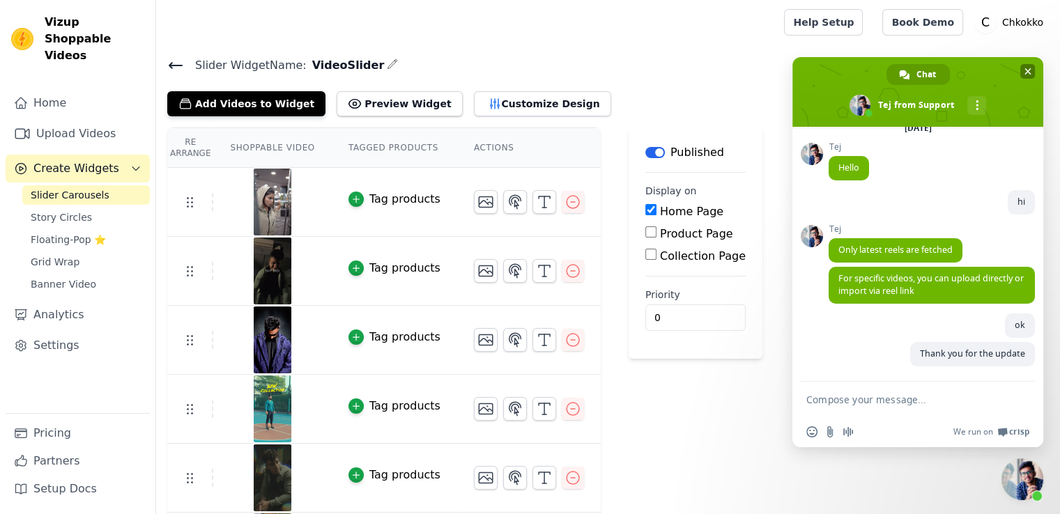
click at [1023, 70] on span "Close chat" at bounding box center [1027, 71] width 15 height 15
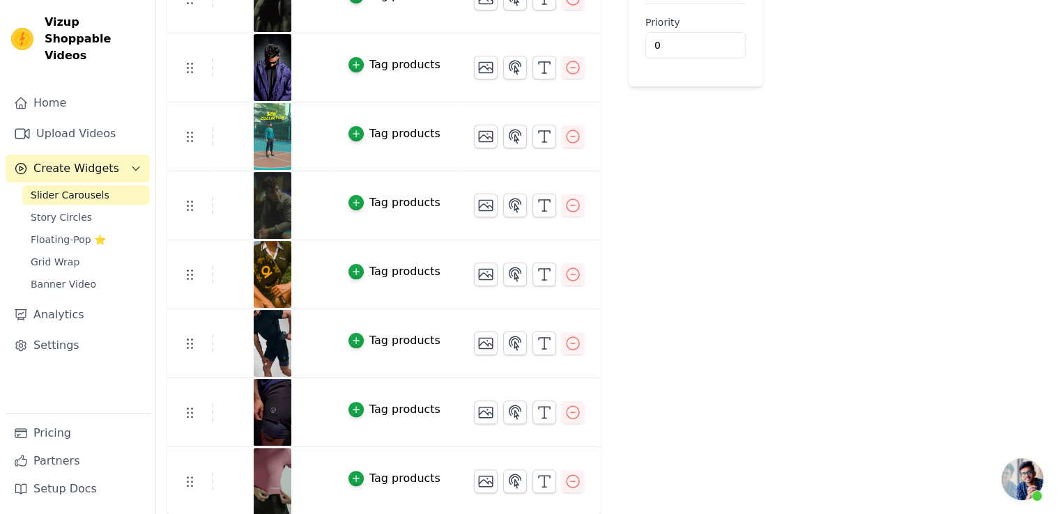
scroll to position [273, 0]
click at [72, 120] on link "Upload Videos" at bounding box center [78, 134] width 144 height 28
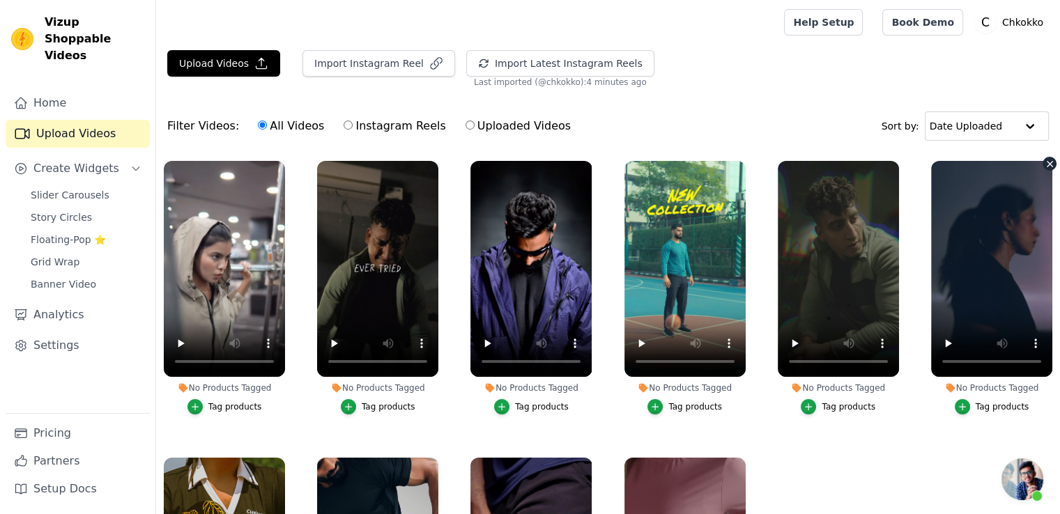
click at [1045, 159] on icon "button" at bounding box center [1050, 164] width 10 height 10
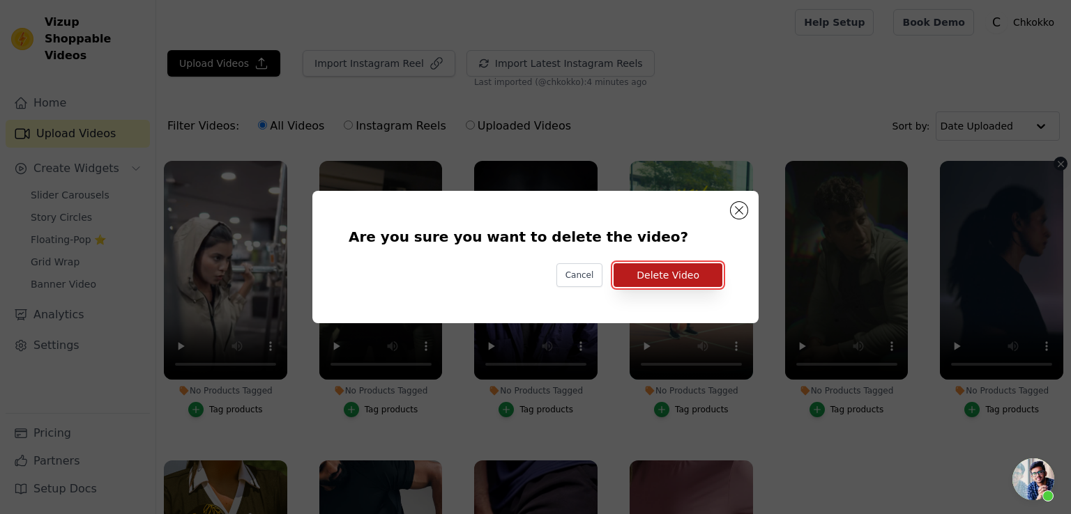
click at [694, 271] on button "Delete Video" at bounding box center [667, 275] width 109 height 24
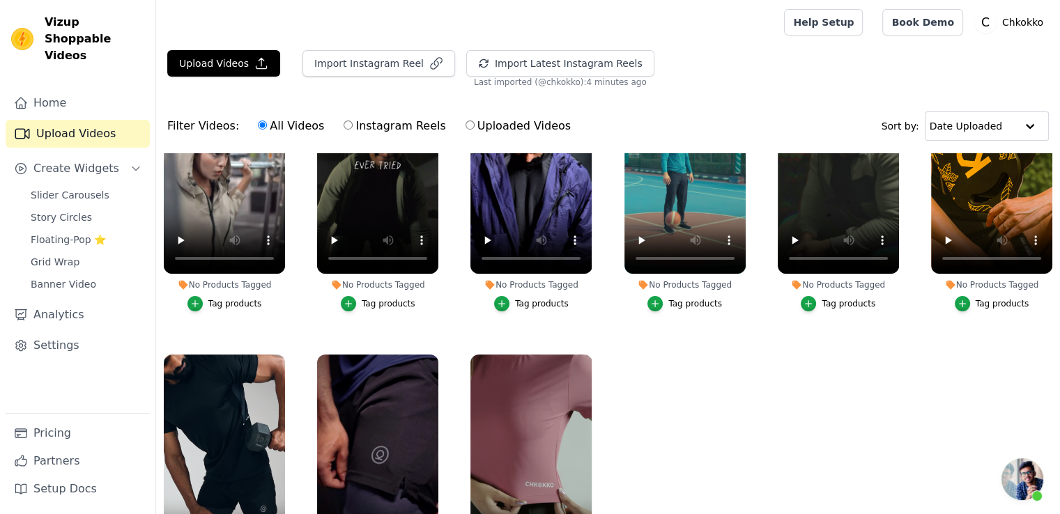
scroll to position [127, 0]
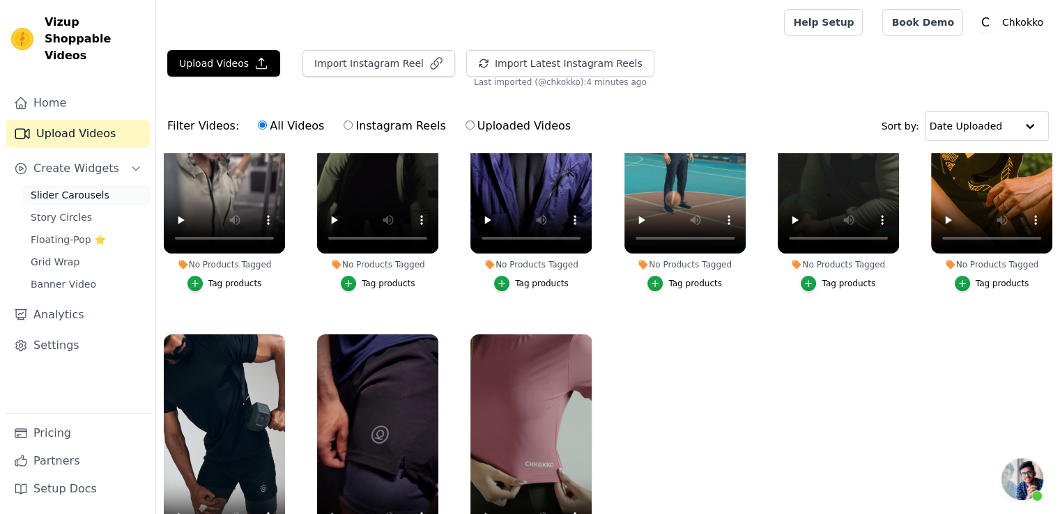
click at [76, 188] on span "Slider Carousels" at bounding box center [70, 195] width 79 height 14
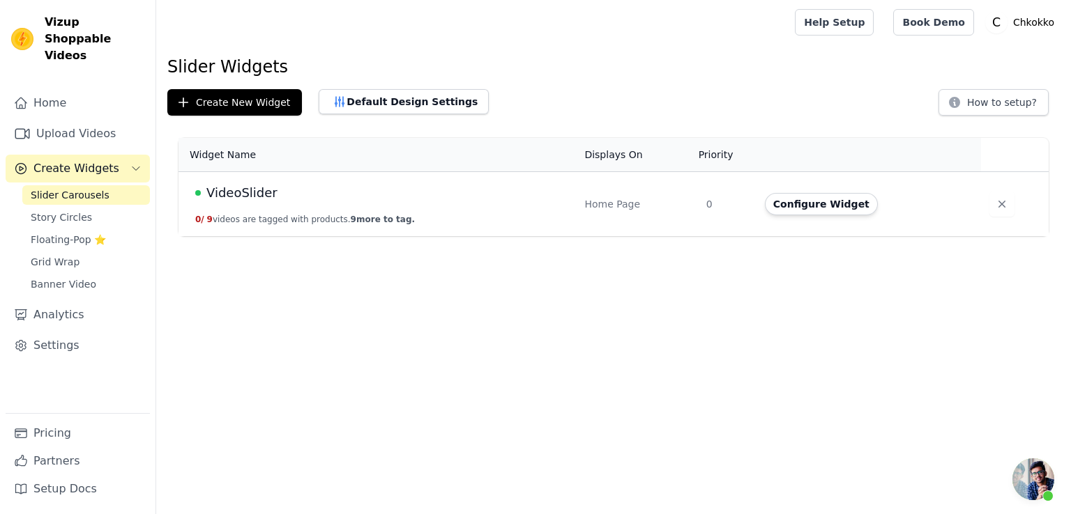
click at [797, 205] on button "Configure Widget" at bounding box center [821, 204] width 113 height 22
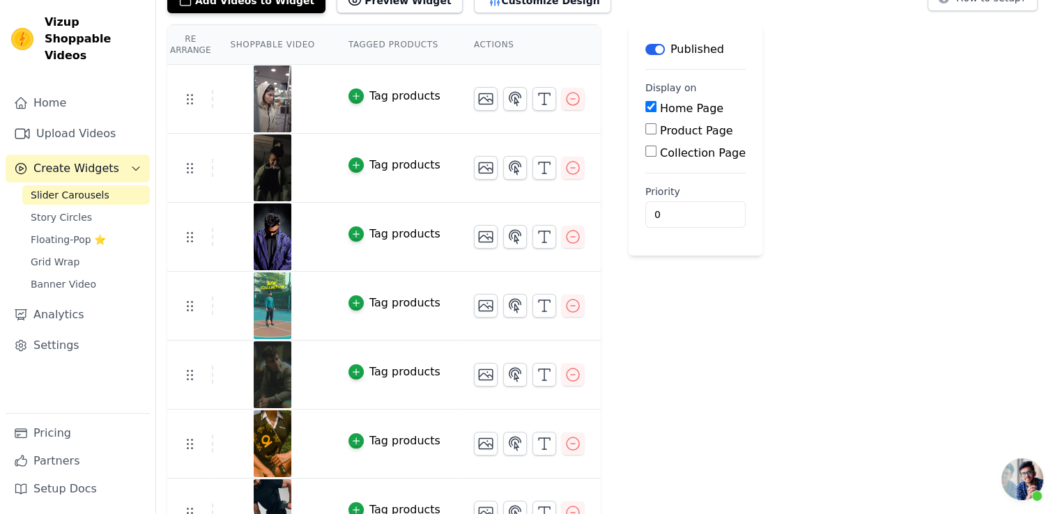
scroll to position [139, 0]
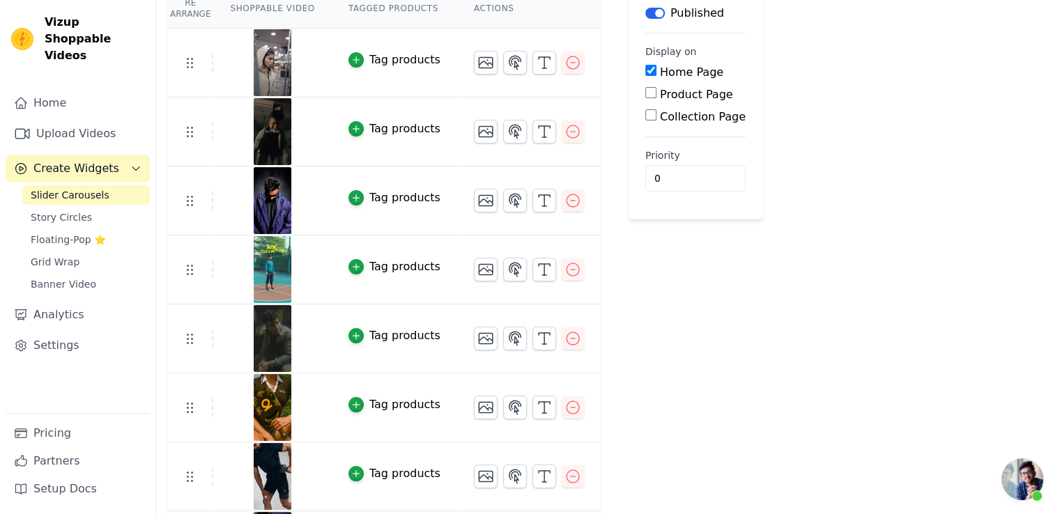
click at [403, 401] on div "Tag products" at bounding box center [404, 405] width 71 height 17
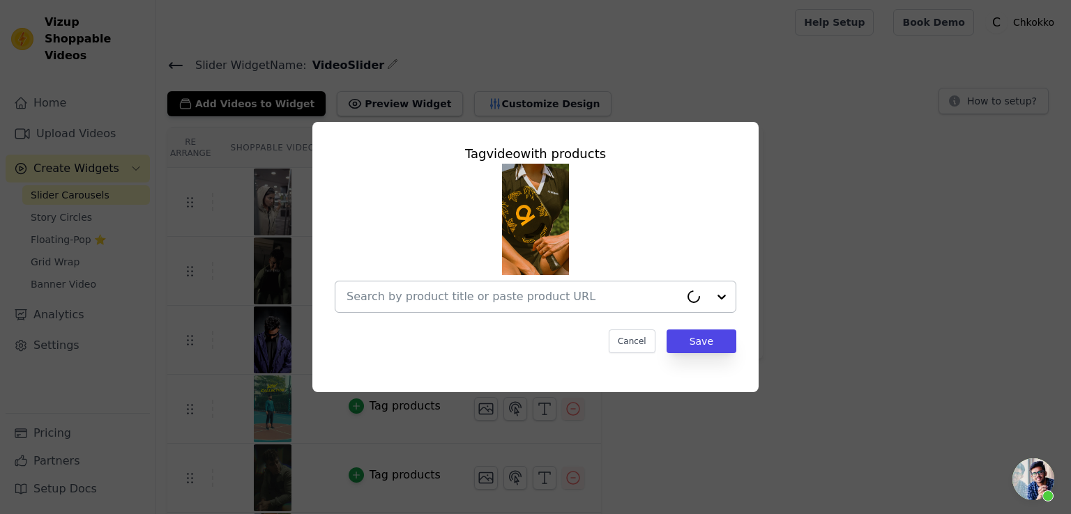
click at [446, 298] on input "text" at bounding box center [512, 297] width 333 height 17
paste input "Chkokko Leaf Design Gold Paddle"
type input "Chkokko Leaf Design Gold Paddle"
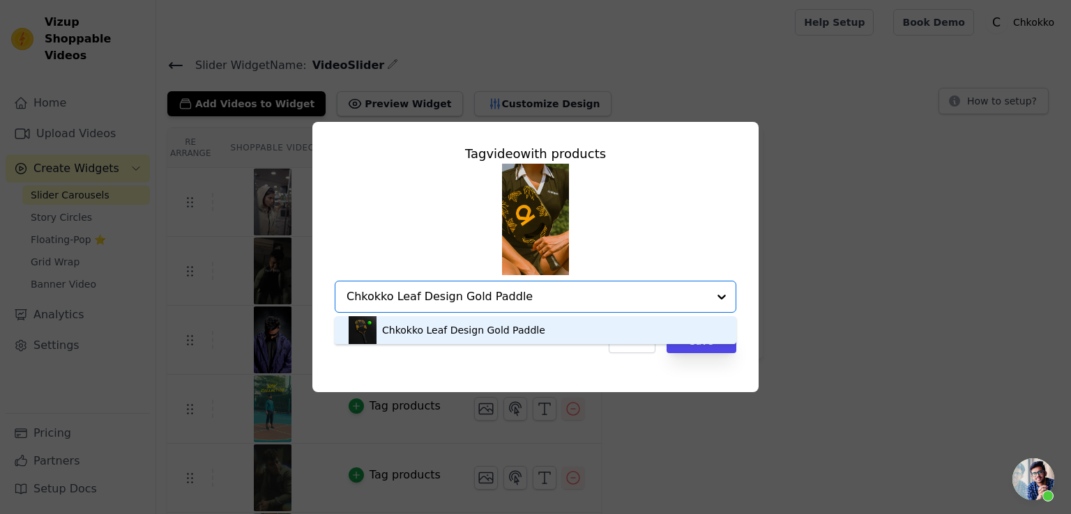
click at [449, 329] on div "Chkokko Leaf Design Gold Paddle" at bounding box center [463, 330] width 163 height 14
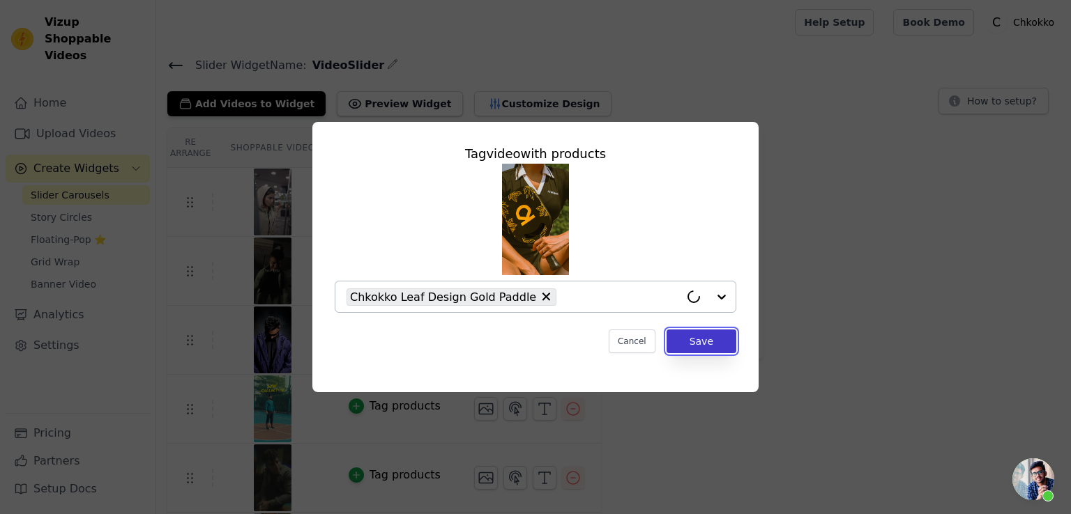
click at [691, 347] on button "Save" at bounding box center [701, 342] width 70 height 24
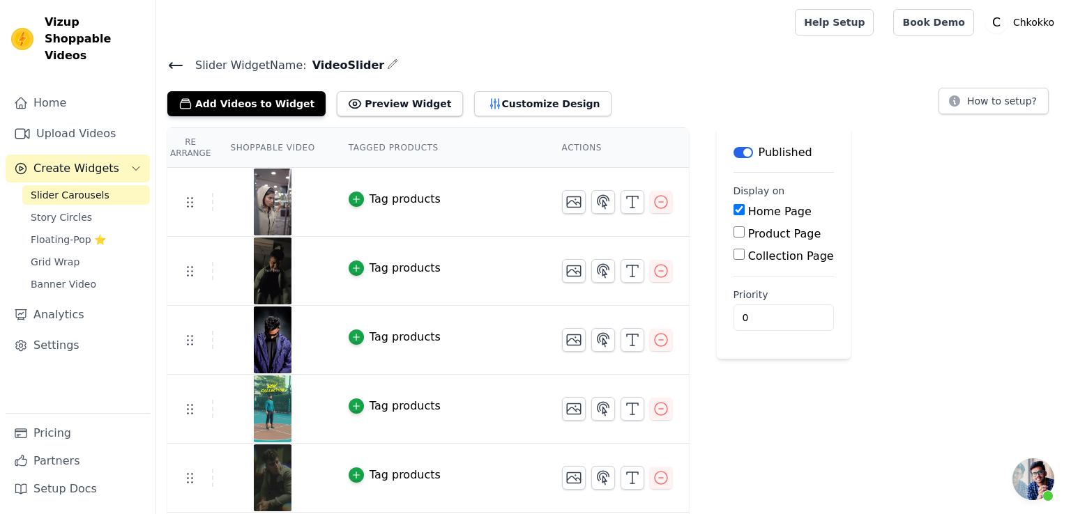
click at [164, 69] on div "Slider Widget Name: VideoSlider Add Videos to Widget Preview Widget Customize D…" at bounding box center [613, 86] width 914 height 61
click at [173, 66] on icon at bounding box center [175, 65] width 17 height 17
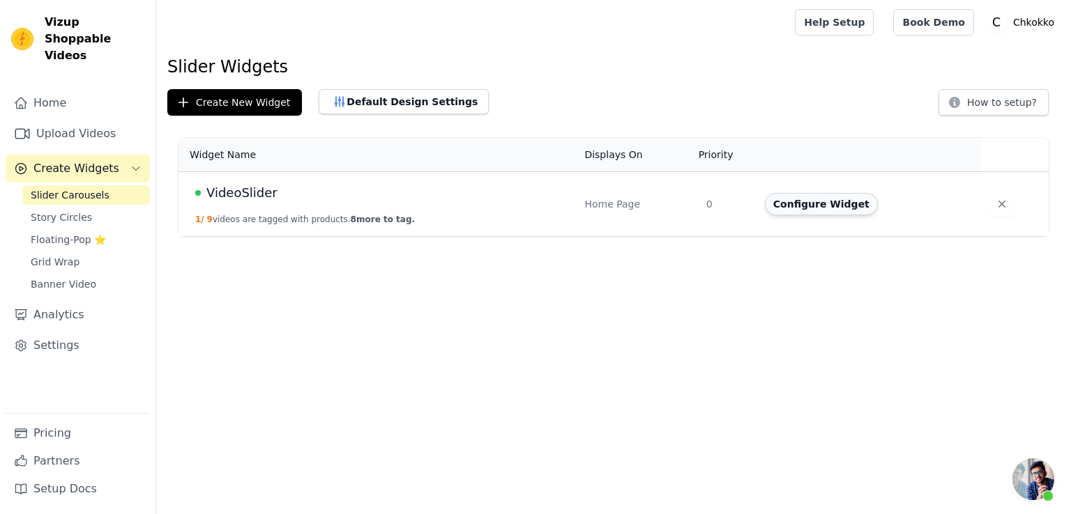
click at [811, 207] on button "Configure Widget" at bounding box center [821, 204] width 113 height 22
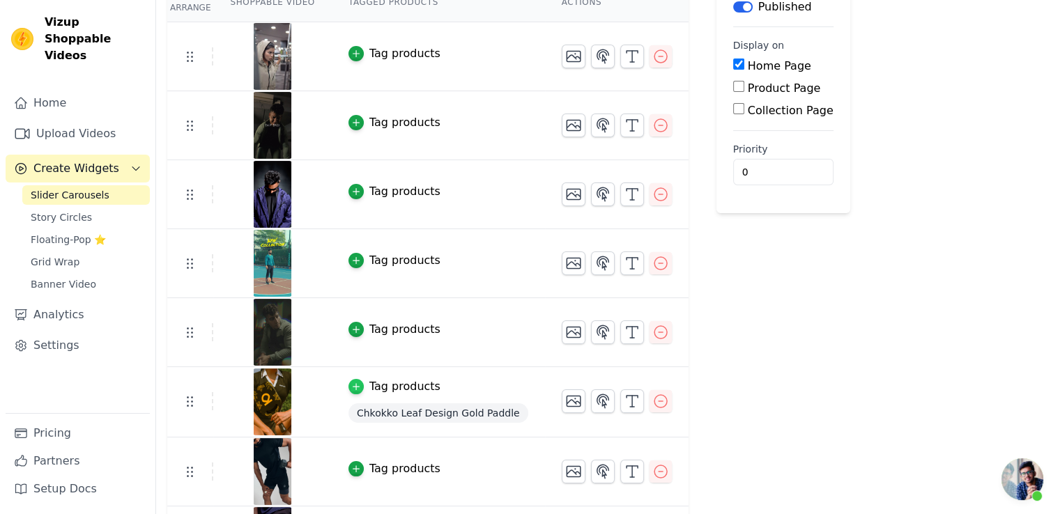
scroll to position [273, 0]
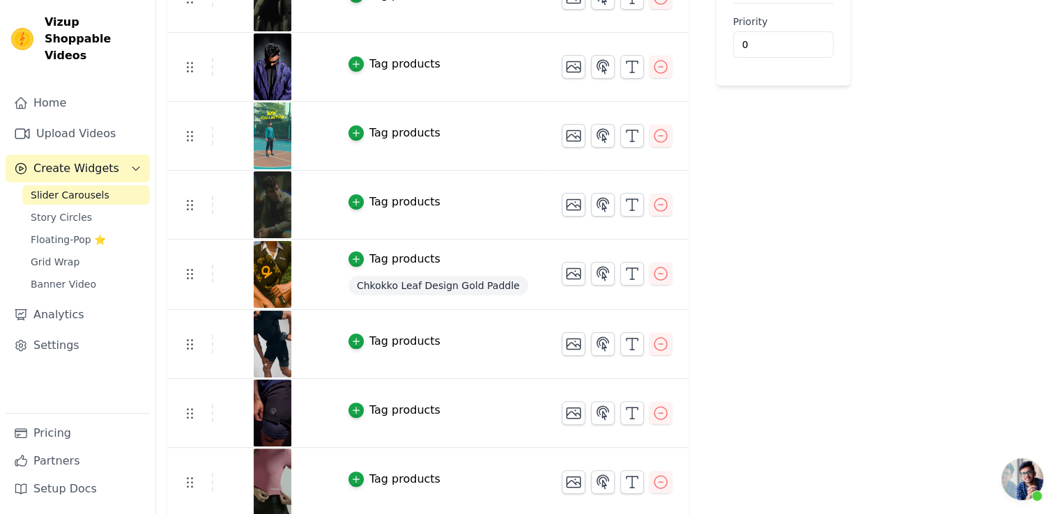
click at [379, 476] on div "Tag products" at bounding box center [404, 479] width 71 height 17
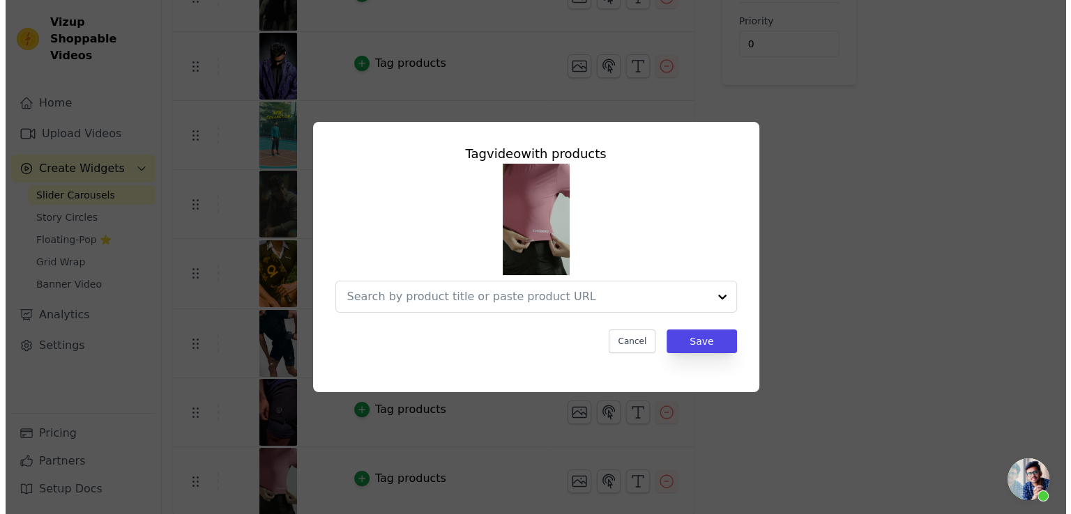
scroll to position [0, 0]
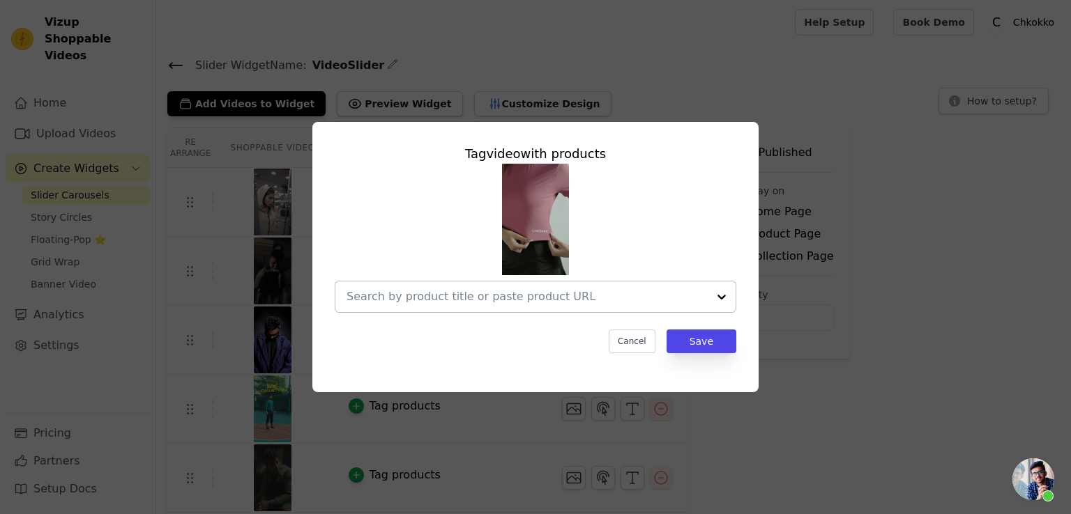
click at [466, 291] on input "text" at bounding box center [526, 297] width 361 height 17
paste input "Women Round Neck Half Sleeve Sports Crop Top"
type input "Women Round Neck Half Sleeve Sports Crop Top"
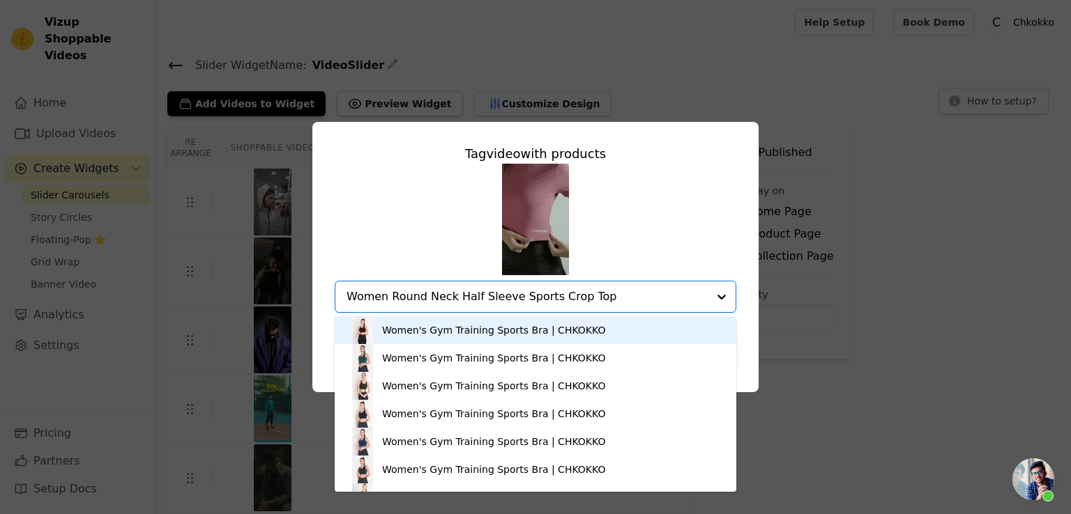
click at [470, 330] on div "Women's Gym Training Sports Bra | CHKOKKO" at bounding box center [493, 330] width 223 height 14
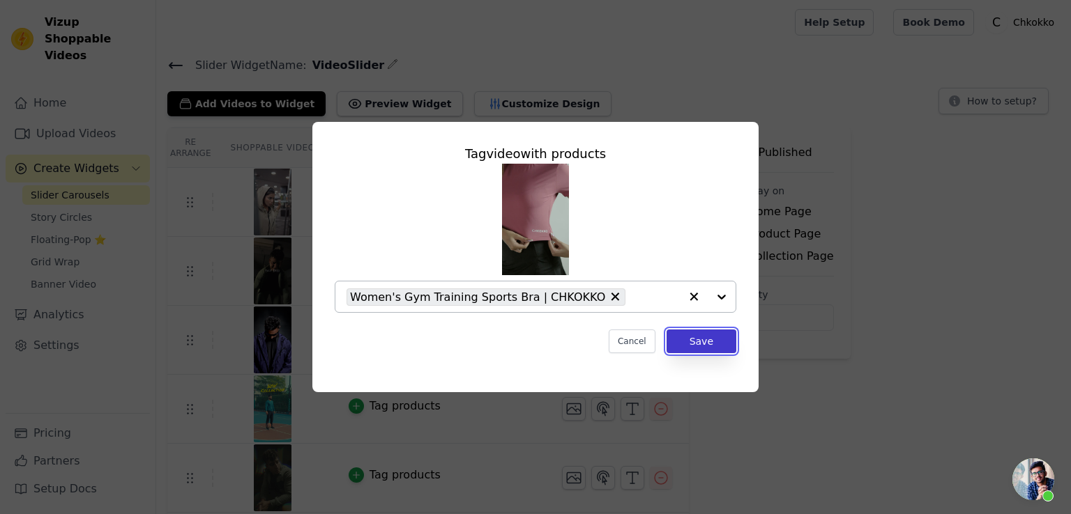
click at [707, 351] on button "Save" at bounding box center [701, 342] width 70 height 24
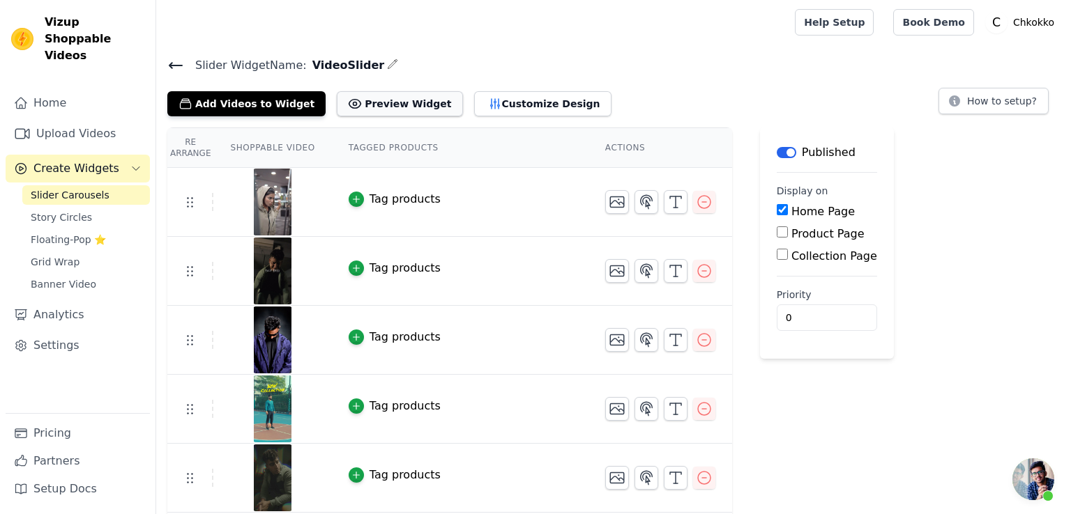
click at [376, 106] on button "Preview Widget" at bounding box center [399, 103] width 125 height 25
click at [485, 102] on button "Customize Design" at bounding box center [542, 103] width 137 height 25
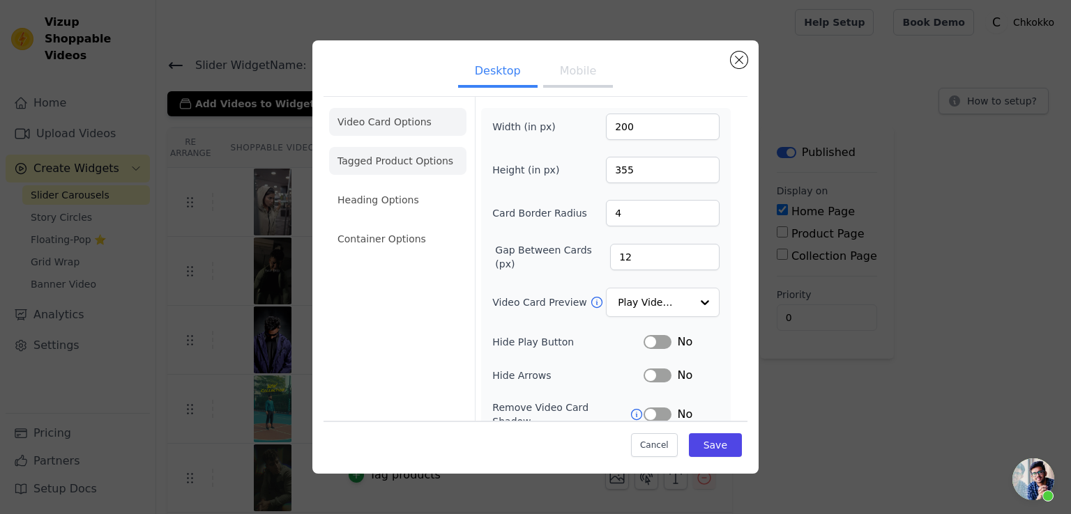
click at [411, 161] on li "Tagged Product Options" at bounding box center [397, 161] width 137 height 28
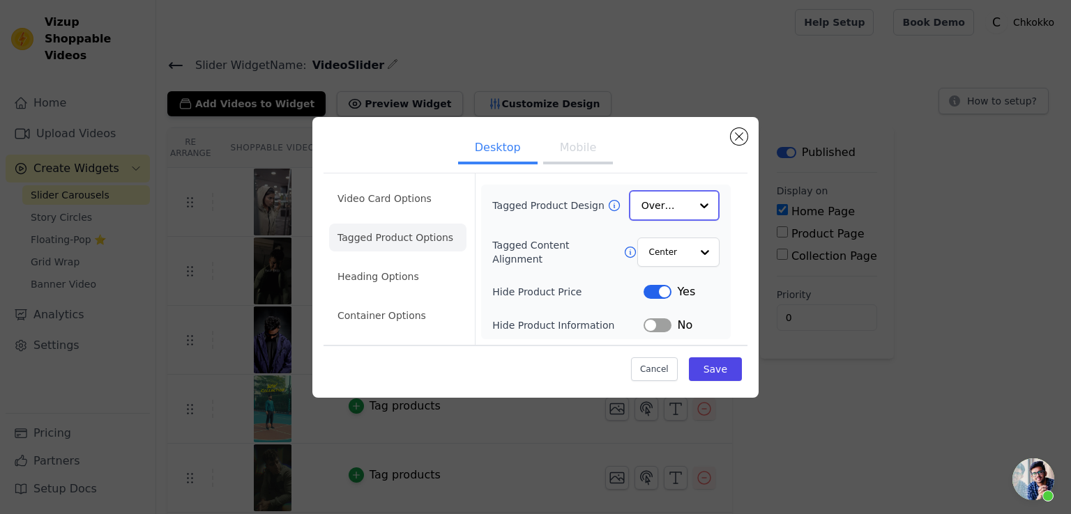
click at [673, 210] on input "Tagged Product Design" at bounding box center [665, 206] width 49 height 28
click at [404, 233] on li "Tagged Product Options" at bounding box center [397, 238] width 137 height 28
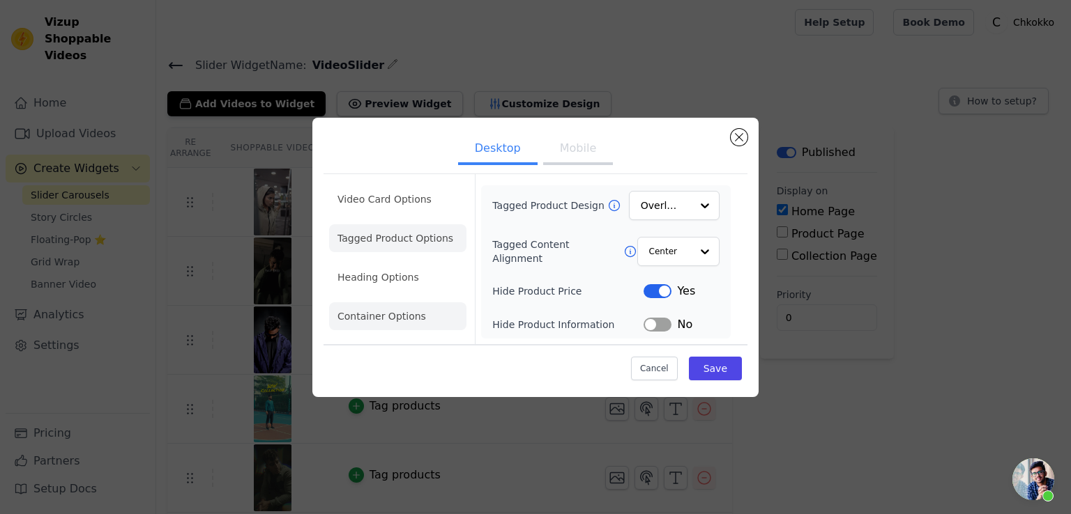
click at [399, 274] on li "Heading Options" at bounding box center [397, 277] width 137 height 28
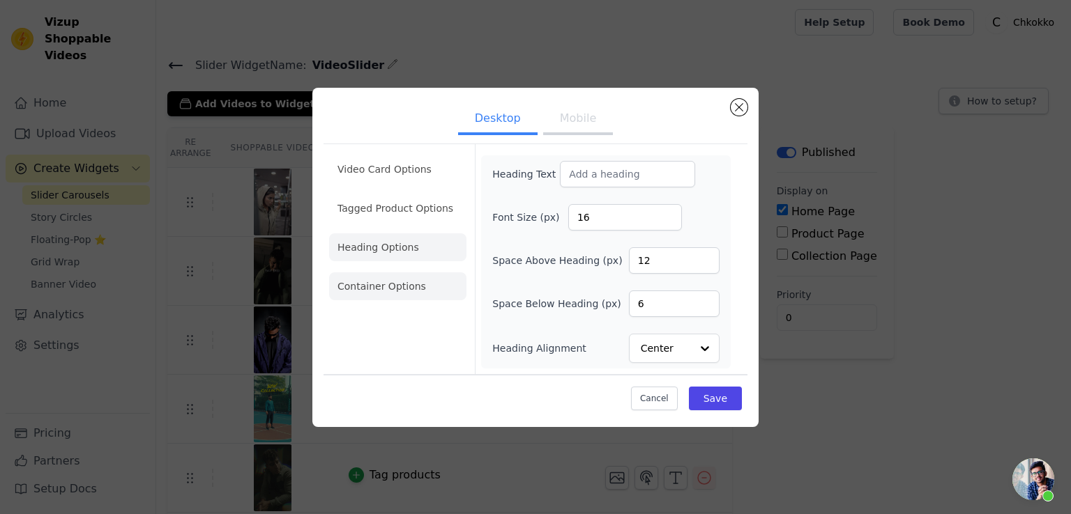
click at [401, 290] on li "Container Options" at bounding box center [397, 287] width 137 height 28
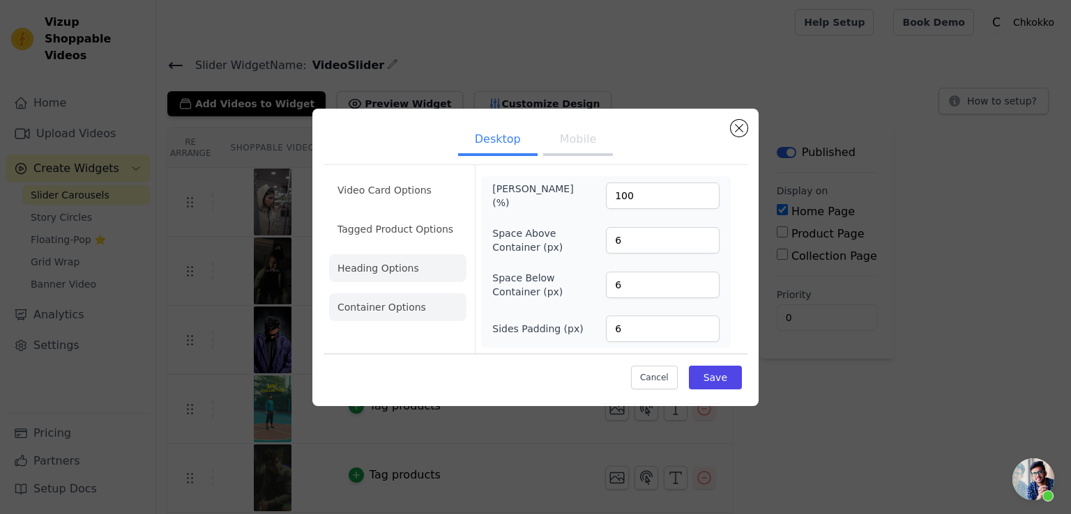
click at [394, 266] on li "Heading Options" at bounding box center [397, 268] width 137 height 28
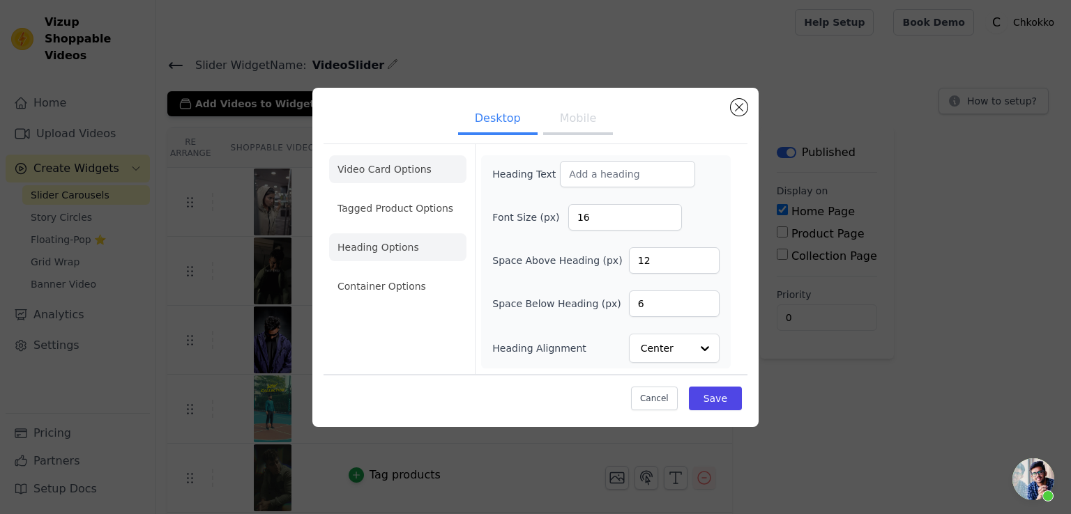
click at [395, 207] on li "Tagged Product Options" at bounding box center [397, 208] width 137 height 28
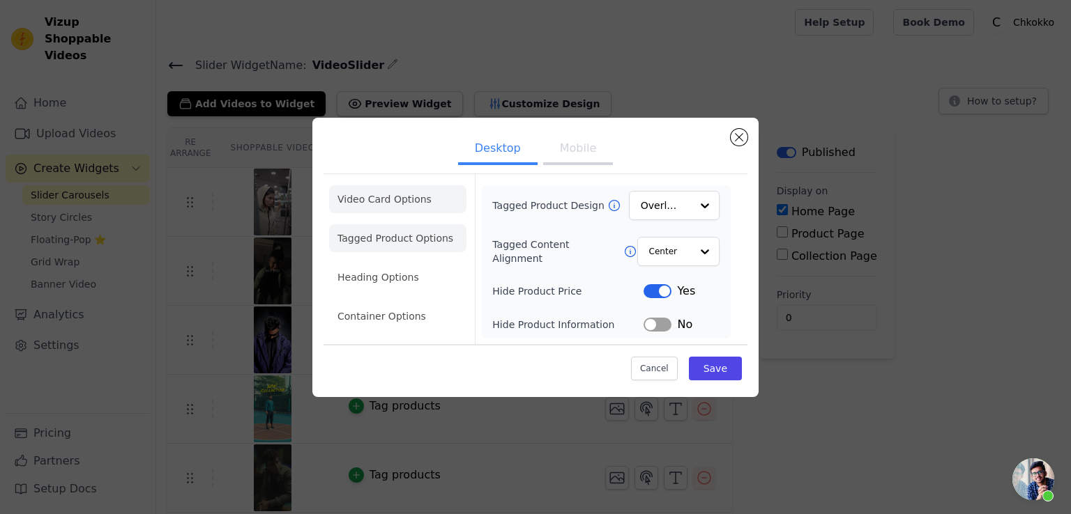
click at [365, 187] on li "Video Card Options" at bounding box center [397, 199] width 137 height 28
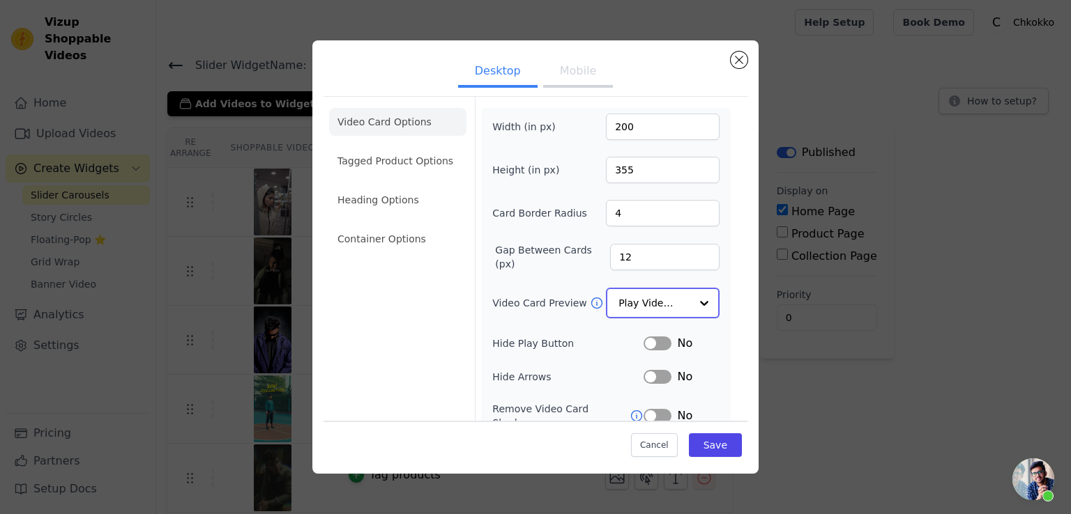
click at [691, 296] on div at bounding box center [704, 303] width 28 height 28
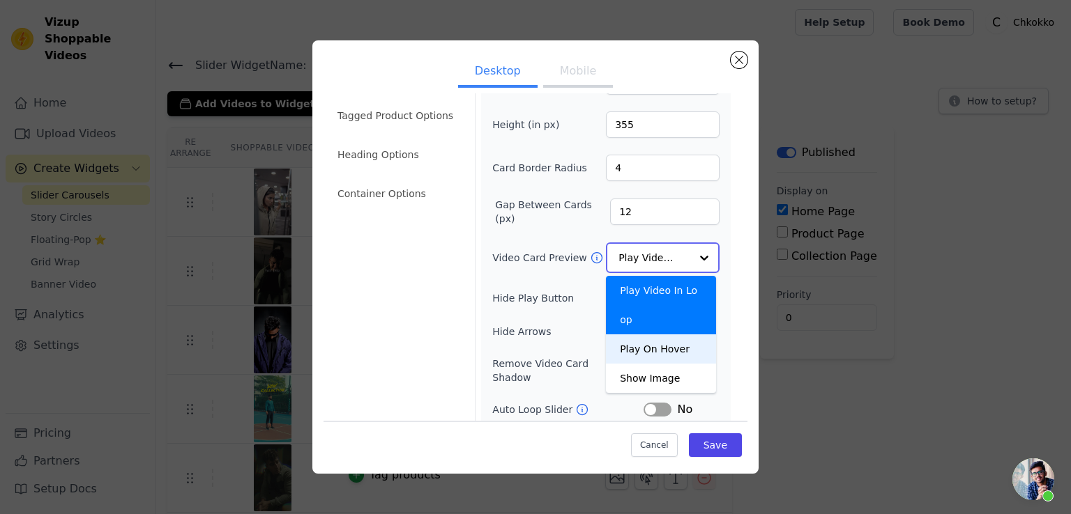
scroll to position [70, 0]
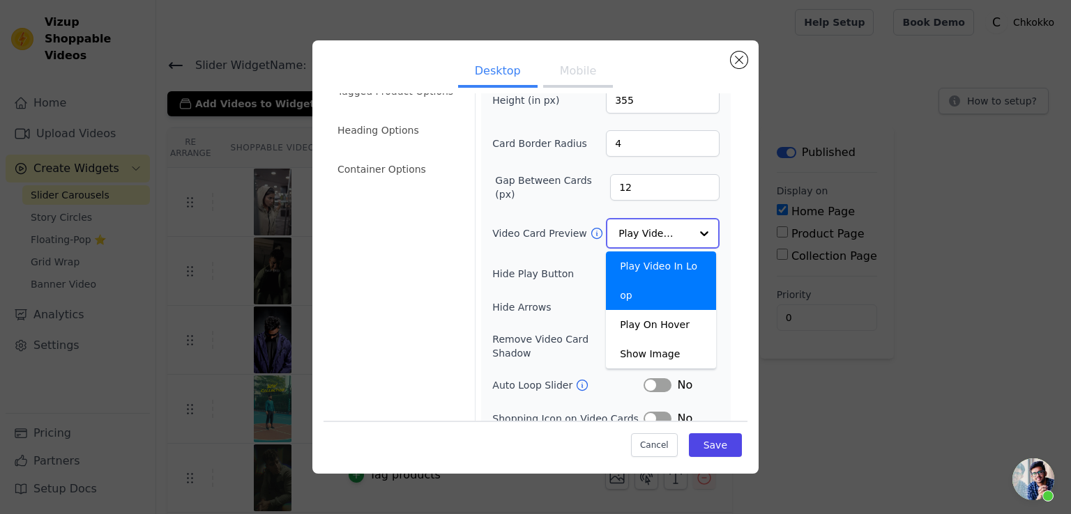
click at [637, 266] on div "Play Video In Loop" at bounding box center [661, 281] width 110 height 59
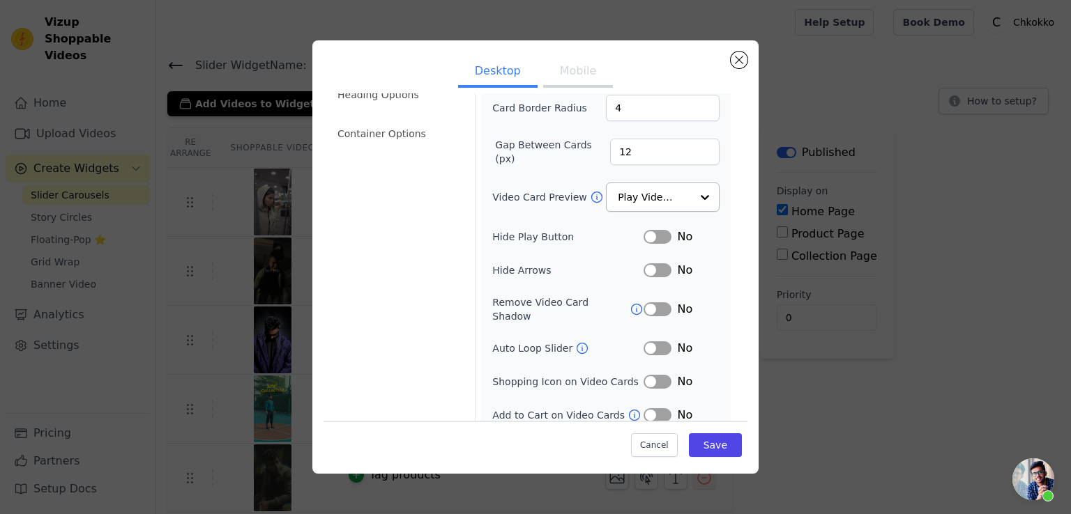
scroll to position [105, 0]
click at [646, 342] on button "Label" at bounding box center [657, 349] width 28 height 14
click at [701, 438] on button "Save" at bounding box center [715, 446] width 53 height 24
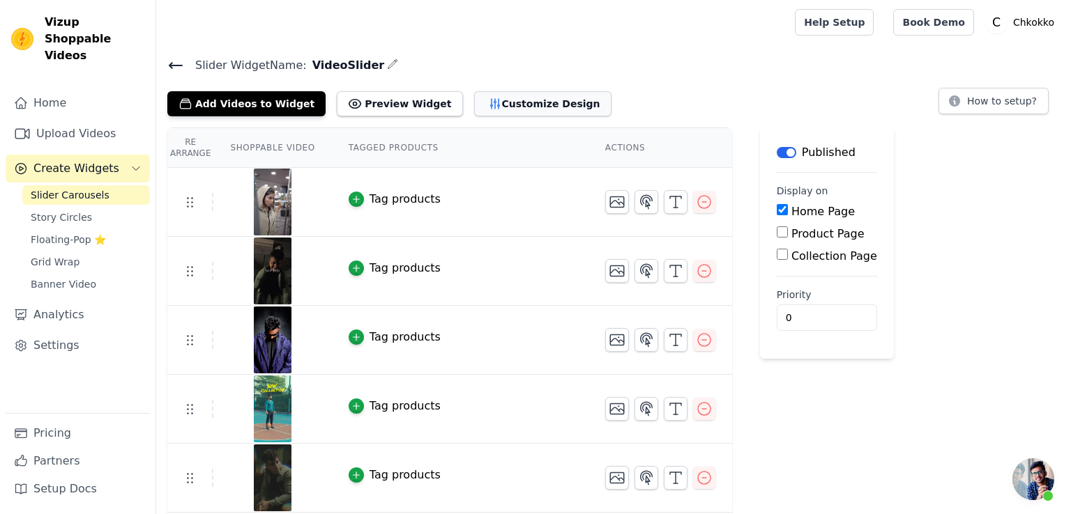
click at [483, 103] on button "Customize Design" at bounding box center [542, 103] width 137 height 25
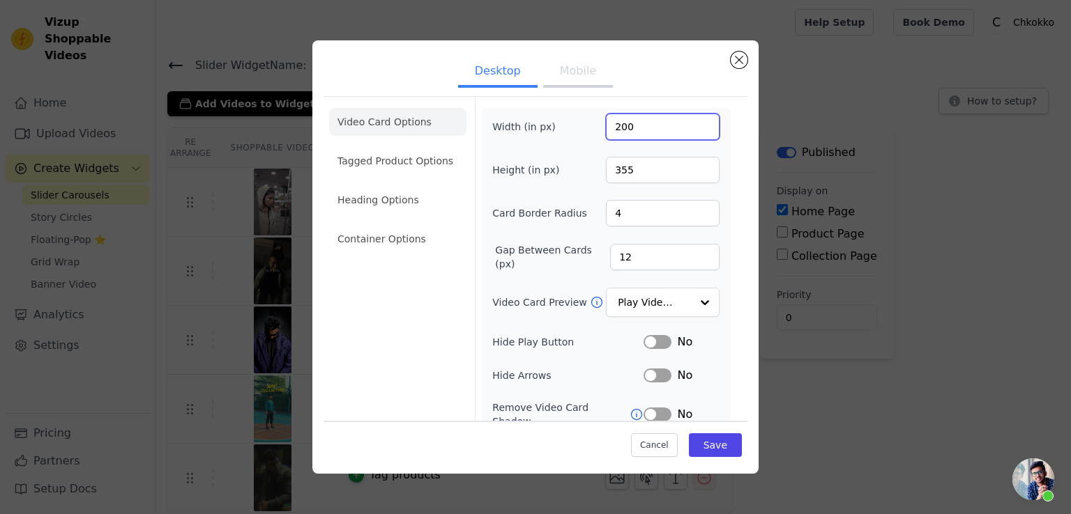
click at [611, 125] on input "200" at bounding box center [663, 127] width 114 height 26
type input "300"
click at [607, 171] on input "355" at bounding box center [663, 170] width 114 height 26
type input "455"
drag, startPoint x: 707, startPoint y: 444, endPoint x: 722, endPoint y: 450, distance: 15.7
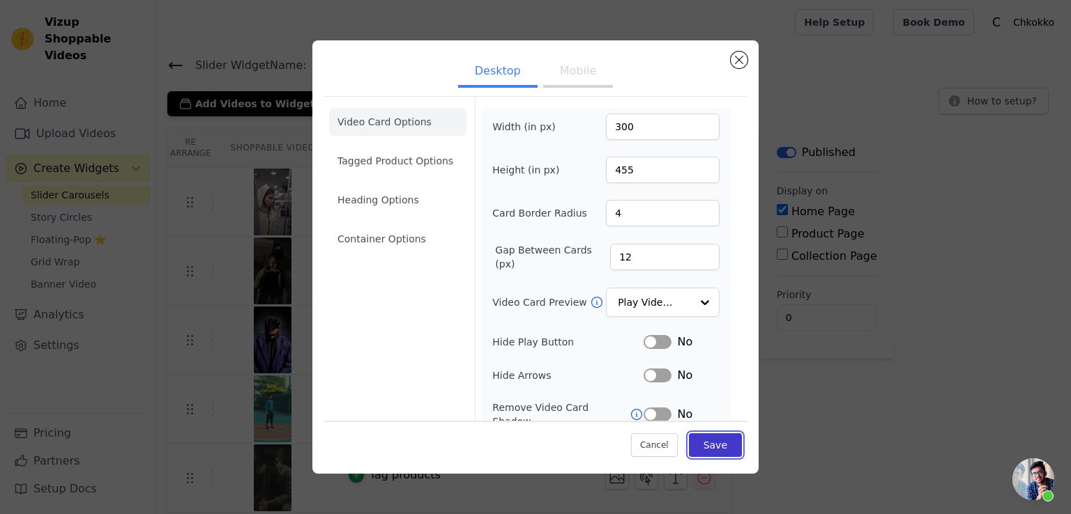
click at [708, 444] on button "Save" at bounding box center [715, 446] width 53 height 24
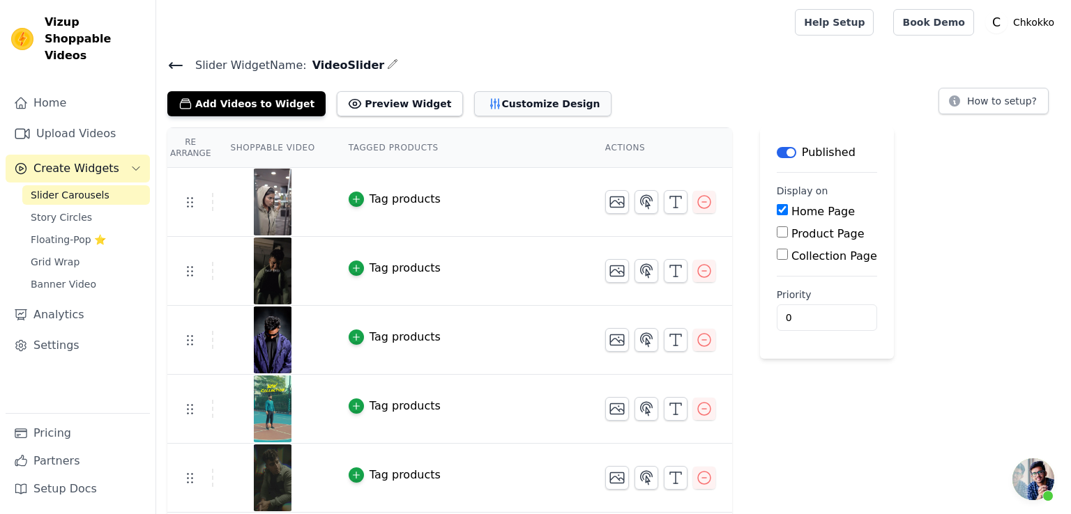
click at [505, 107] on button "Customize Design" at bounding box center [542, 103] width 137 height 25
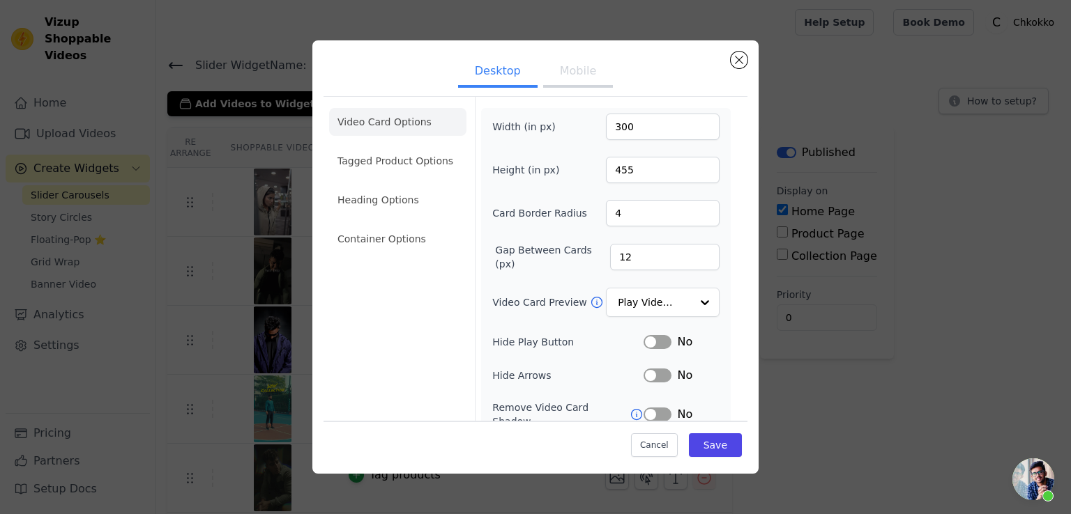
scroll to position [0, 0]
click at [402, 166] on li "Tagged Product Options" at bounding box center [397, 161] width 137 height 28
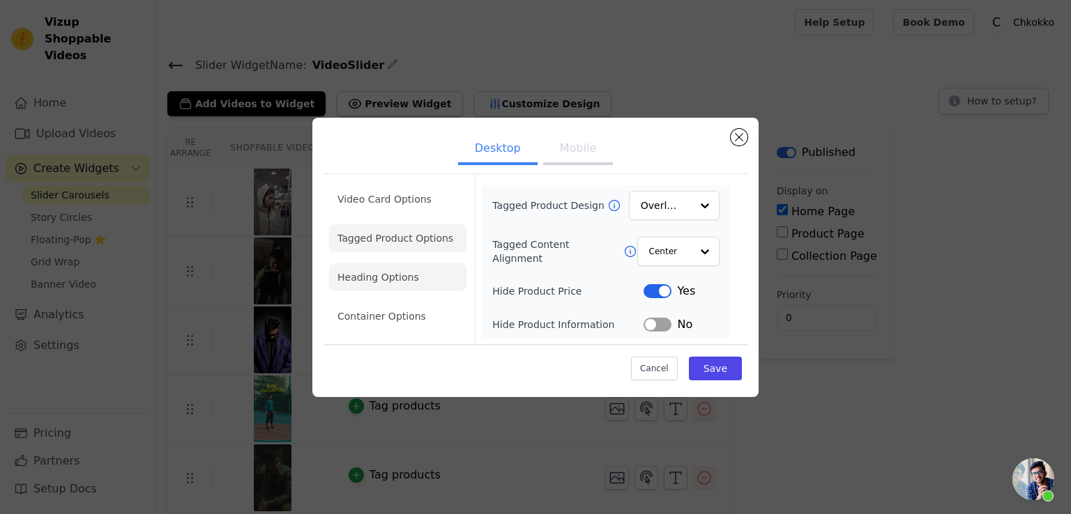
click at [404, 277] on li "Heading Options" at bounding box center [397, 277] width 137 height 28
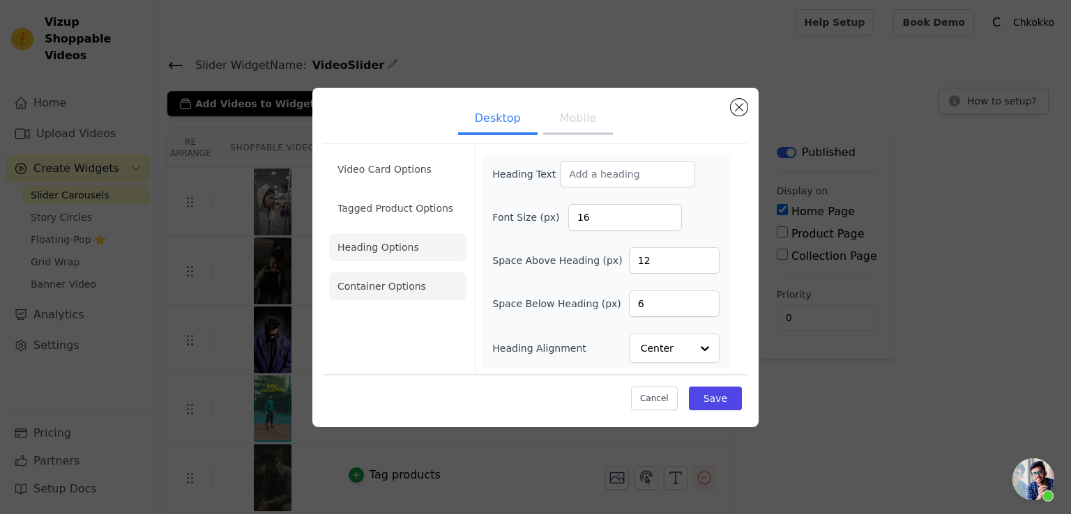
click at [407, 297] on li "Container Options" at bounding box center [397, 287] width 137 height 28
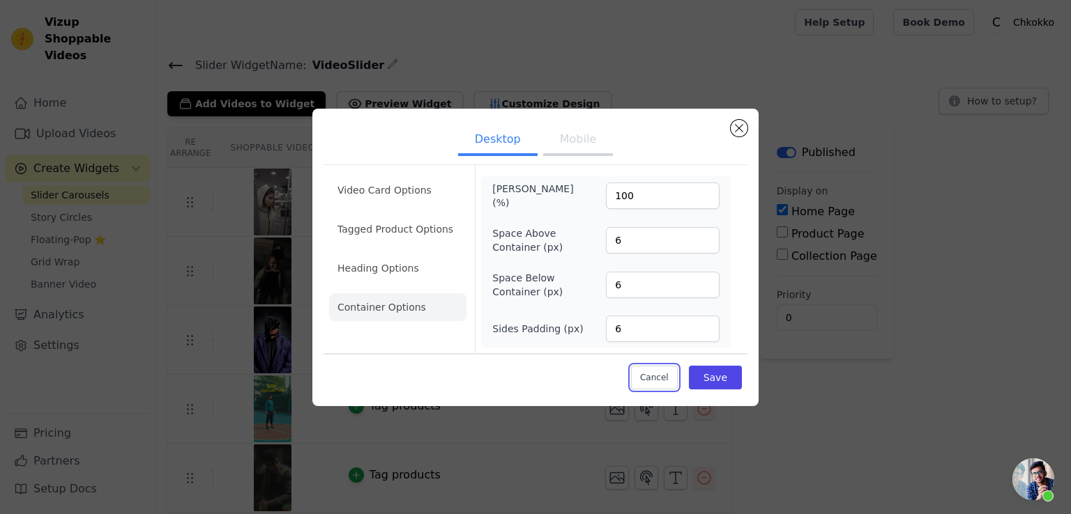
click at [658, 377] on button "Cancel" at bounding box center [654, 378] width 47 height 24
